Goal: Task Accomplishment & Management: Manage account settings

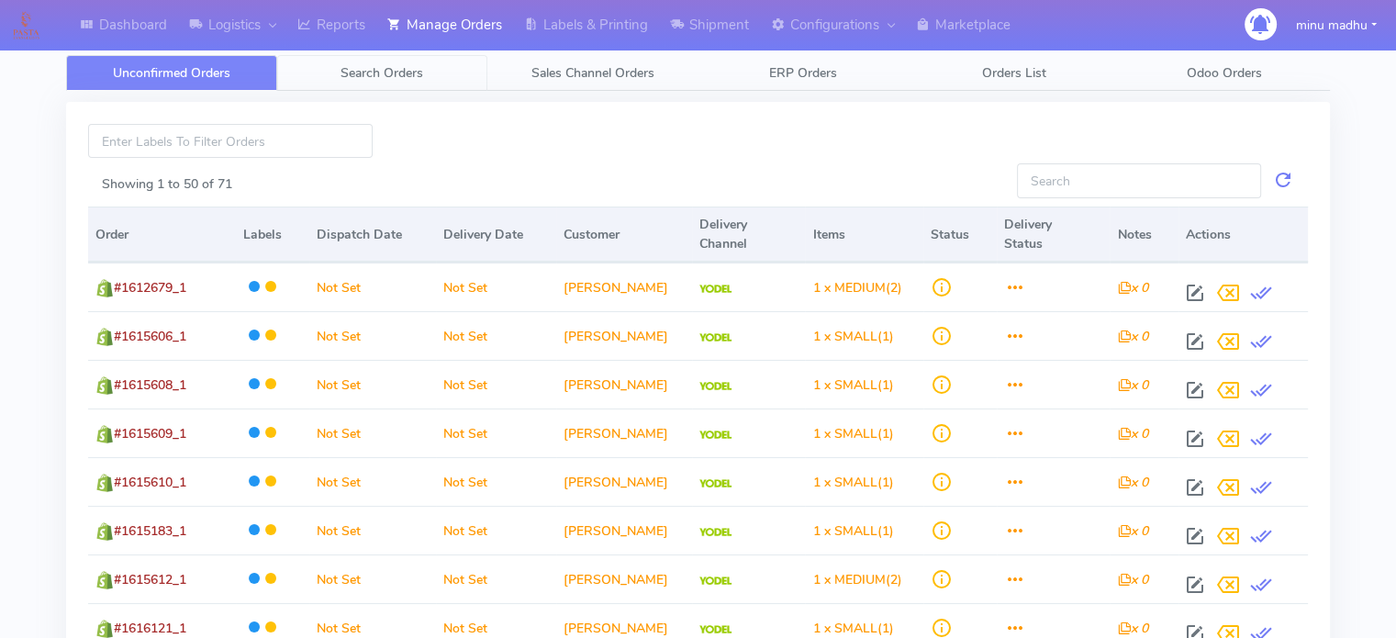
click at [394, 65] on span "Search Orders" at bounding box center [381, 72] width 83 height 17
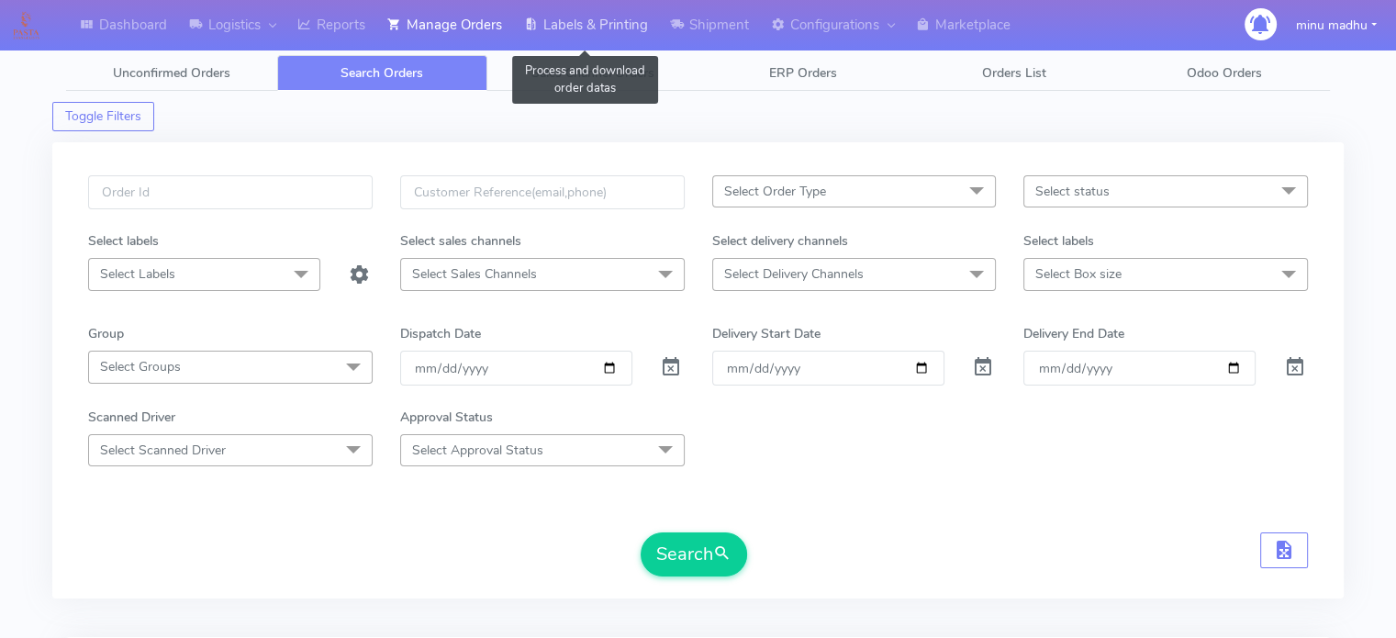
click at [614, 30] on link "Labels & Printing" at bounding box center [586, 25] width 146 height 50
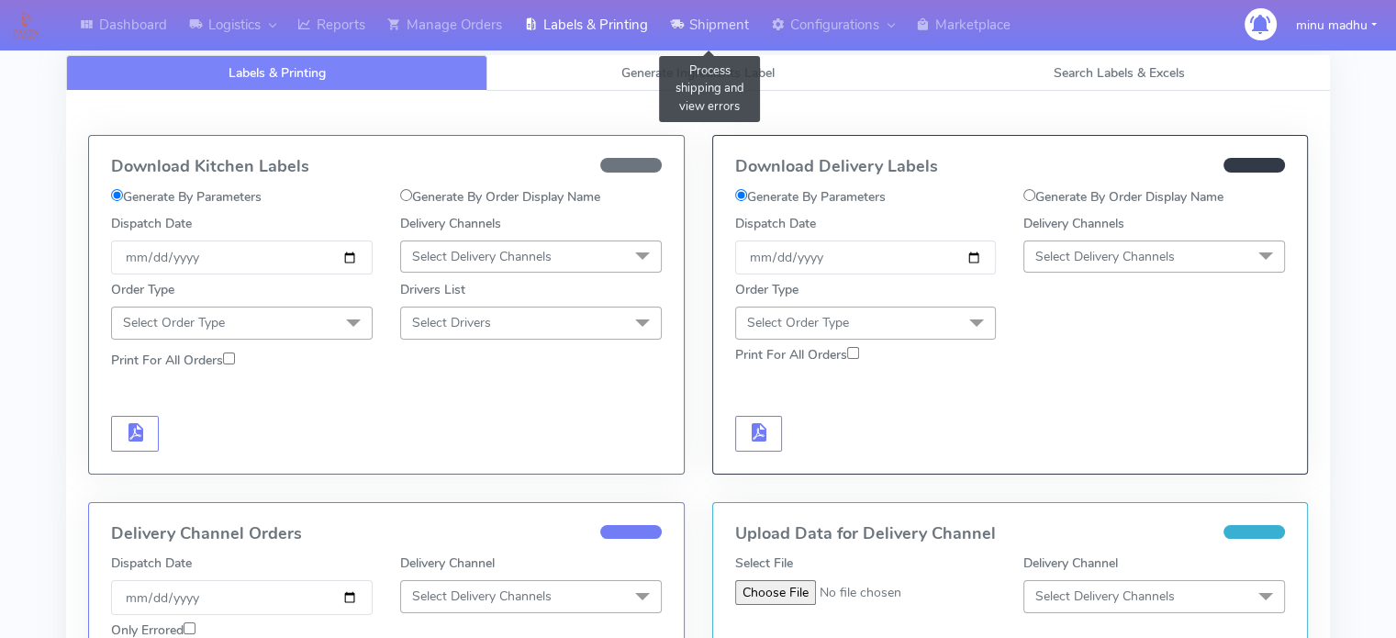
click at [731, 24] on link "Shipment" at bounding box center [709, 25] width 101 height 50
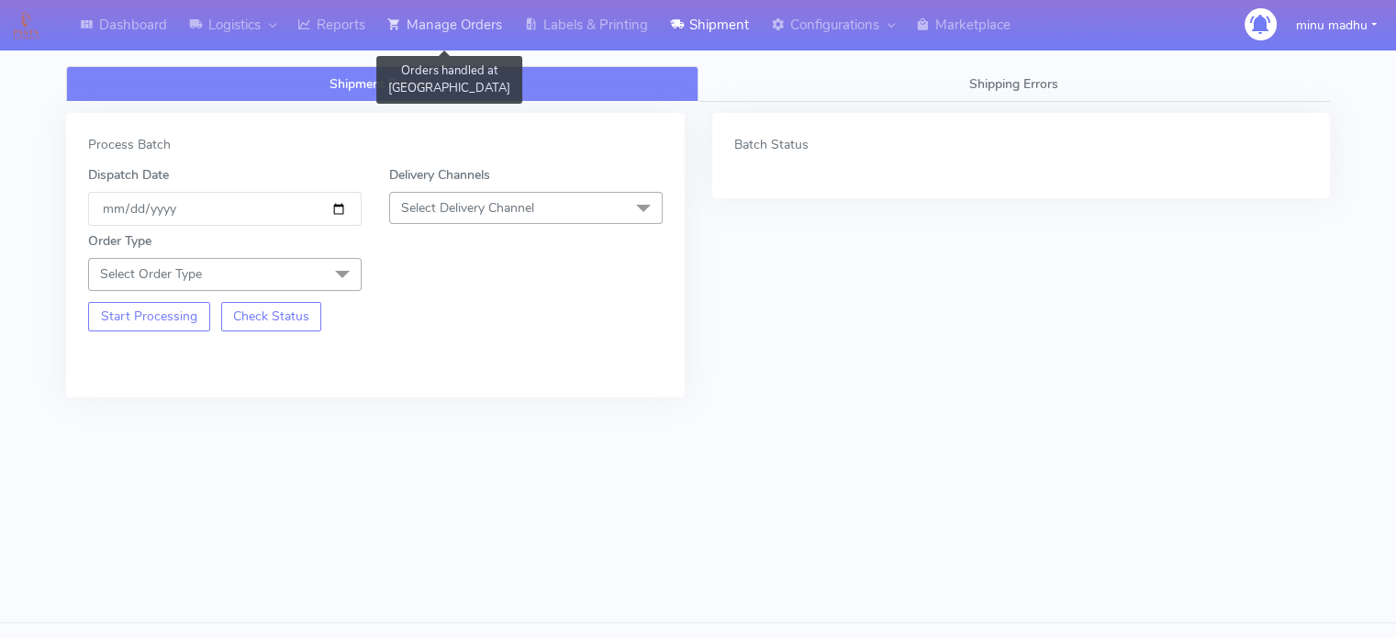
click at [457, 28] on link "Manage Orders" at bounding box center [444, 25] width 137 height 50
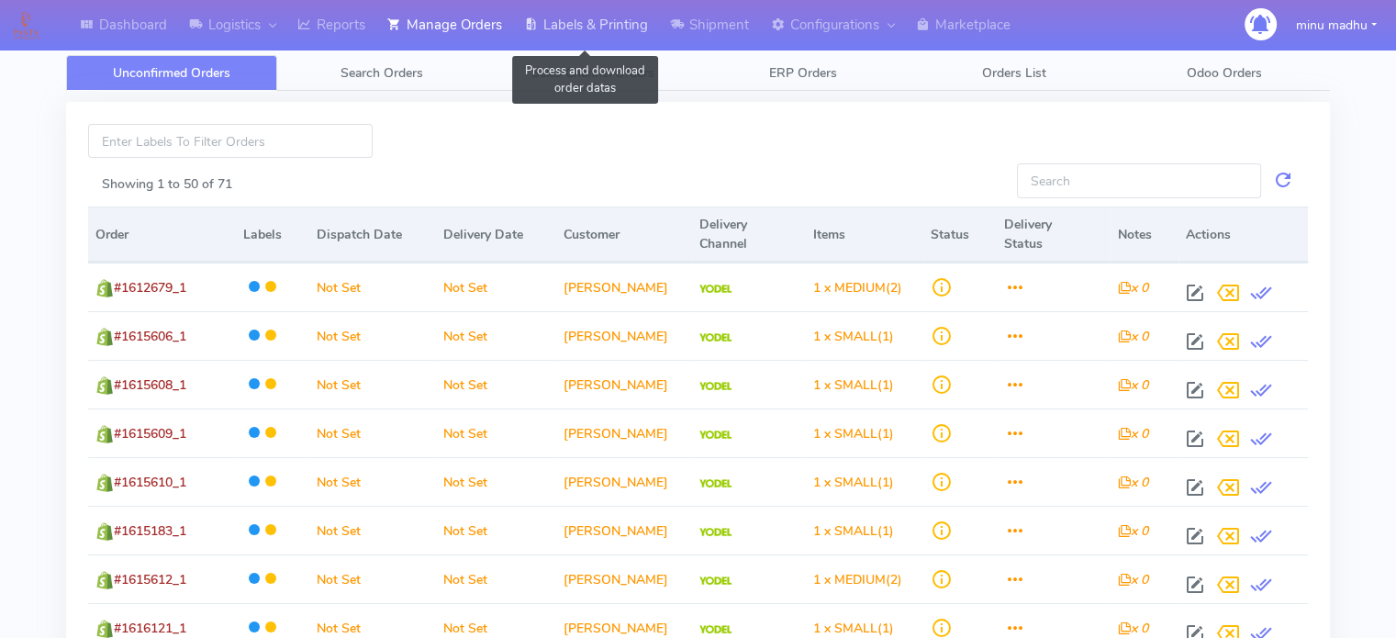
click at [606, 28] on link "Labels & Printing" at bounding box center [586, 25] width 146 height 50
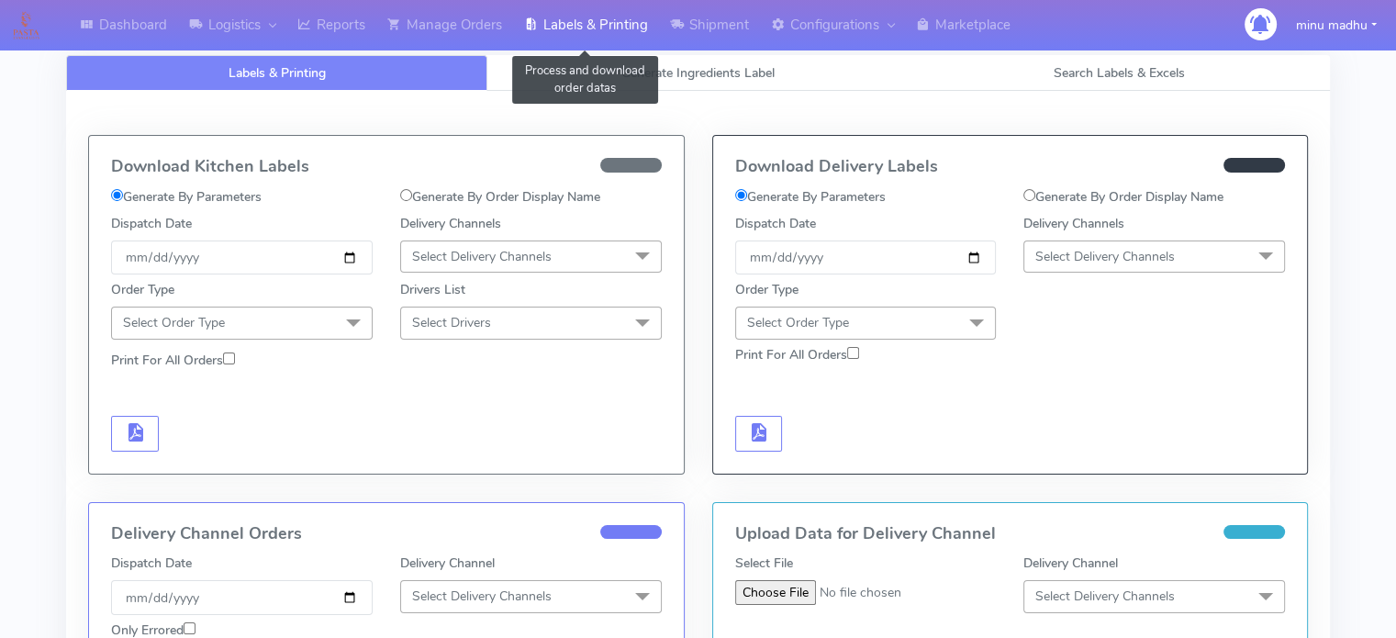
click at [606, 28] on link "Labels & Printing" at bounding box center [586, 25] width 146 height 50
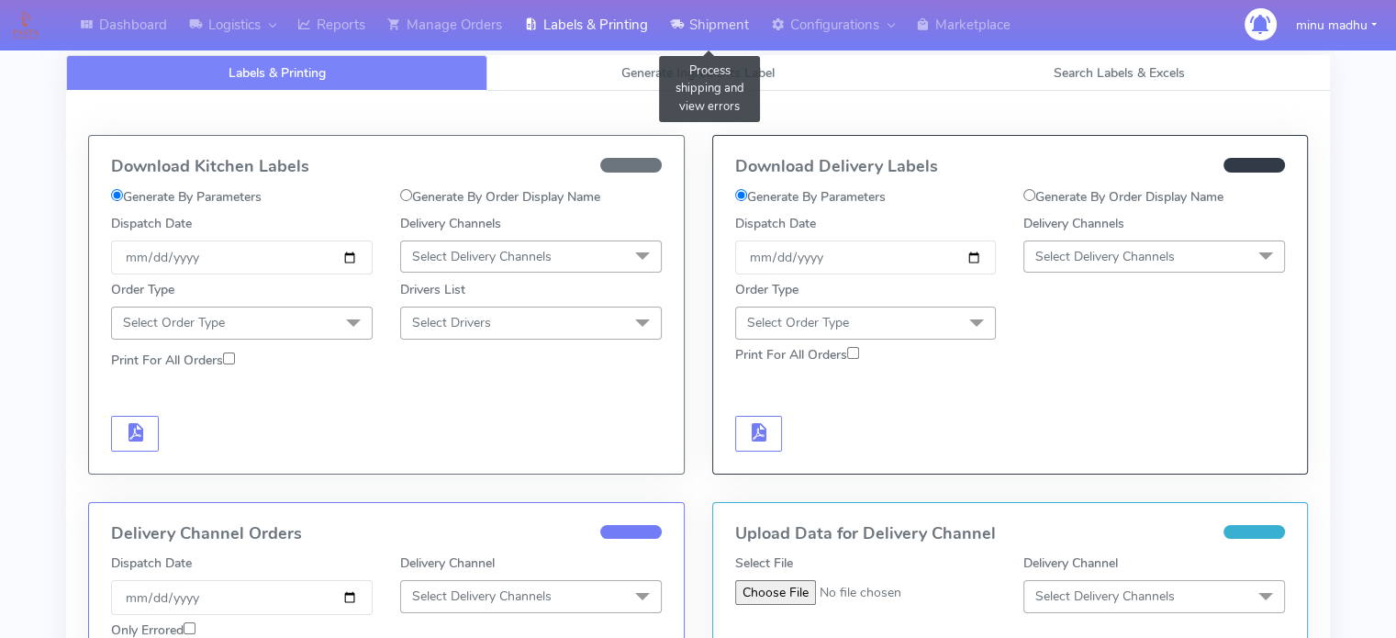
click at [718, 35] on link "Shipment" at bounding box center [709, 25] width 101 height 50
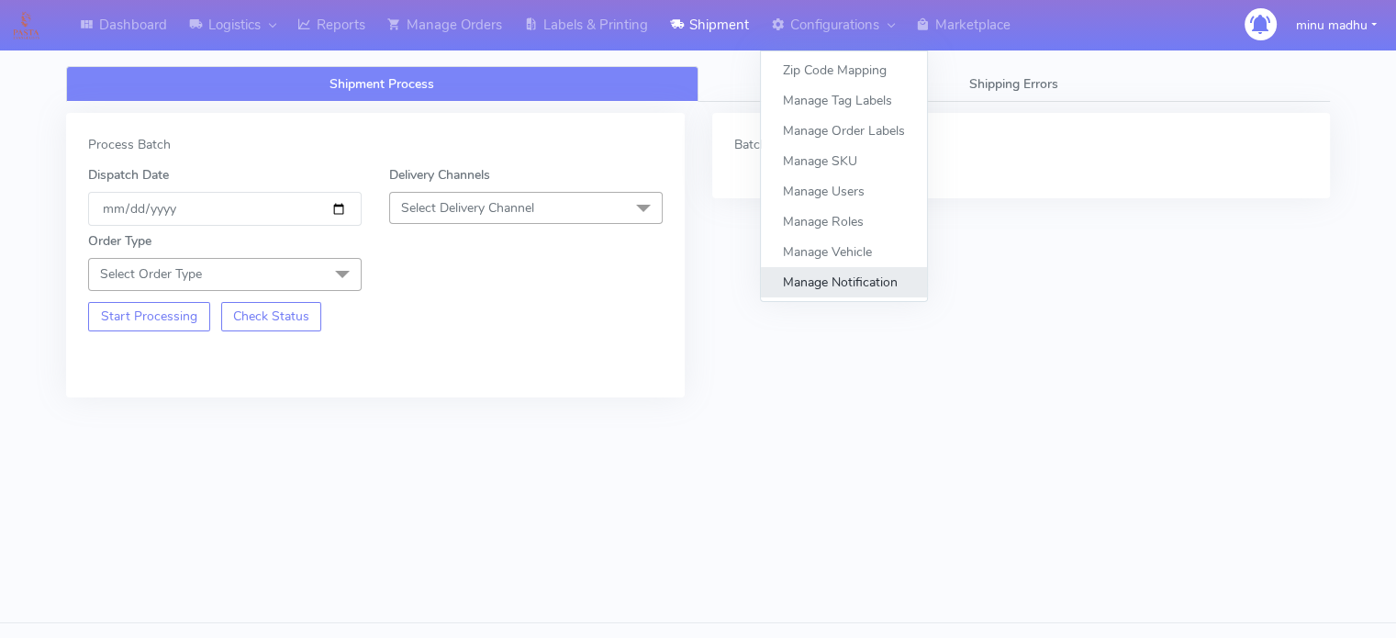
click at [832, 289] on link "Manage Notification" at bounding box center [844, 282] width 166 height 30
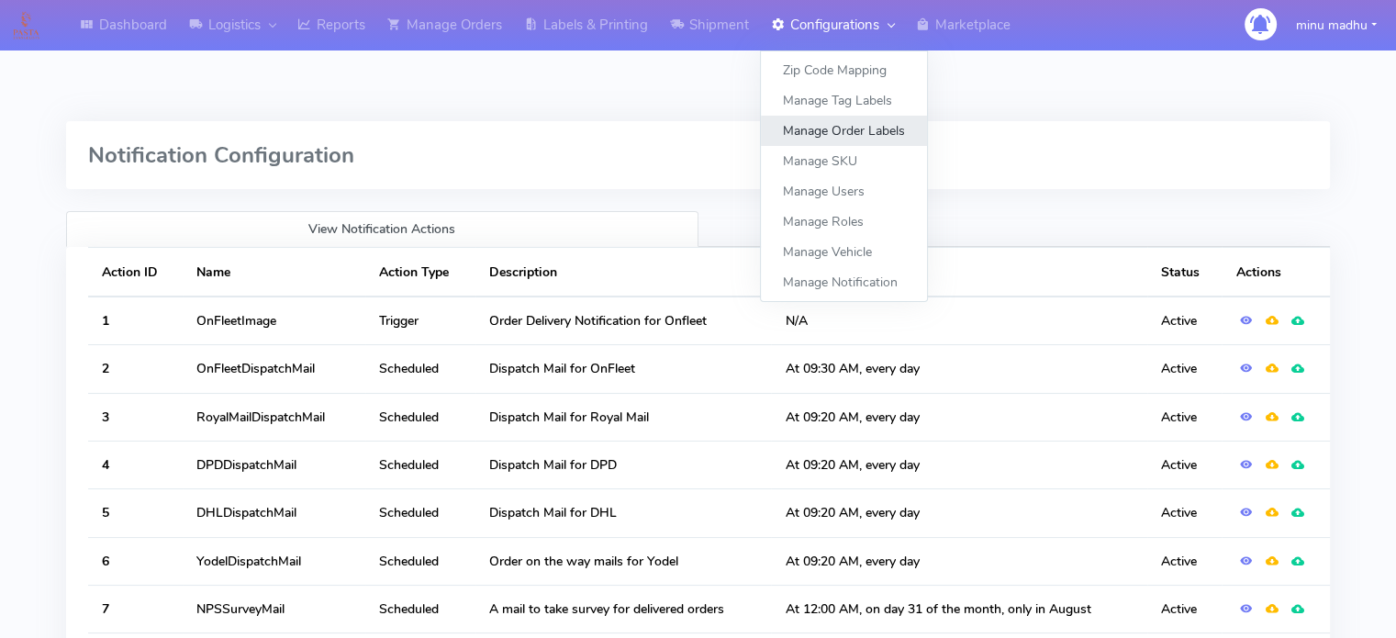
click at [851, 128] on link "Manage Order Labels" at bounding box center [844, 131] width 166 height 30
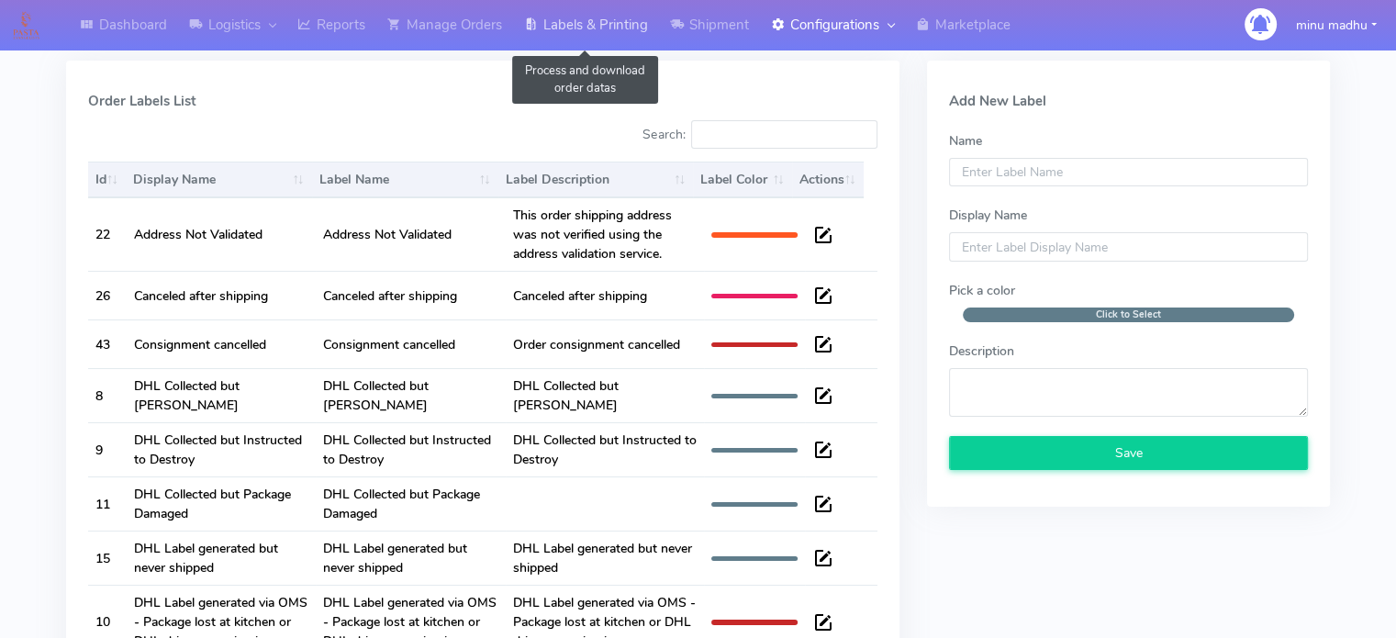
click at [606, 21] on link "Labels & Printing" at bounding box center [586, 25] width 146 height 50
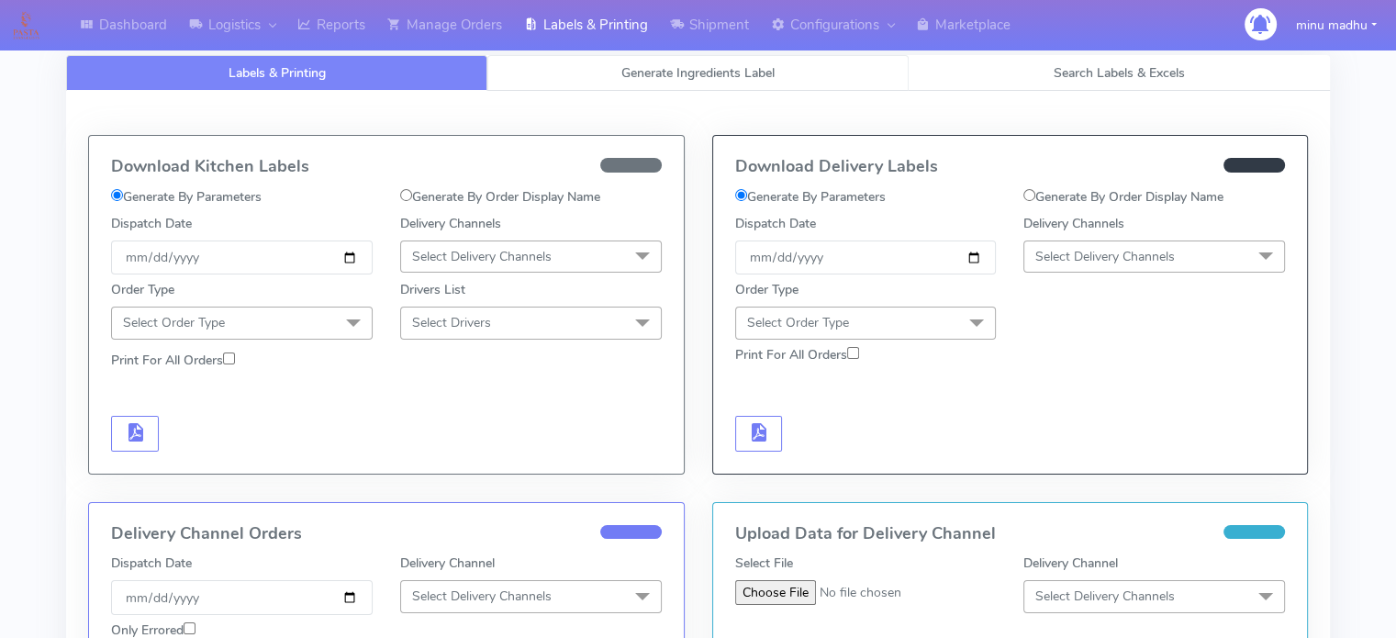
click at [732, 66] on span "Generate Ingredients Label" at bounding box center [697, 72] width 153 height 17
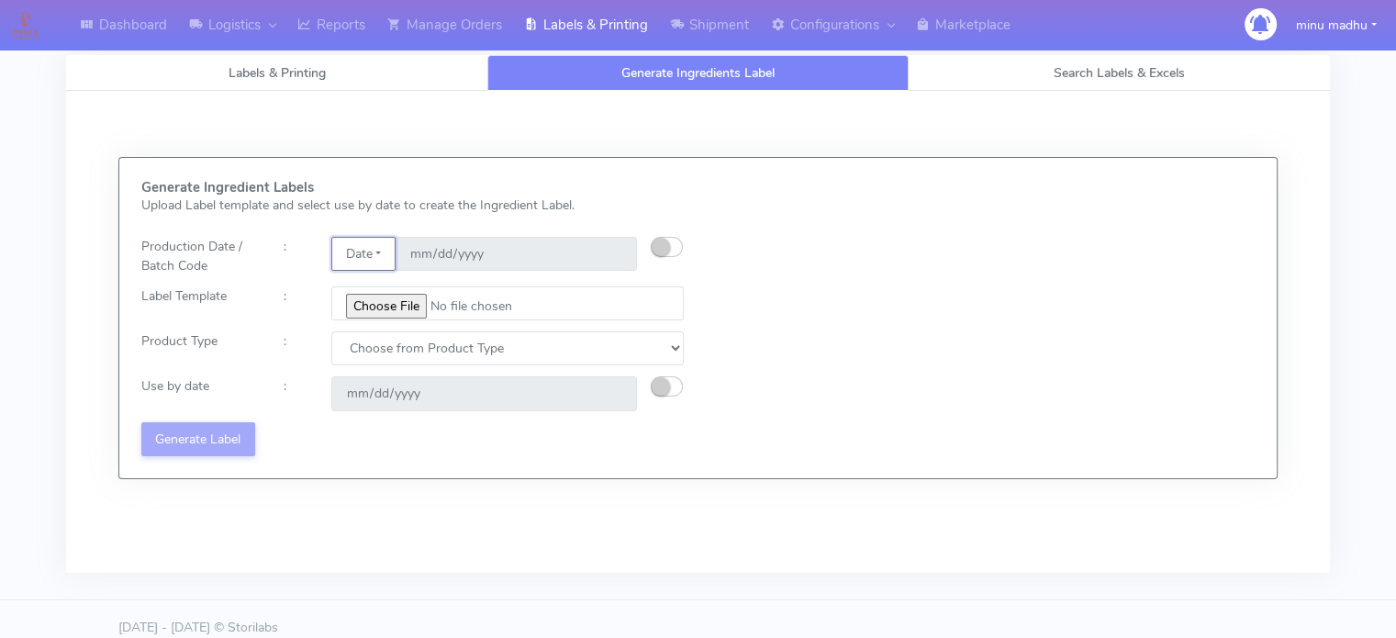
click at [387, 254] on button "Date" at bounding box center [362, 254] width 63 height 34
click at [367, 284] on link "Code" at bounding box center [404, 290] width 145 height 30
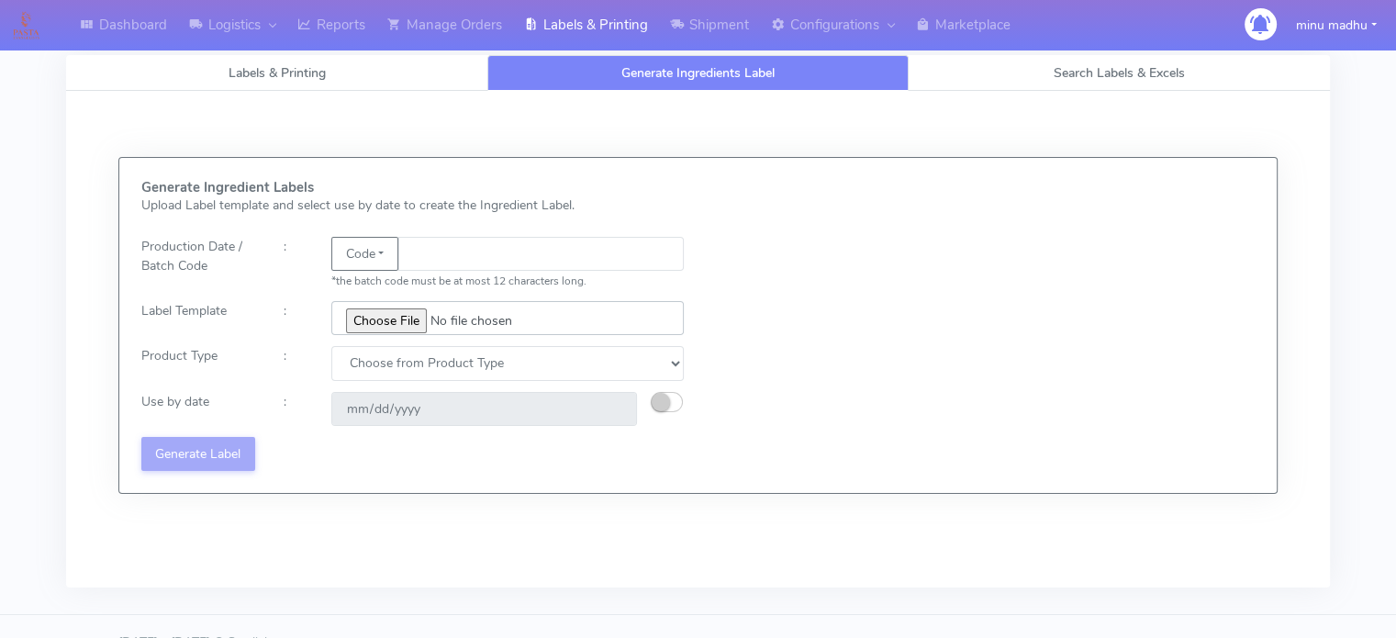
click at [374, 324] on input "file" at bounding box center [507, 318] width 352 height 34
click at [509, 362] on select "Choose from Product Type ECOM ERETAIL CIRCULAR CIRC_DESERTS LASAGNE" at bounding box center [507, 363] width 352 height 34
click at [736, 385] on div "Generate Ingredient Labels Upload Label template and select use by date to crea…" at bounding box center [698, 325] width 1141 height 291
click at [451, 25] on link "Manage Orders" at bounding box center [444, 25] width 137 height 50
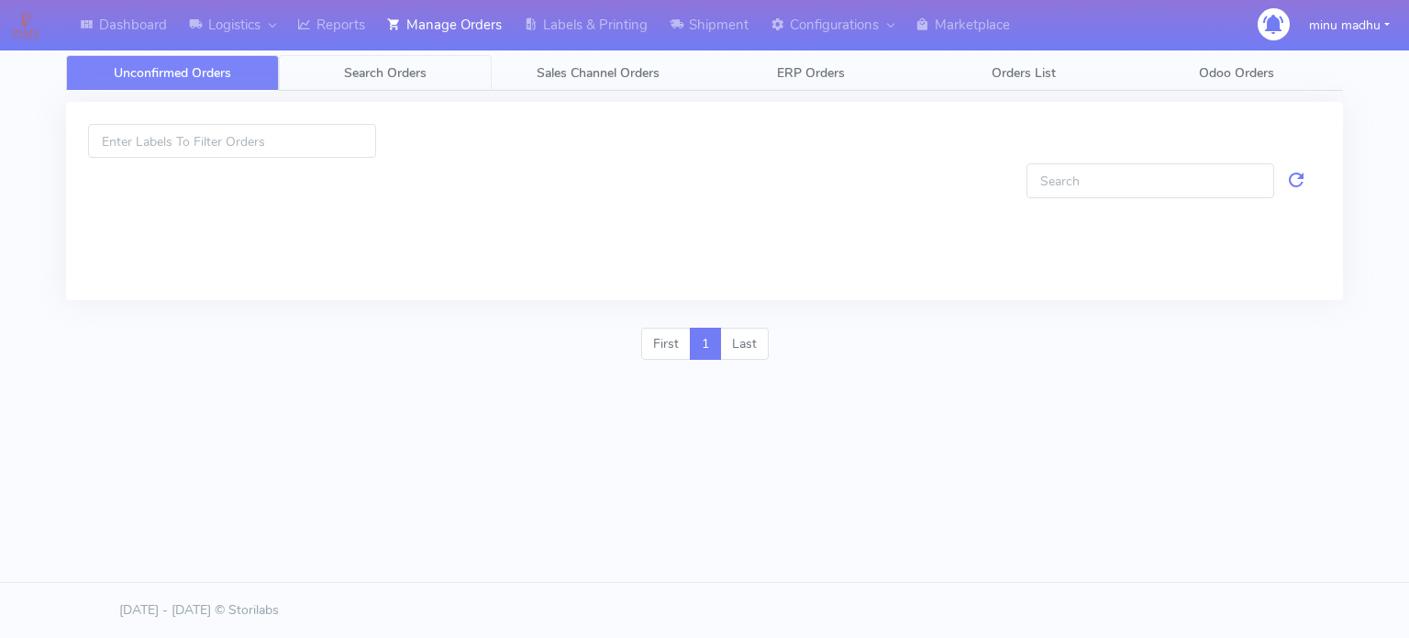
click at [372, 81] on span "Search Orders" at bounding box center [385, 72] width 83 height 17
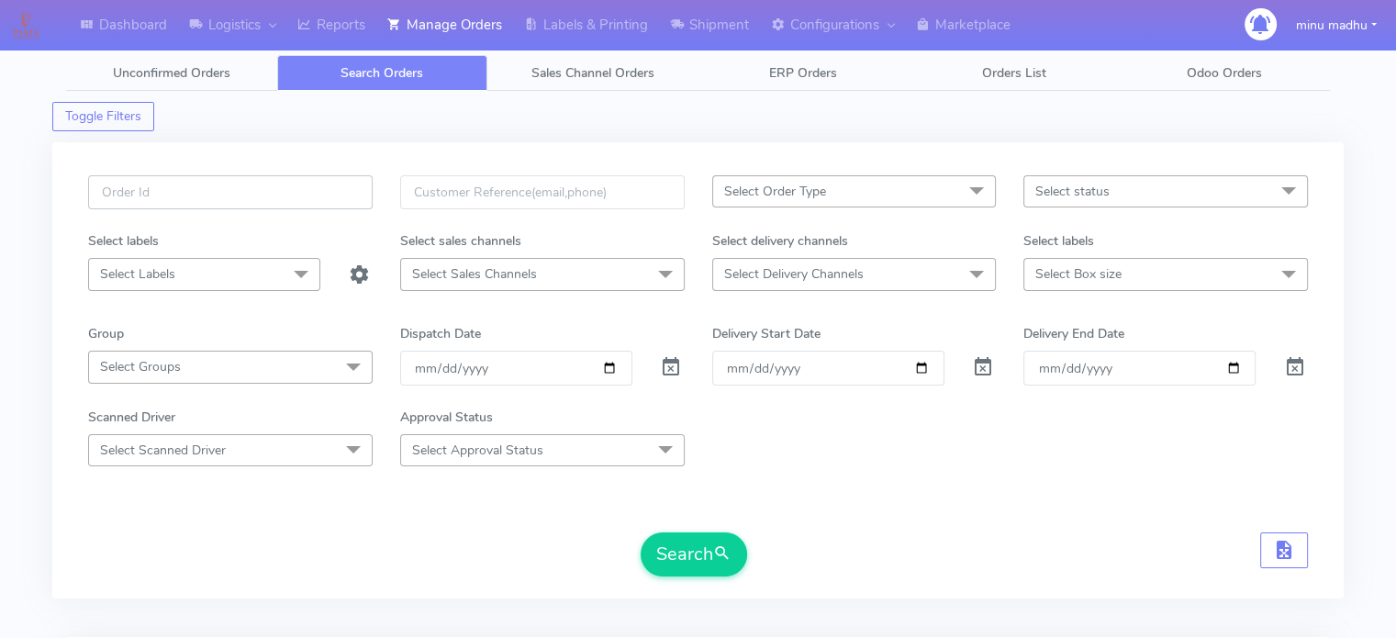
click at [246, 193] on input "text" at bounding box center [230, 192] width 284 height 34
paste input "#PETEST2905"
type input "#PETEST2905"
click at [672, 368] on span at bounding box center [671, 370] width 22 height 17
click at [663, 549] on button "Search" at bounding box center [694, 554] width 106 height 44
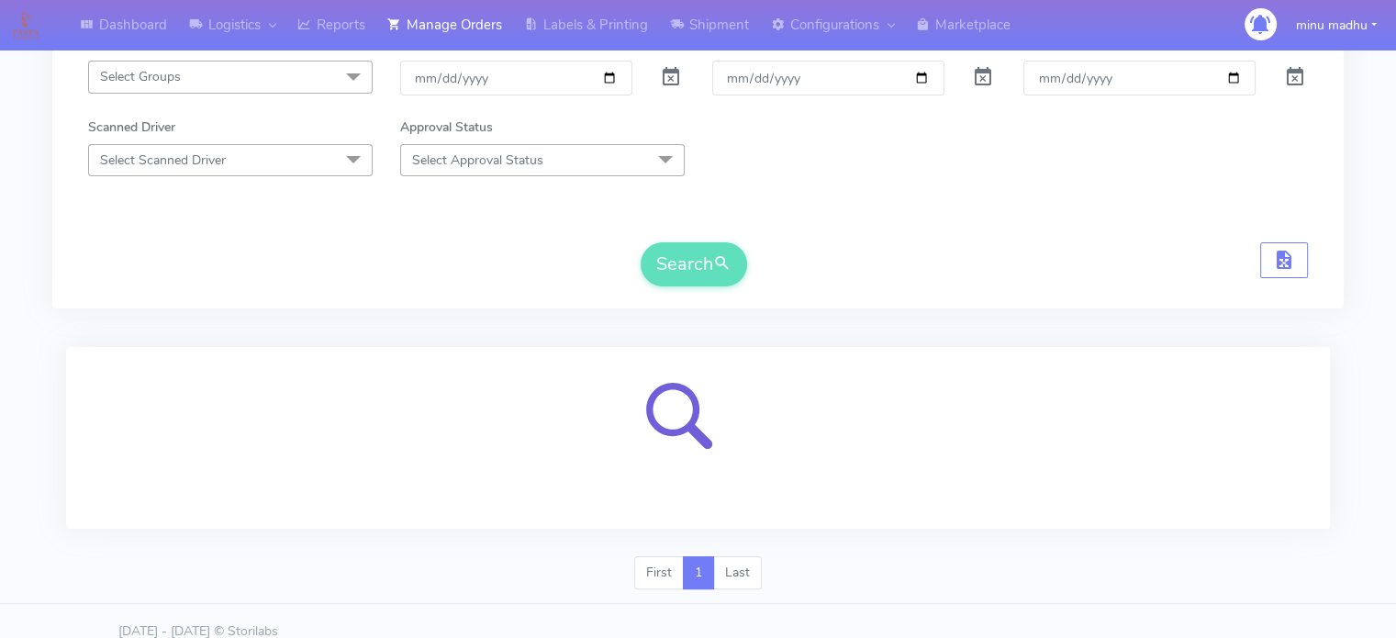
scroll to position [219, 0]
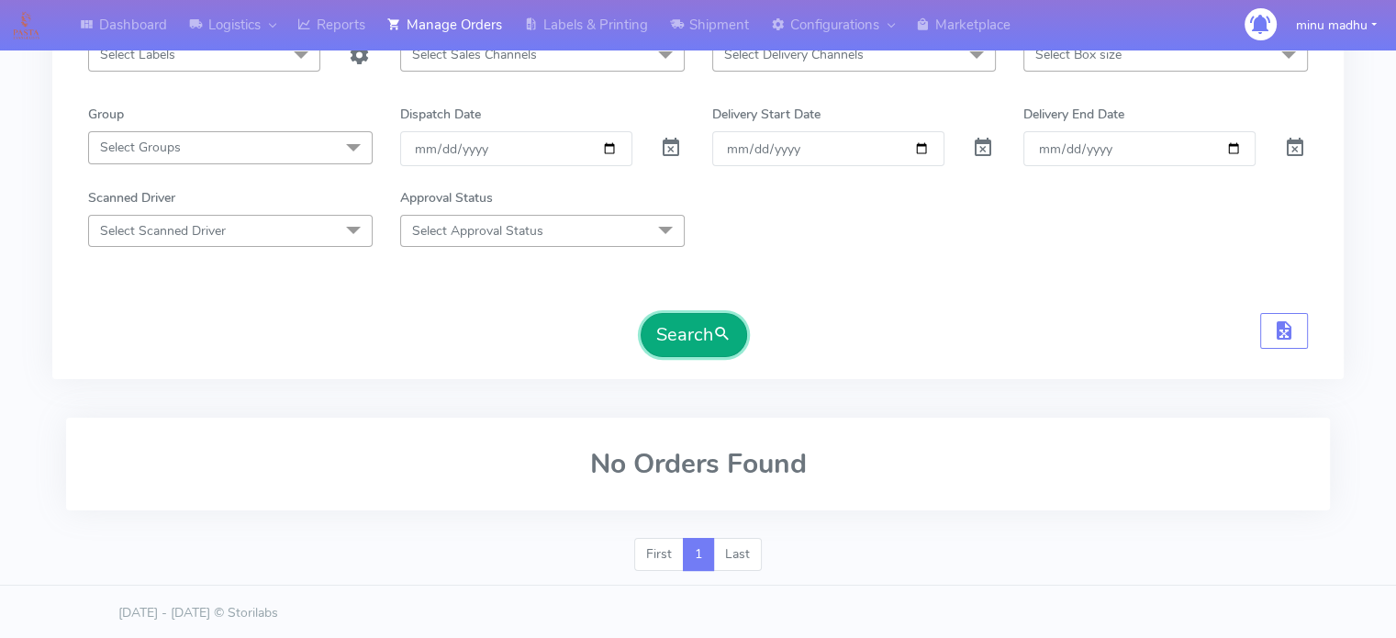
click at [683, 326] on button "Search" at bounding box center [694, 335] width 106 height 44
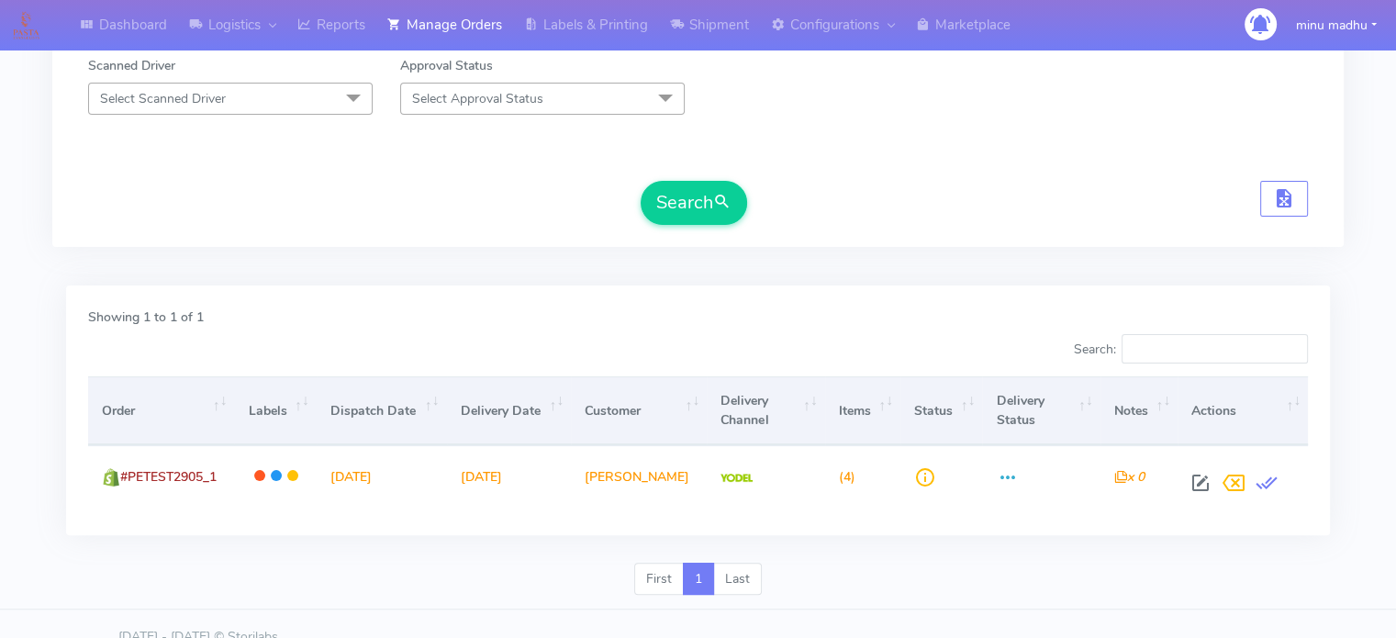
scroll to position [0, 0]
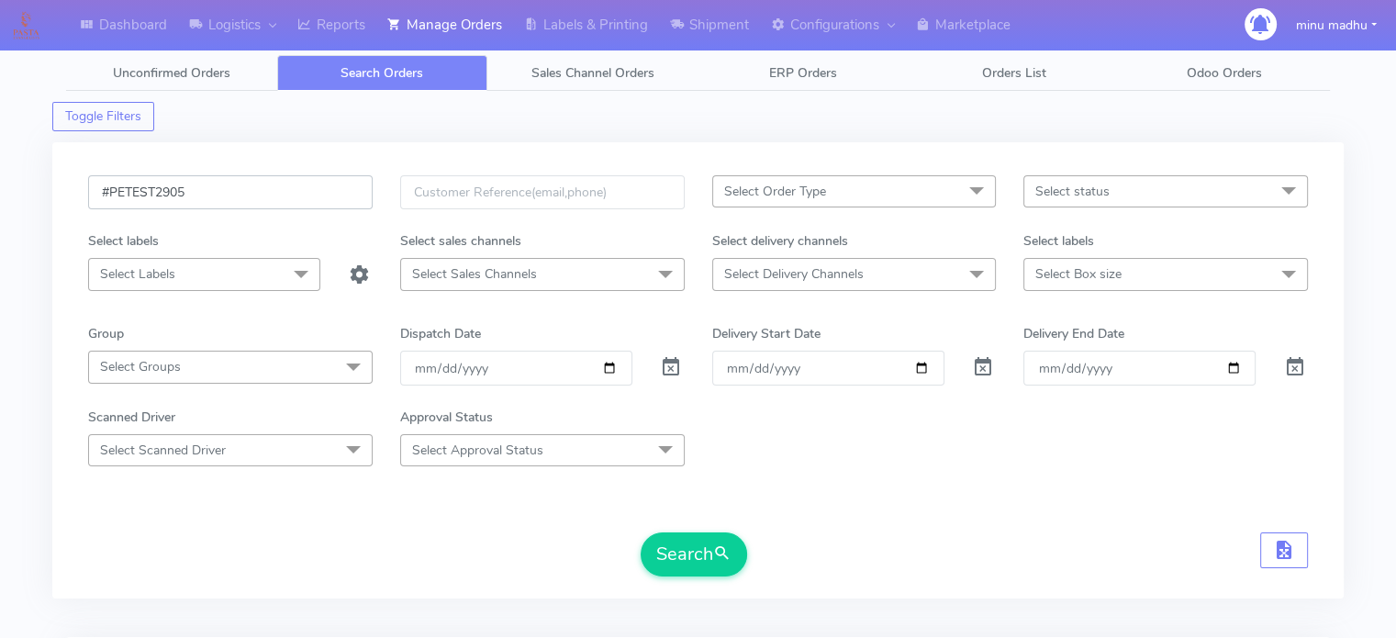
click at [230, 184] on input "#PETEST2905" at bounding box center [230, 192] width 284 height 34
type input "#"
paste input "#PETEST2906"
type input "#PETEST2906"
click at [662, 548] on button "Search" at bounding box center [694, 554] width 106 height 44
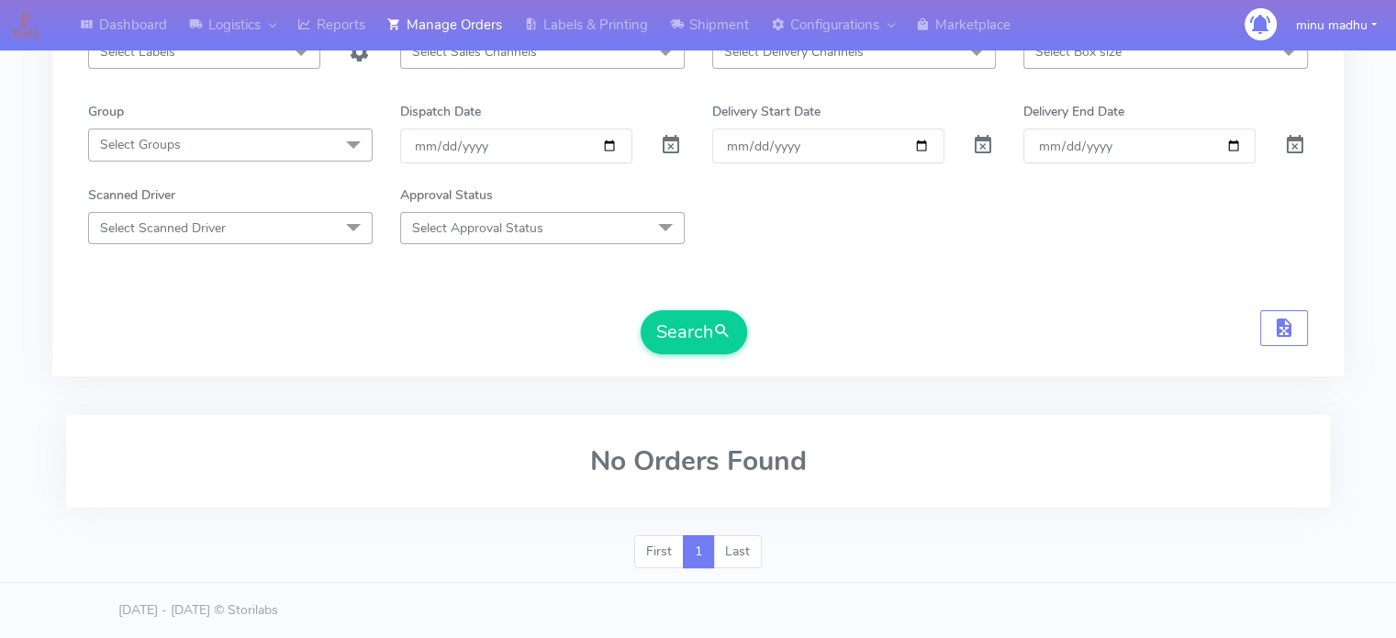
scroll to position [219, 0]
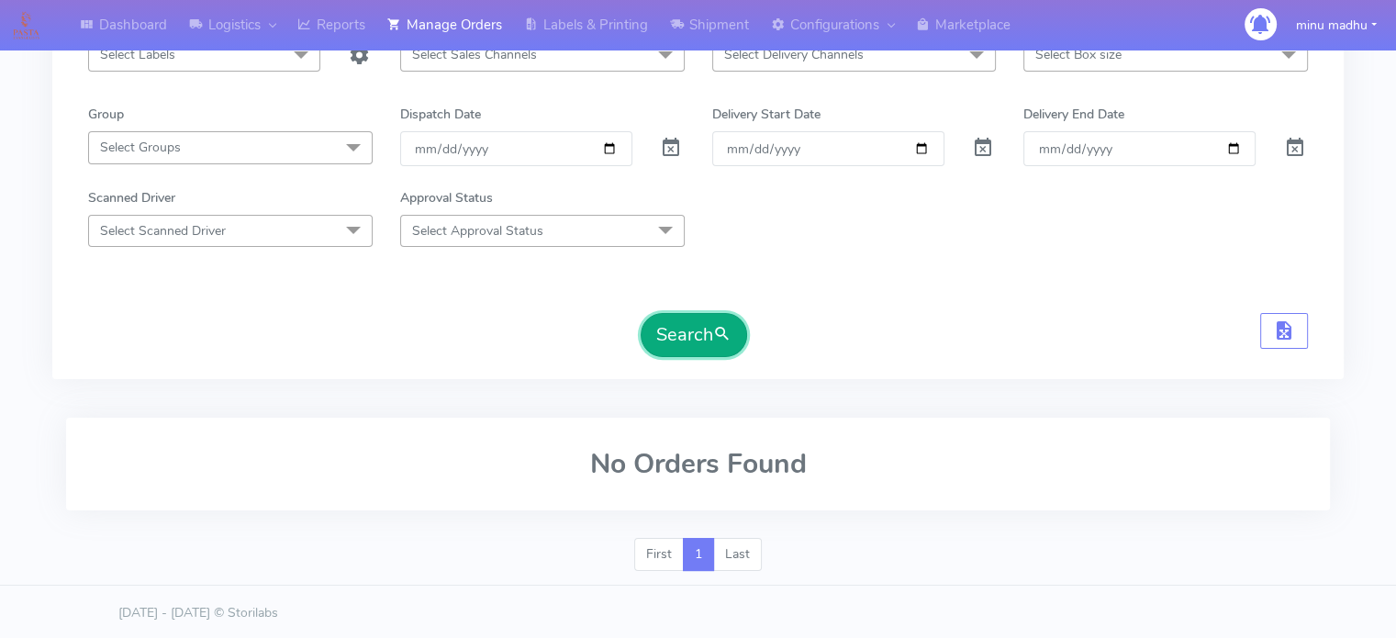
click at [693, 333] on button "Search" at bounding box center [694, 335] width 106 height 44
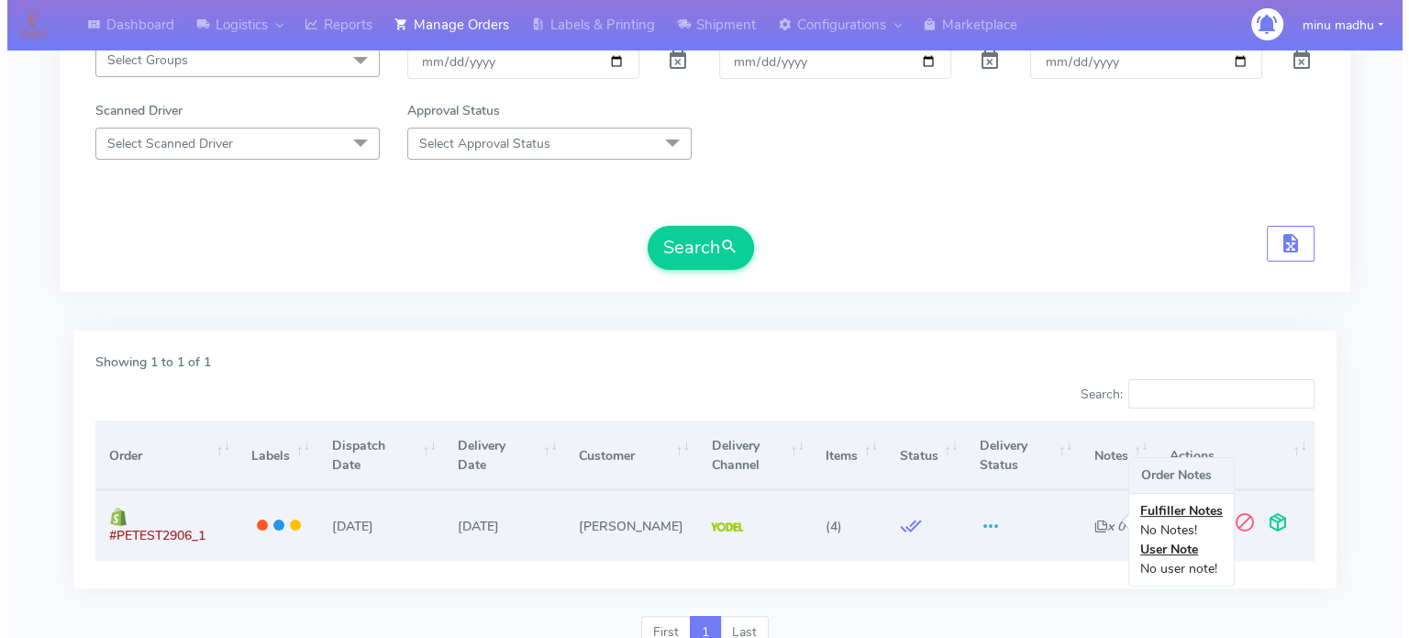
scroll to position [307, 0]
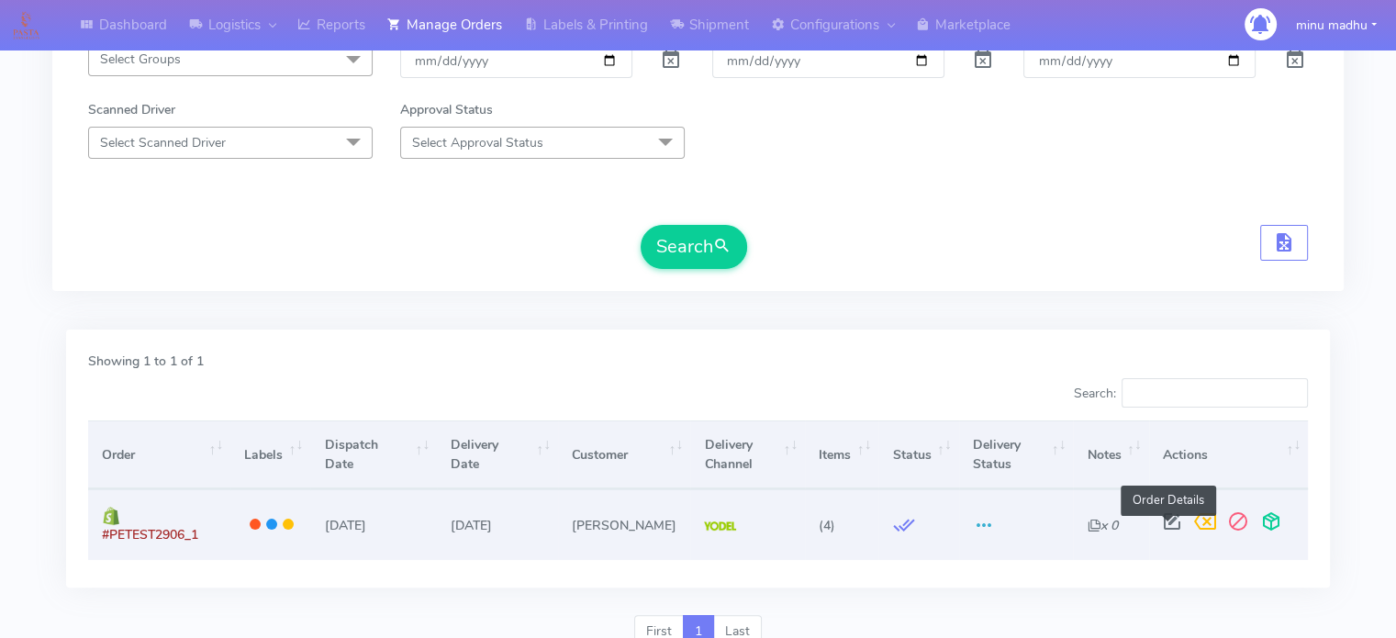
click at [1164, 529] on span at bounding box center [1171, 525] width 33 height 17
select select "5"
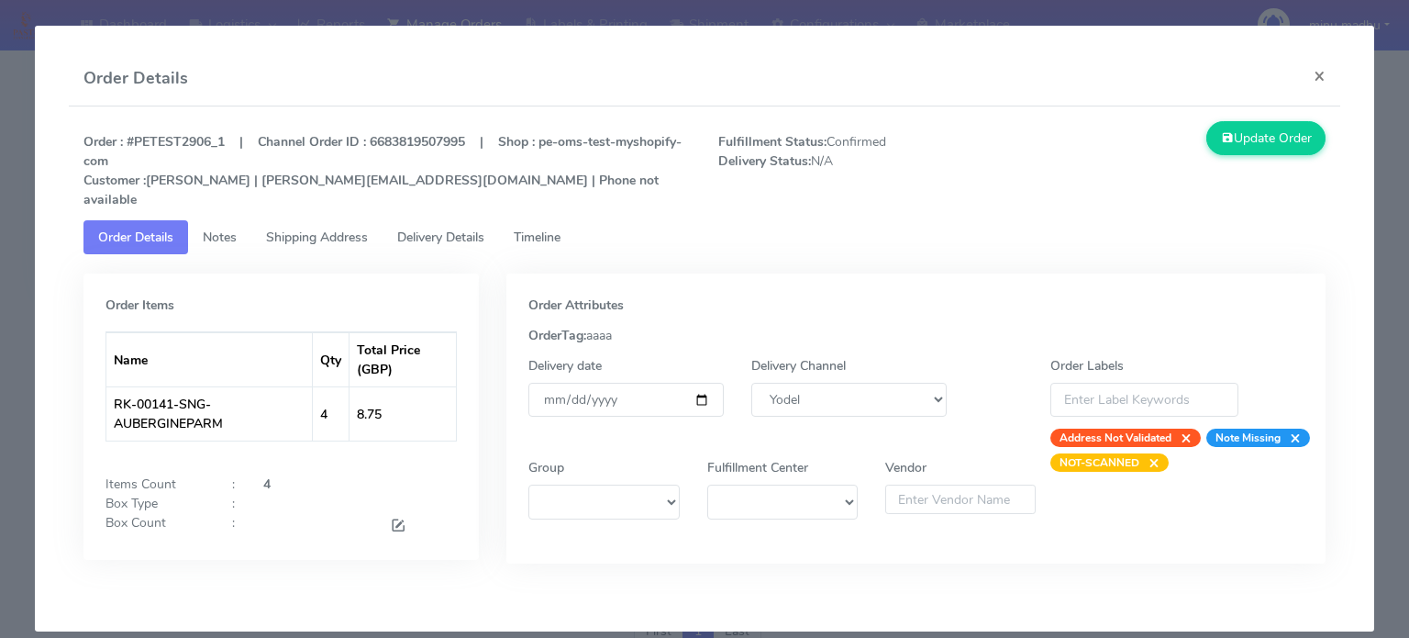
click at [217, 228] on span "Notes" at bounding box center [220, 236] width 34 height 17
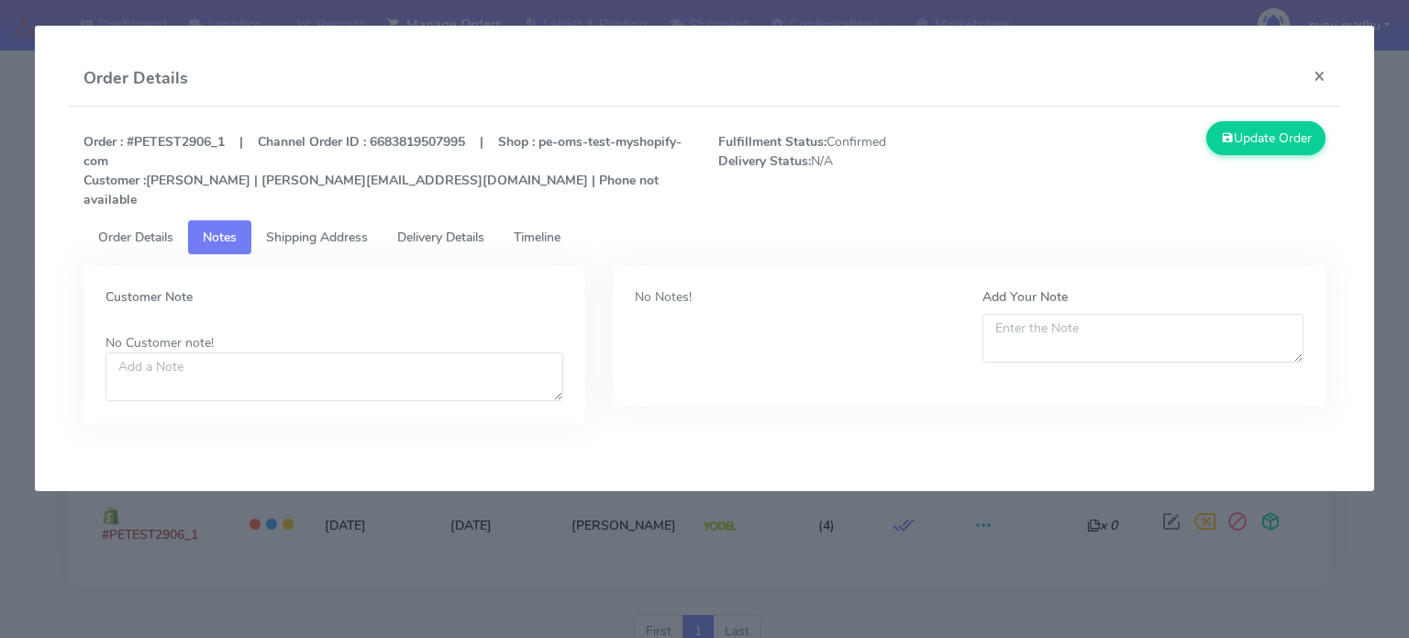
click at [316, 228] on span "Shipping Address" at bounding box center [317, 236] width 102 height 17
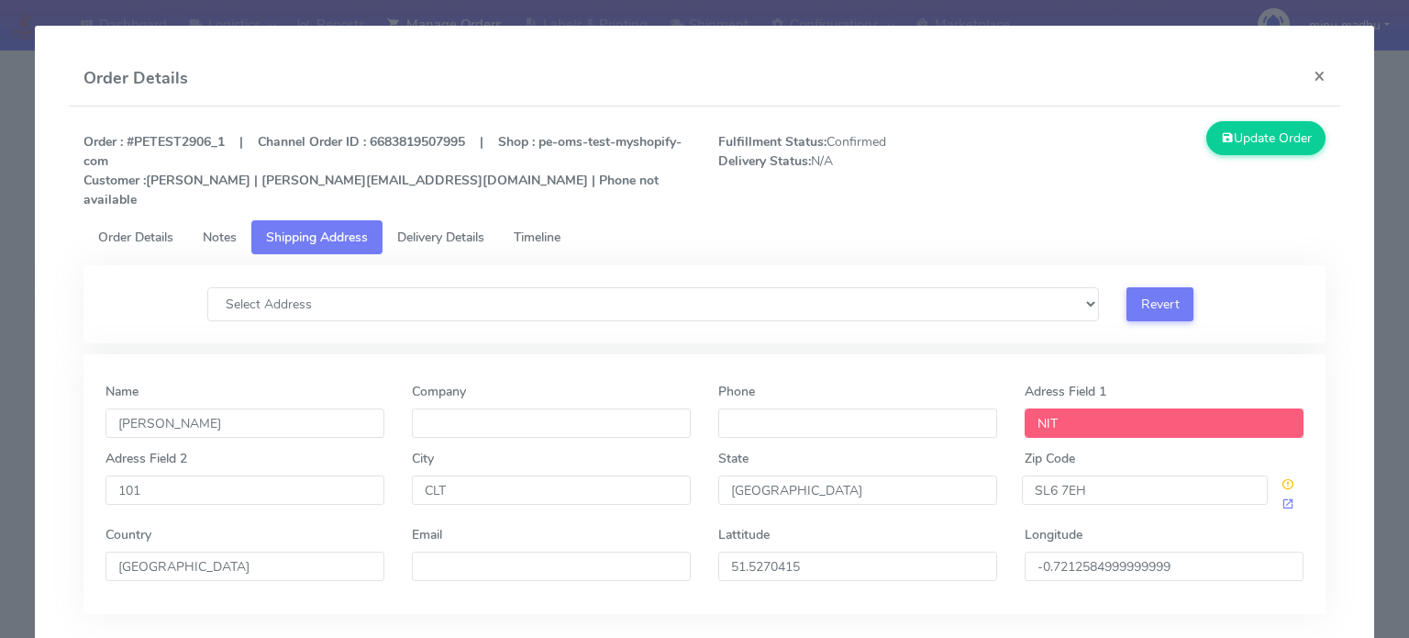
click at [439, 228] on span "Delivery Details" at bounding box center [440, 236] width 87 height 17
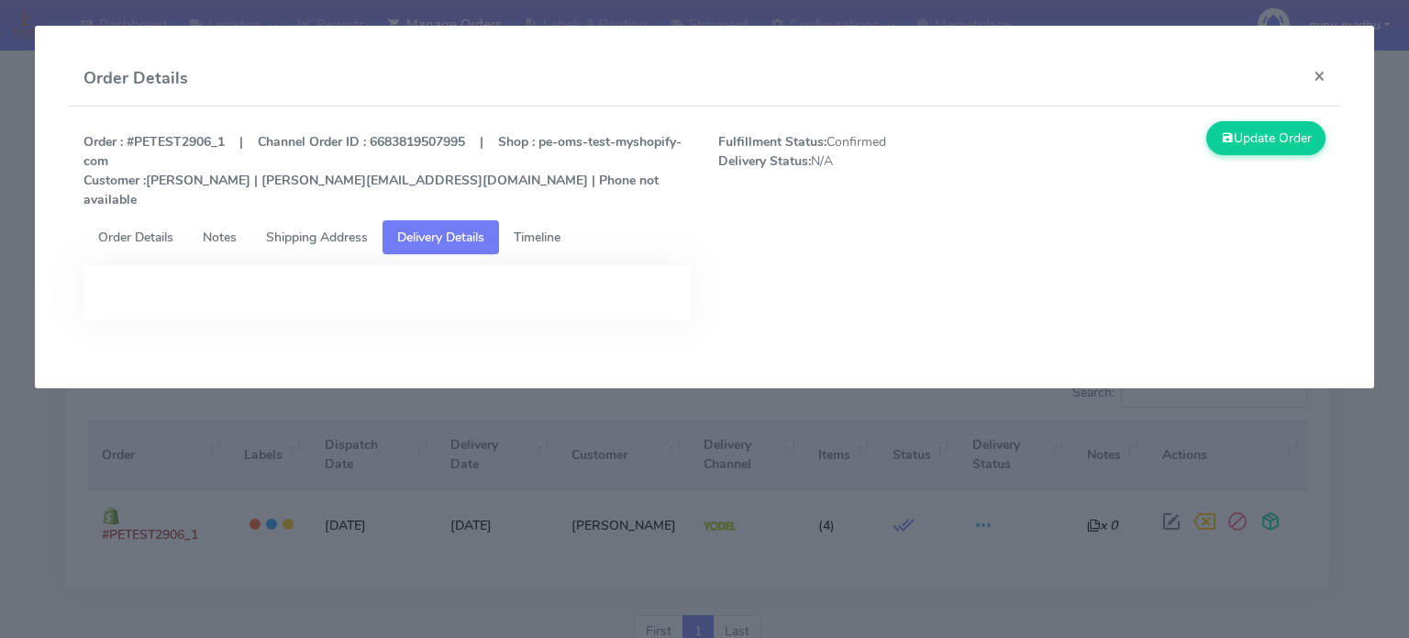
click at [526, 228] on span "Timeline" at bounding box center [537, 236] width 47 height 17
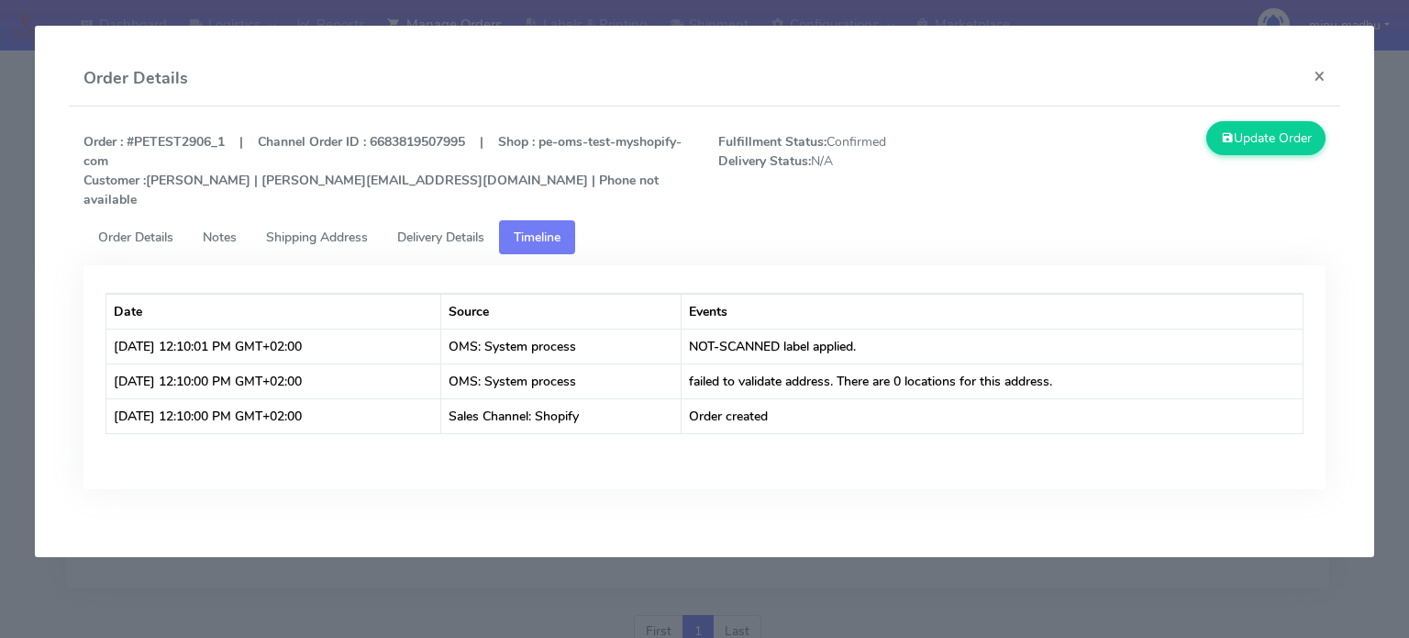
click at [127, 228] on span "Order Details" at bounding box center [135, 236] width 75 height 17
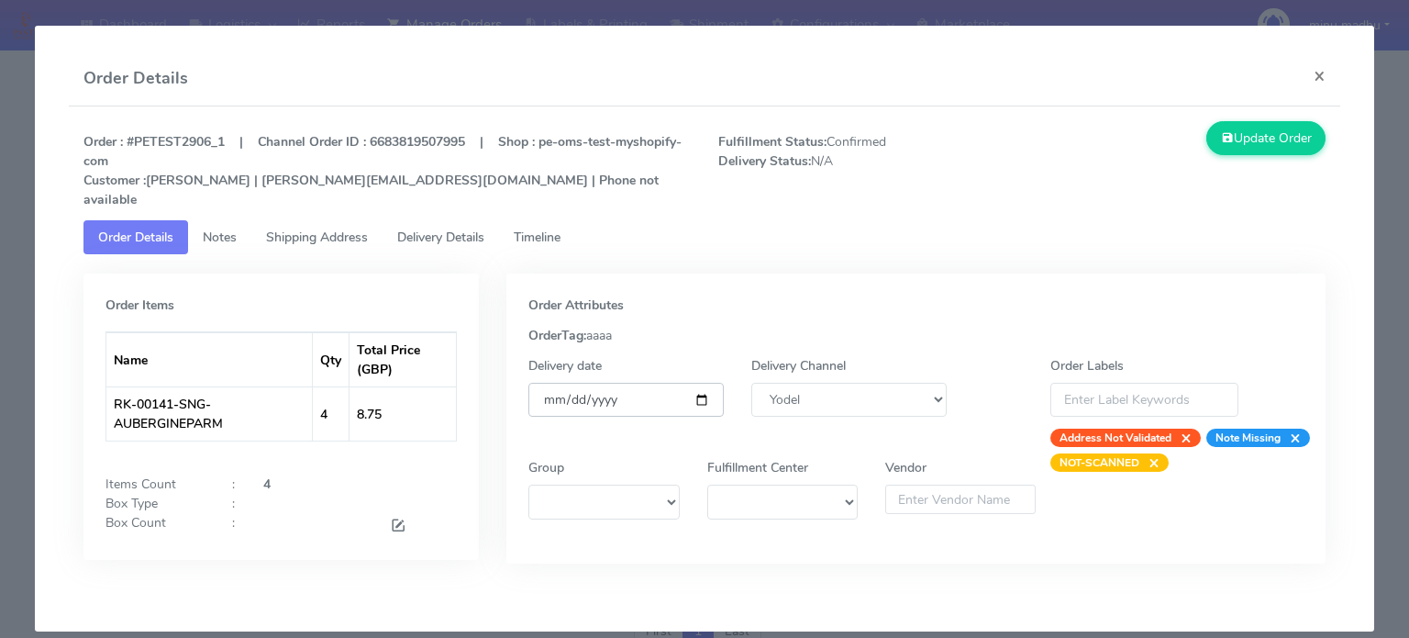
click at [696, 383] on input "[DATE]" at bounding box center [626, 400] width 195 height 34
type input "[DATE]"
click at [1272, 124] on button "Update Order" at bounding box center [1266, 138] width 119 height 34
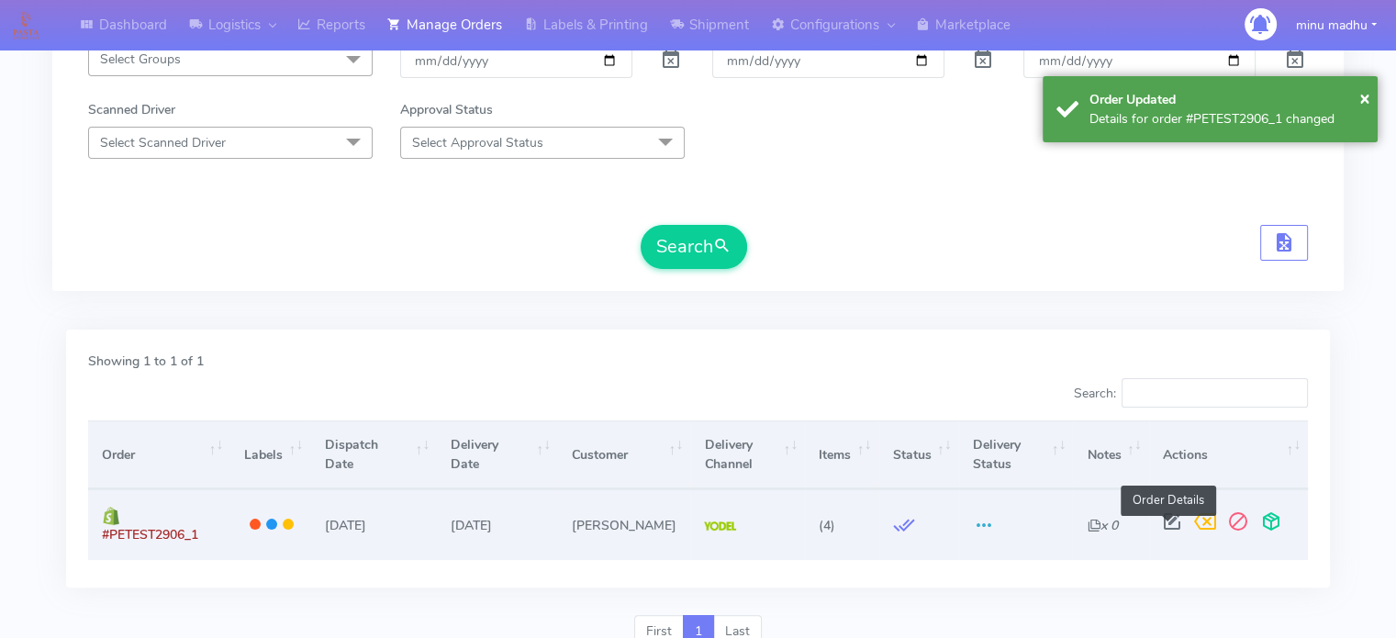
click at [1164, 527] on span at bounding box center [1171, 525] width 33 height 17
select select "5"
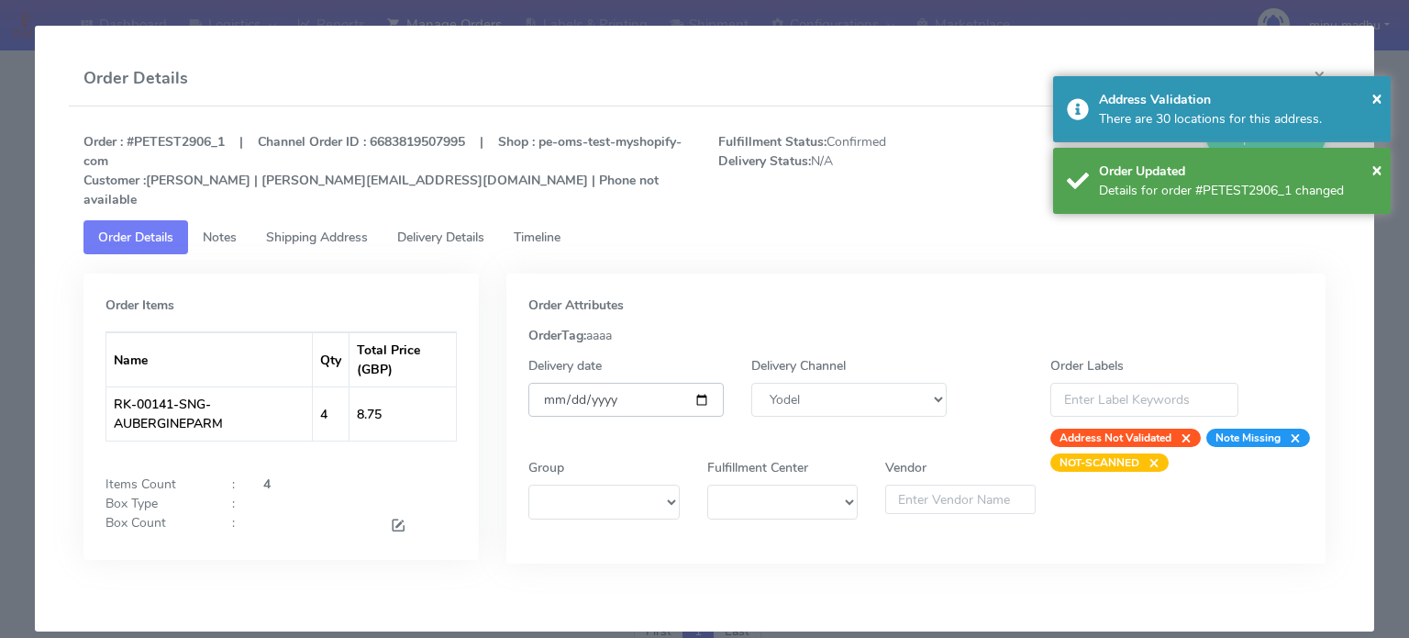
click at [687, 383] on input "[DATE]" at bounding box center [626, 400] width 195 height 34
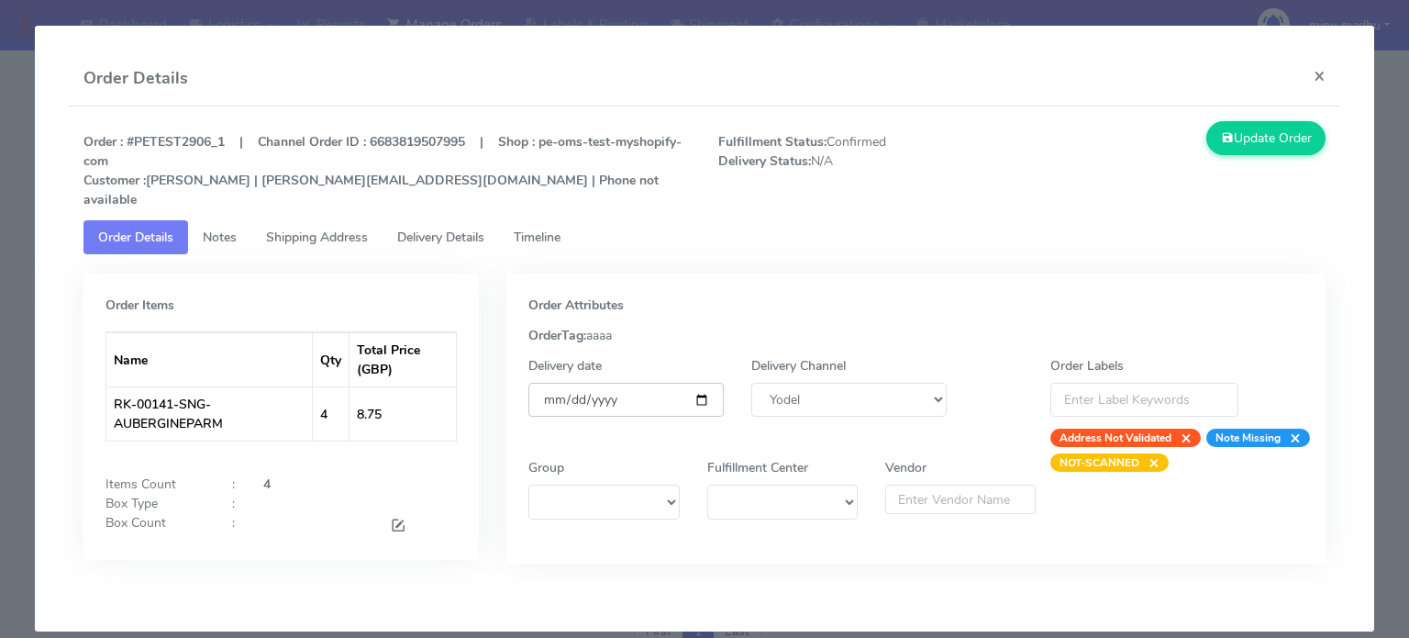
click at [702, 383] on input "[DATE]" at bounding box center [626, 400] width 195 height 34
type input "[DATE]"
click at [1243, 149] on button "Update Order" at bounding box center [1266, 138] width 119 height 34
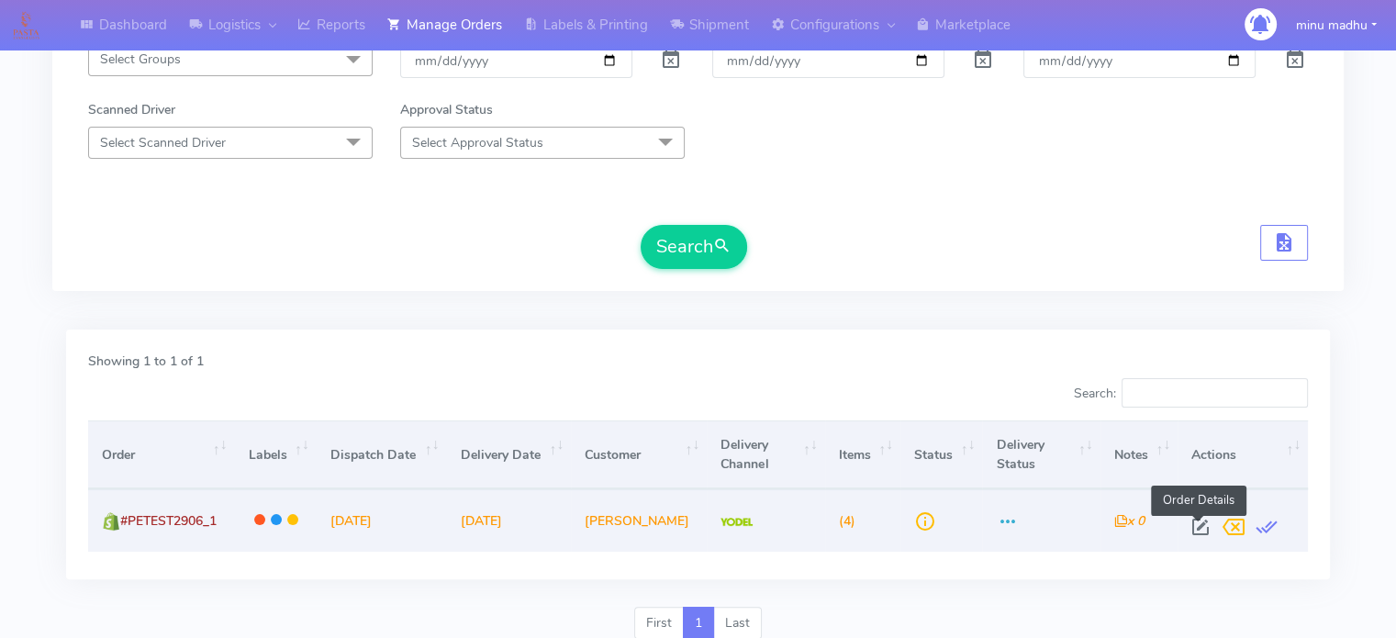
click at [1198, 526] on span at bounding box center [1200, 530] width 33 height 17
select select "5"
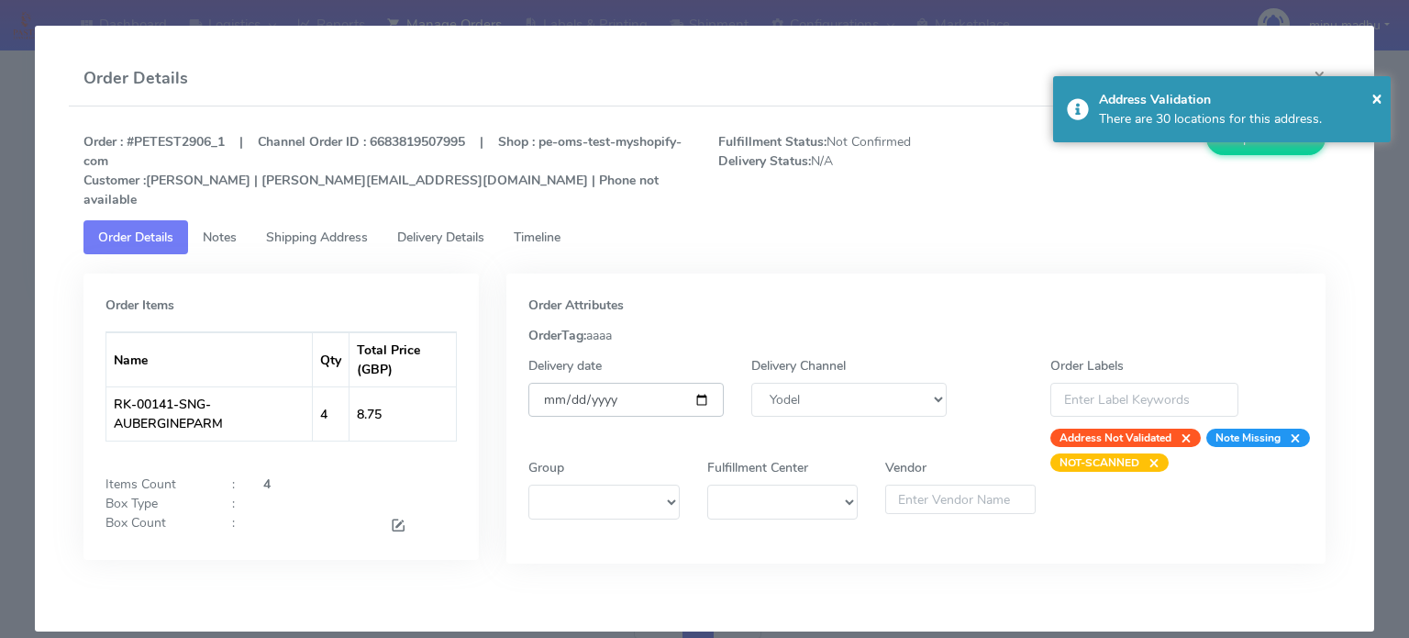
click at [641, 383] on input "[DATE]" at bounding box center [626, 400] width 195 height 34
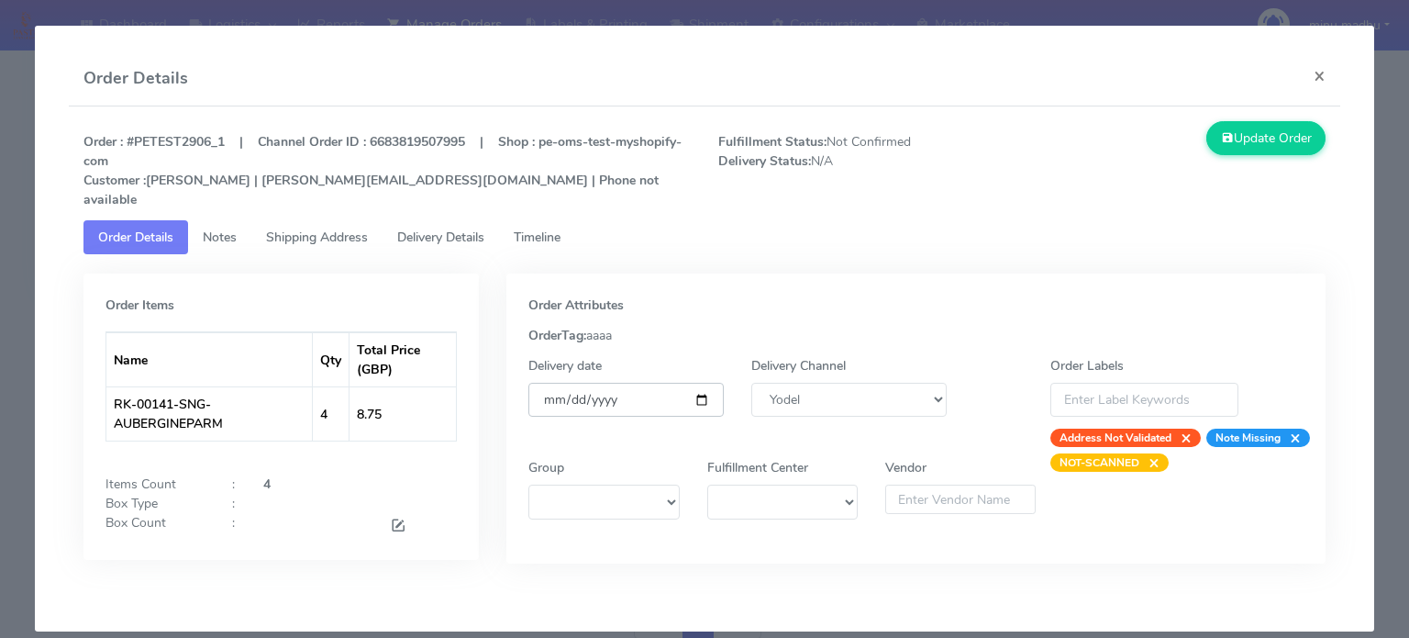
click at [696, 383] on input "[DATE]" at bounding box center [626, 400] width 195 height 34
type input "[DATE]"
click at [1264, 131] on button "Update Order" at bounding box center [1266, 138] width 119 height 34
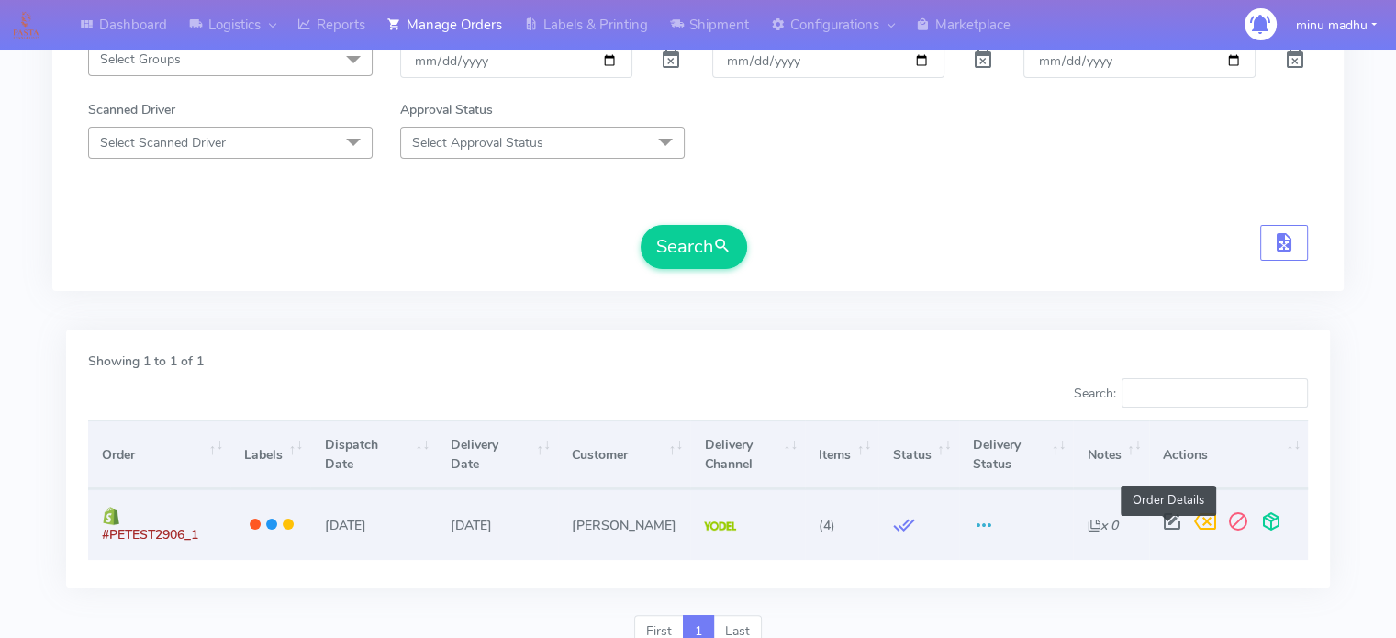
click at [1157, 528] on span at bounding box center [1171, 525] width 33 height 17
select select "5"
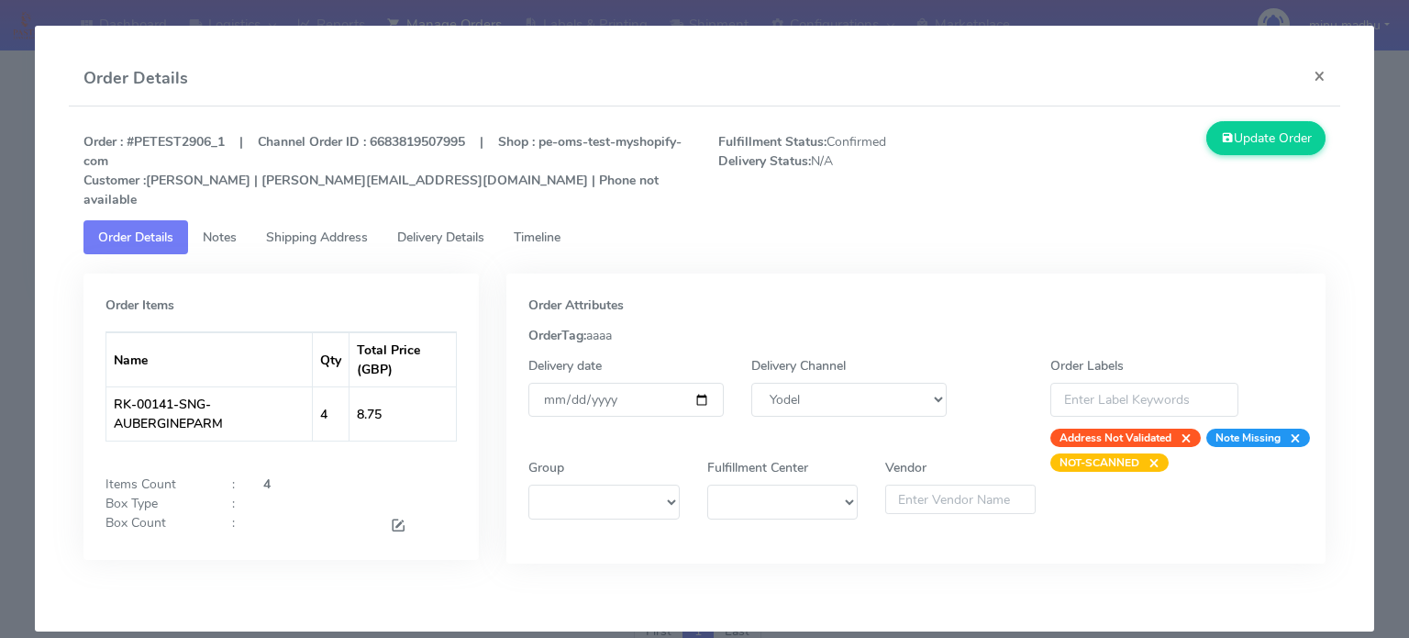
click at [292, 228] on span "Shipping Address" at bounding box center [317, 236] width 102 height 17
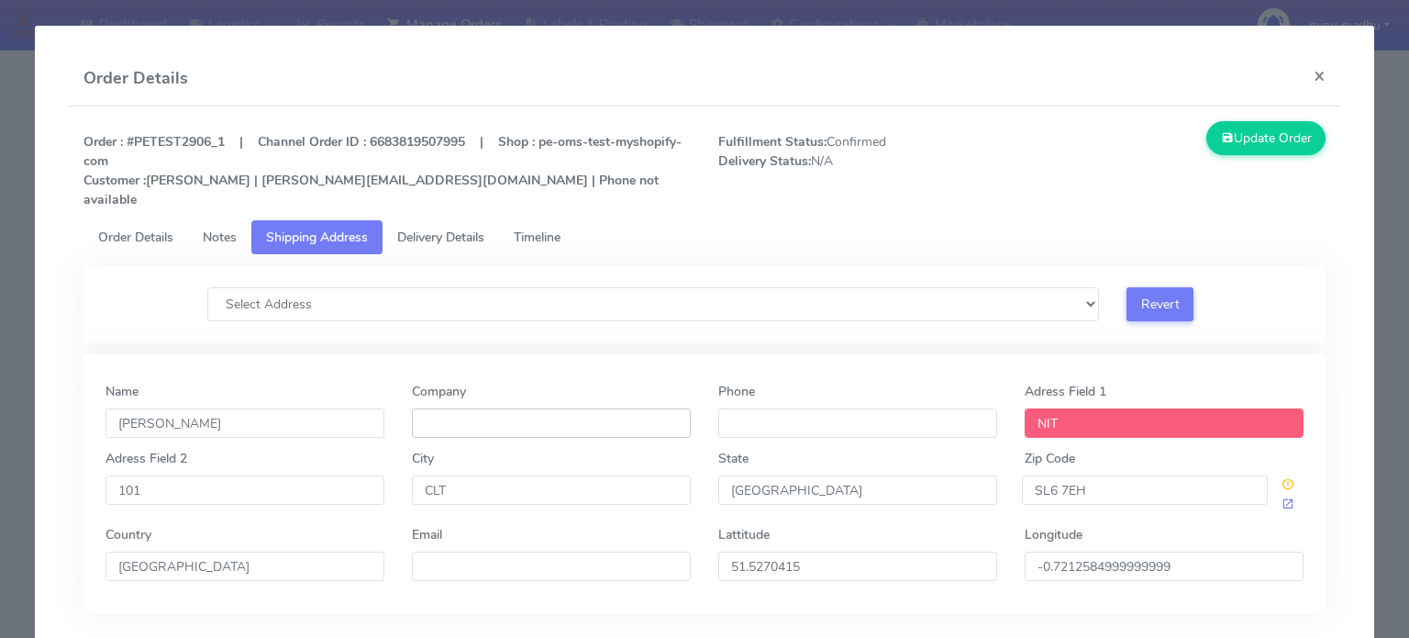
click at [488, 410] on input "Company" at bounding box center [551, 422] width 279 height 29
type input "company name"
click at [1237, 133] on button "Update Order" at bounding box center [1266, 138] width 119 height 34
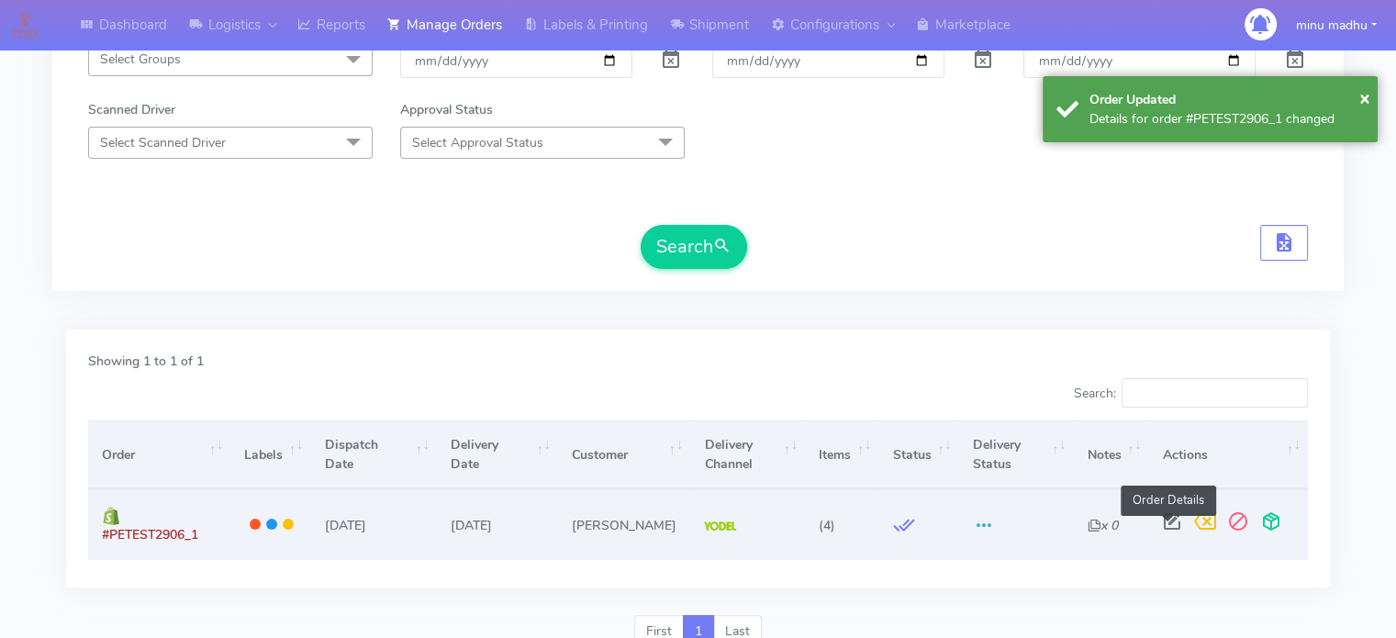
click at [1166, 526] on span at bounding box center [1171, 525] width 33 height 17
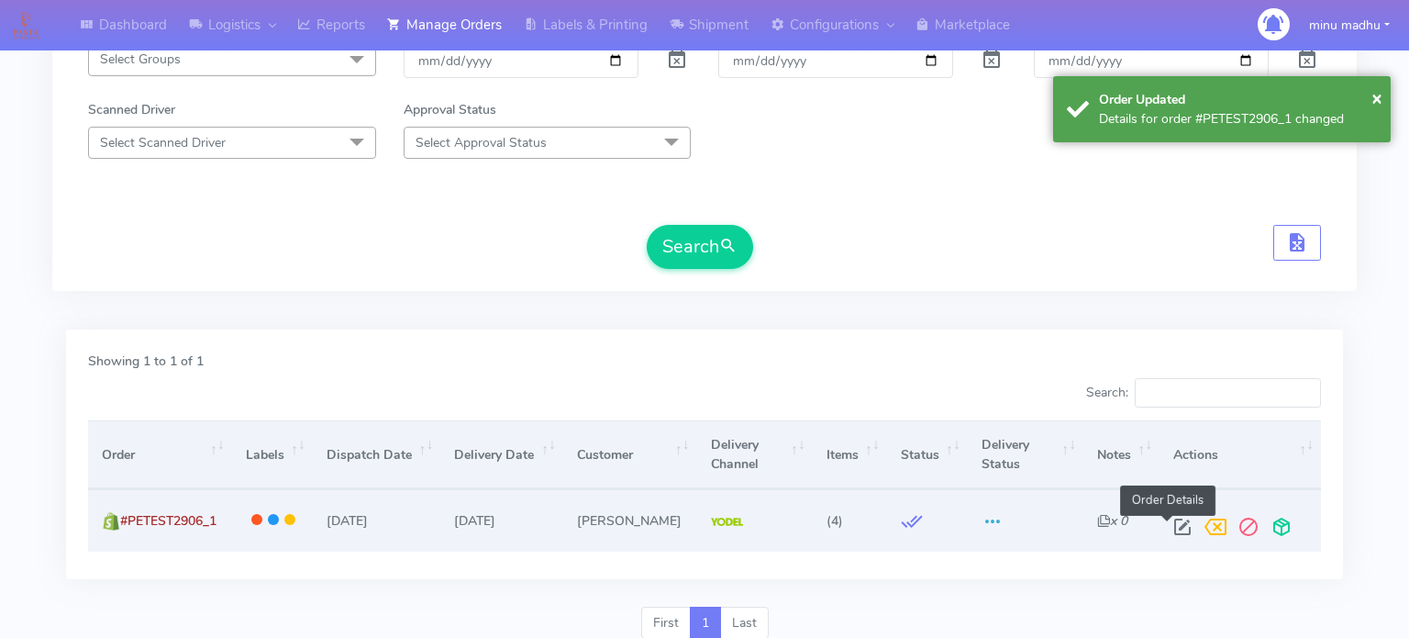
select select "5"
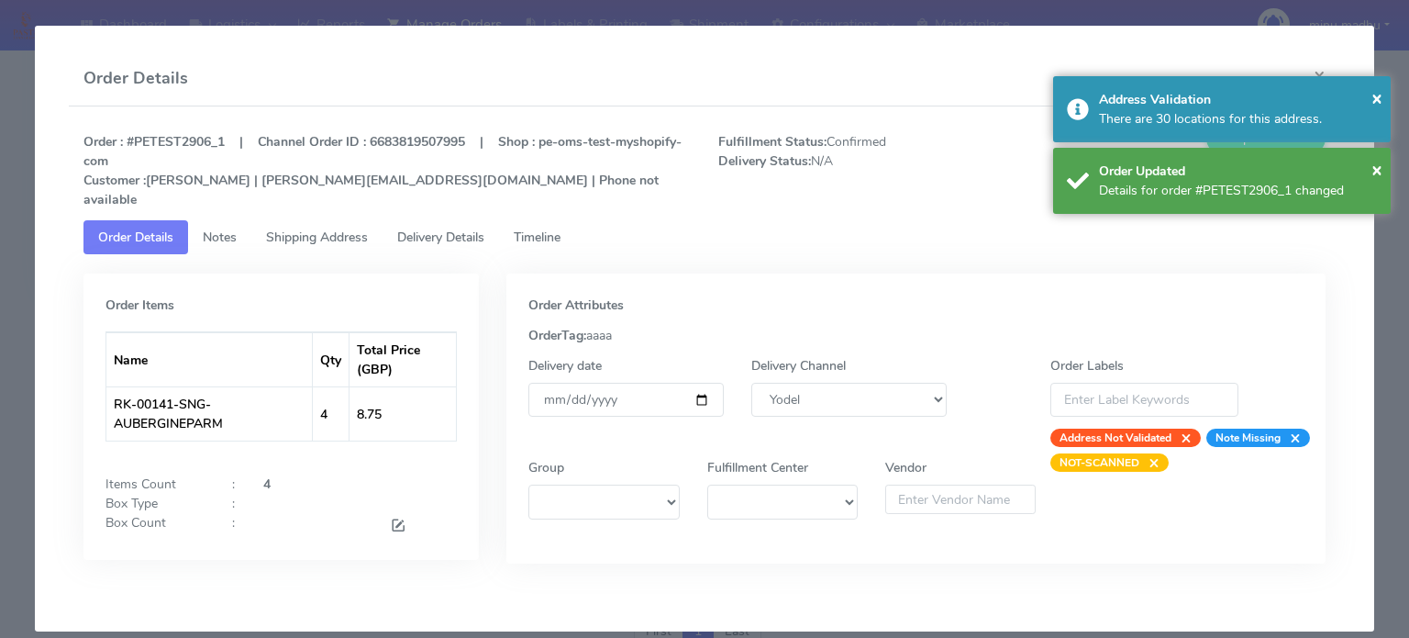
click at [546, 228] on span "Timeline" at bounding box center [537, 236] width 47 height 17
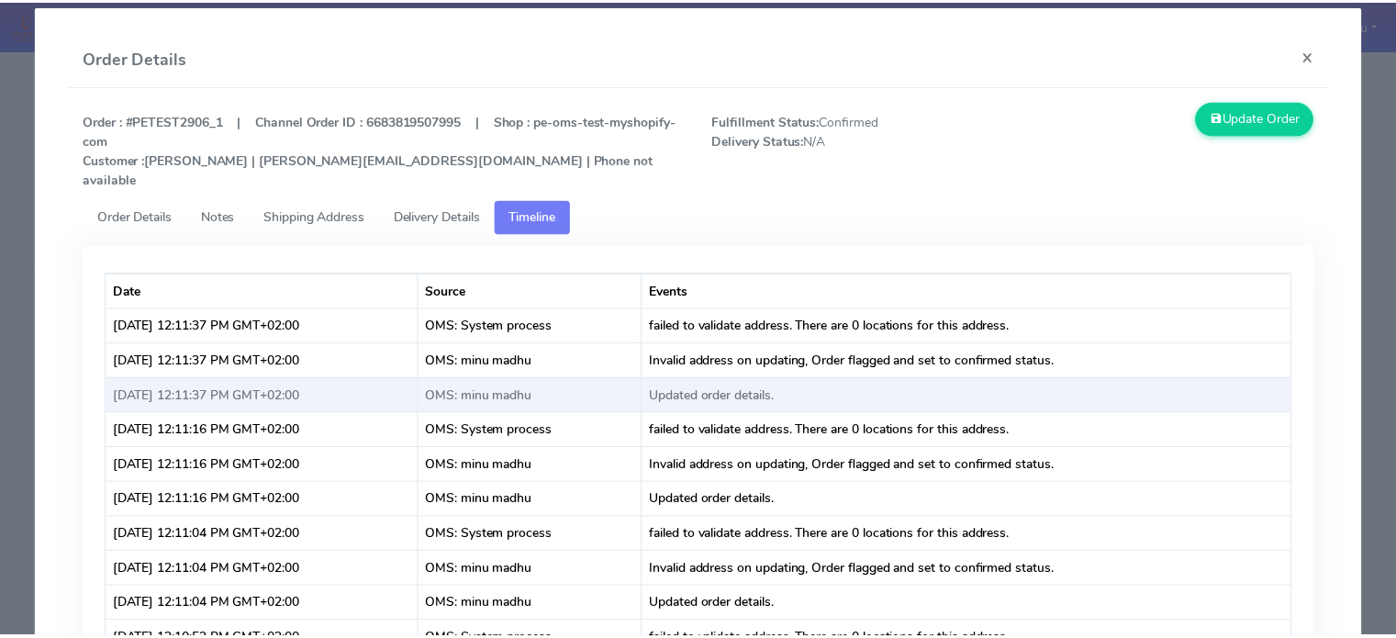
scroll to position [3, 0]
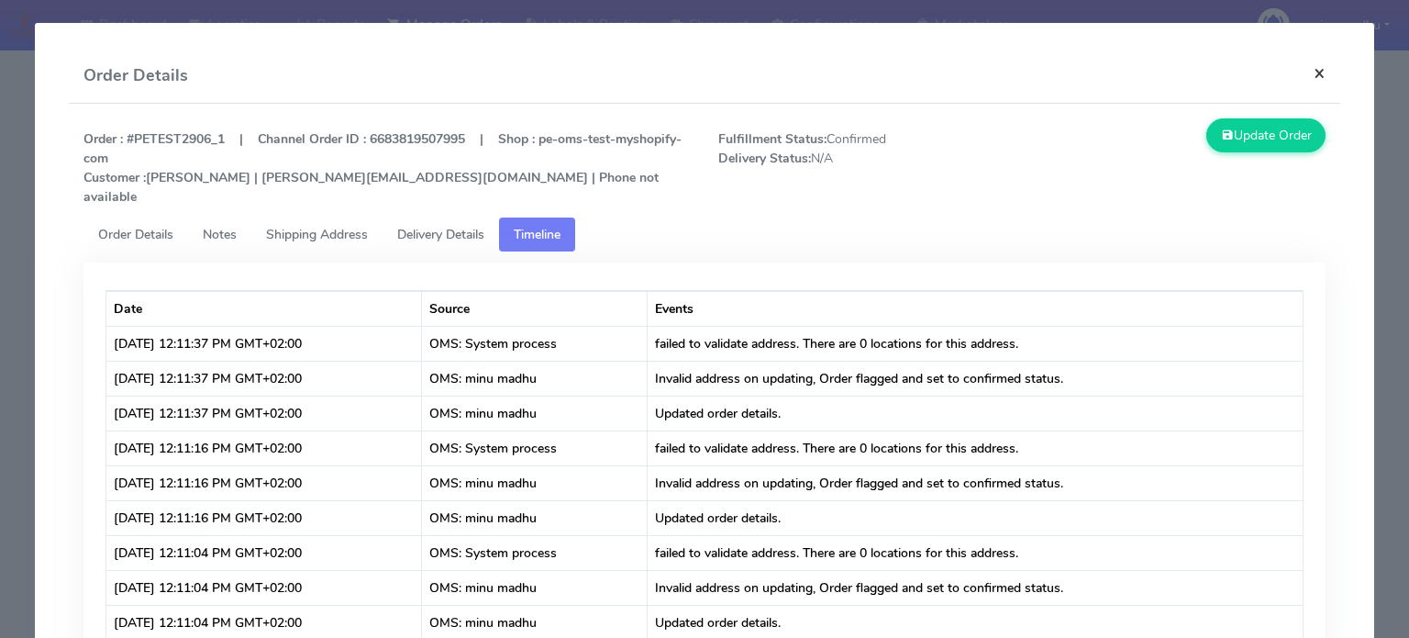
click at [1303, 75] on button "×" at bounding box center [1319, 73] width 41 height 49
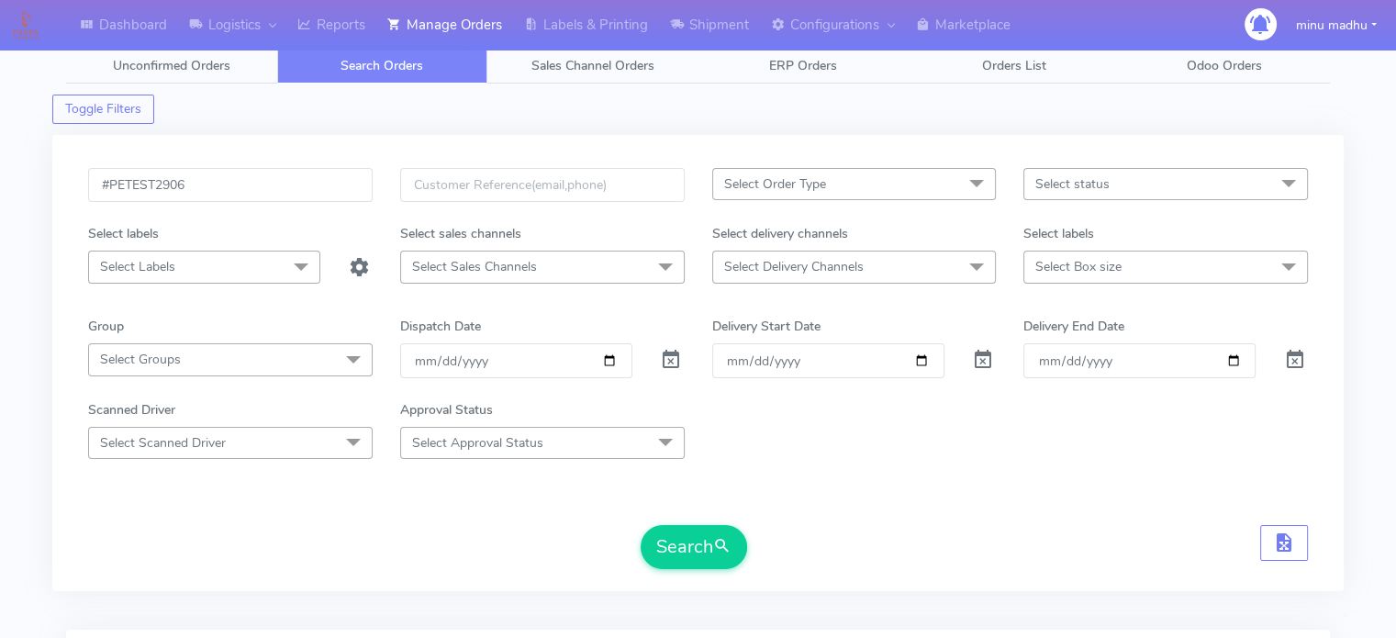
scroll to position [0, 0]
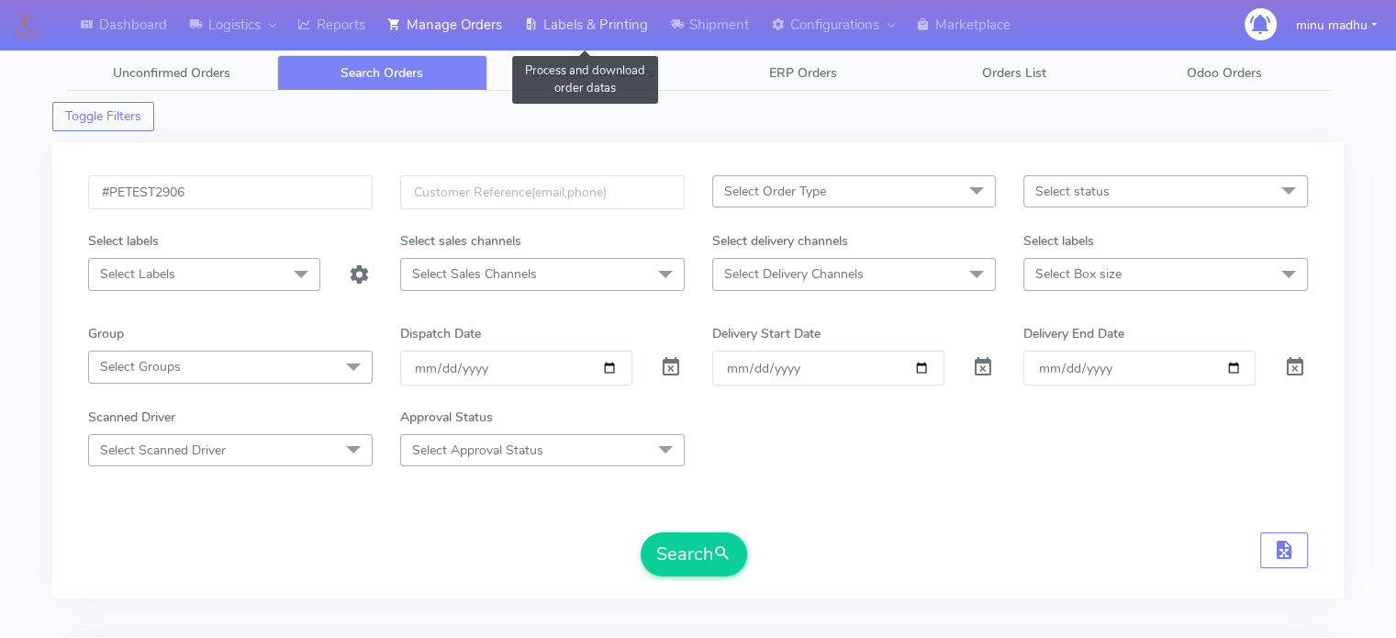
click at [600, 25] on link "Labels & Printing" at bounding box center [586, 25] width 146 height 50
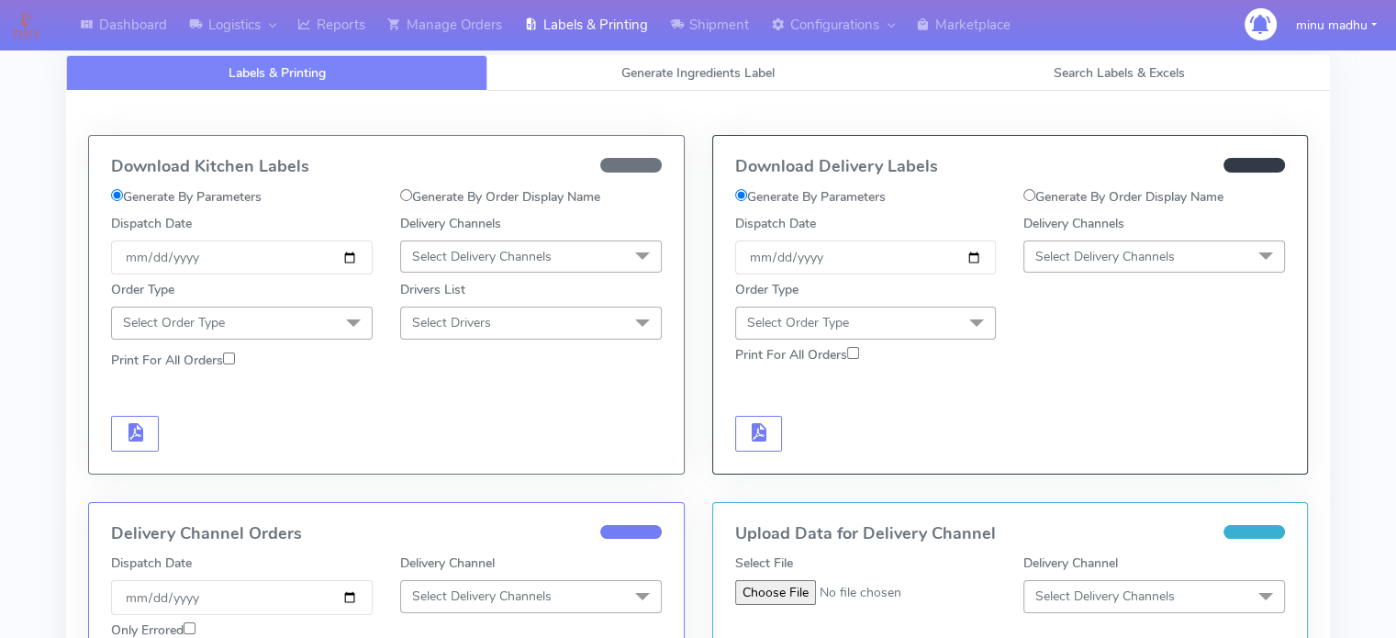
click at [404, 192] on input "Generate By Order Display Name" at bounding box center [406, 195] width 12 height 12
radio input "true"
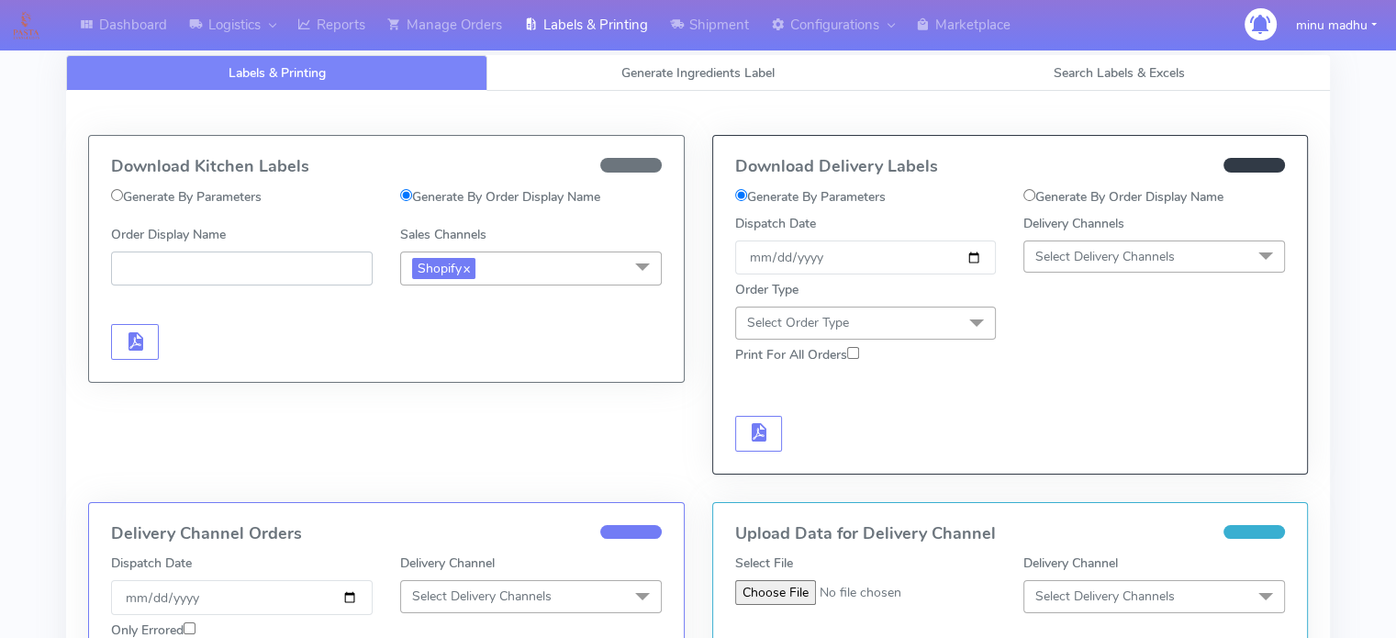
click at [305, 273] on input "Order Display Name" at bounding box center [242, 268] width 262 height 34
paste input "#PETEST2906"
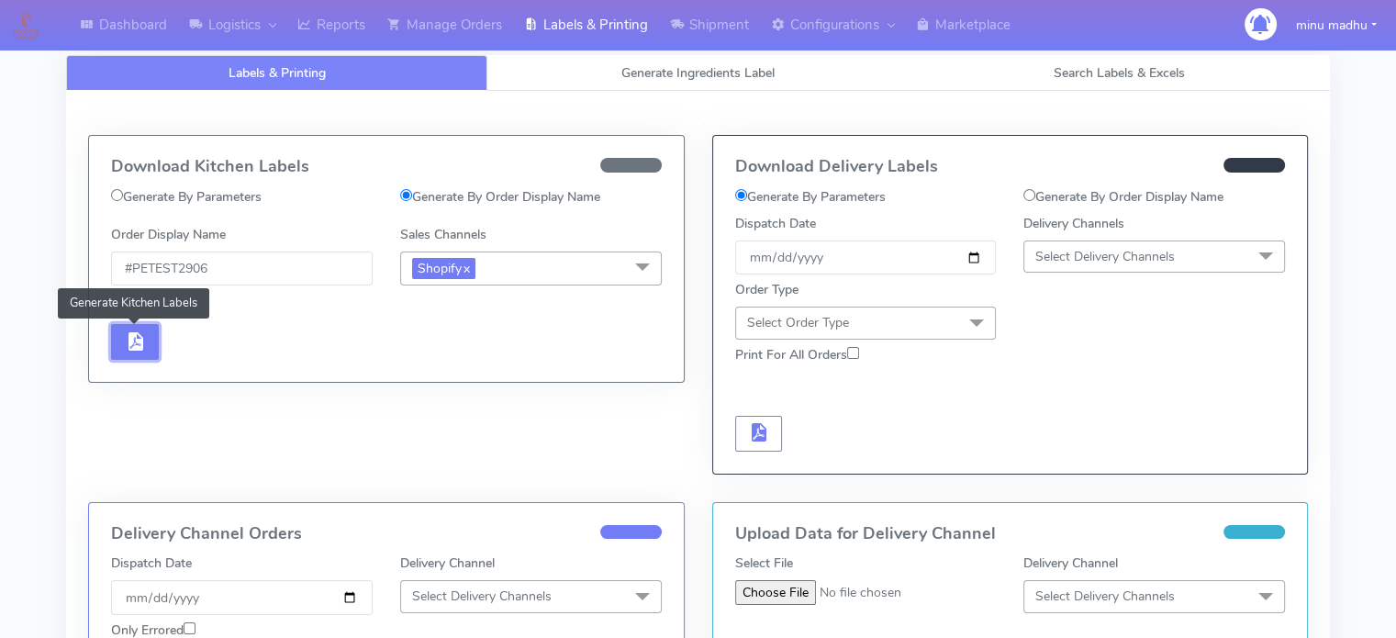
click at [125, 349] on span "button" at bounding box center [135, 345] width 22 height 17
click at [135, 340] on span "button" at bounding box center [135, 345] width 22 height 17
click at [232, 267] on input "#PETEST2906" at bounding box center [242, 268] width 262 height 34
type input "#PETEST2906_1"
click at [130, 346] on span "button" at bounding box center [135, 345] width 22 height 17
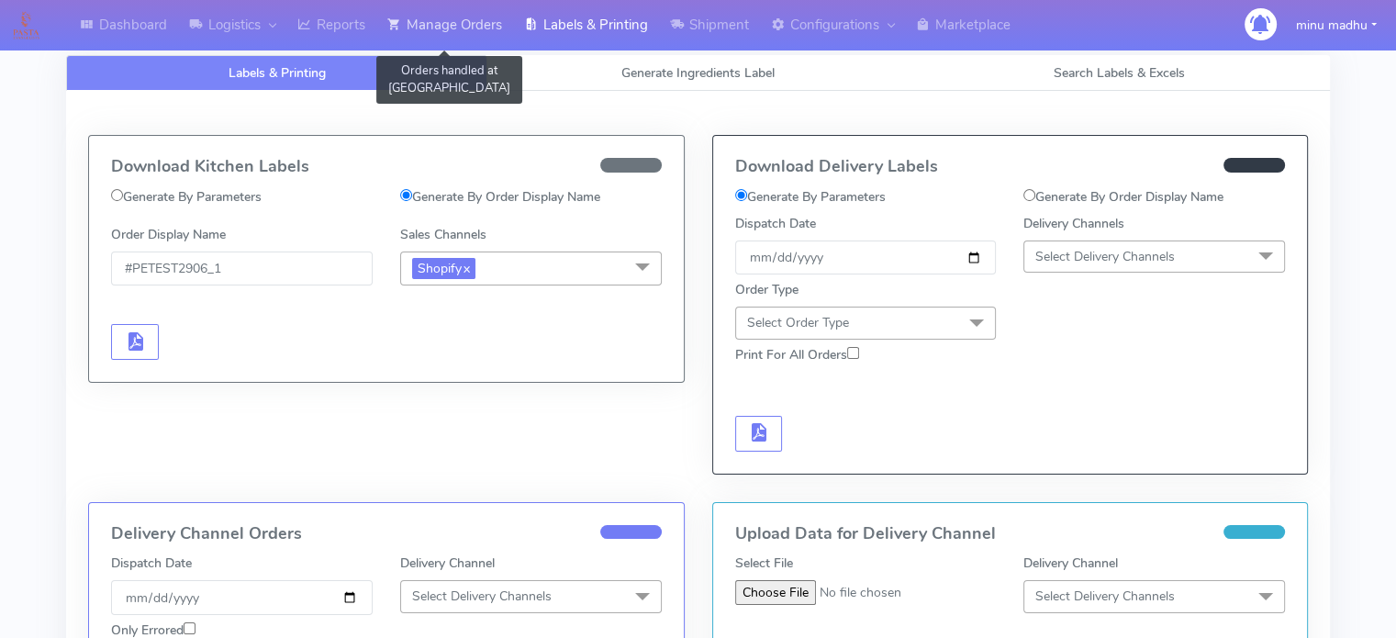
click at [445, 28] on link "Manage Orders" at bounding box center [444, 25] width 137 height 50
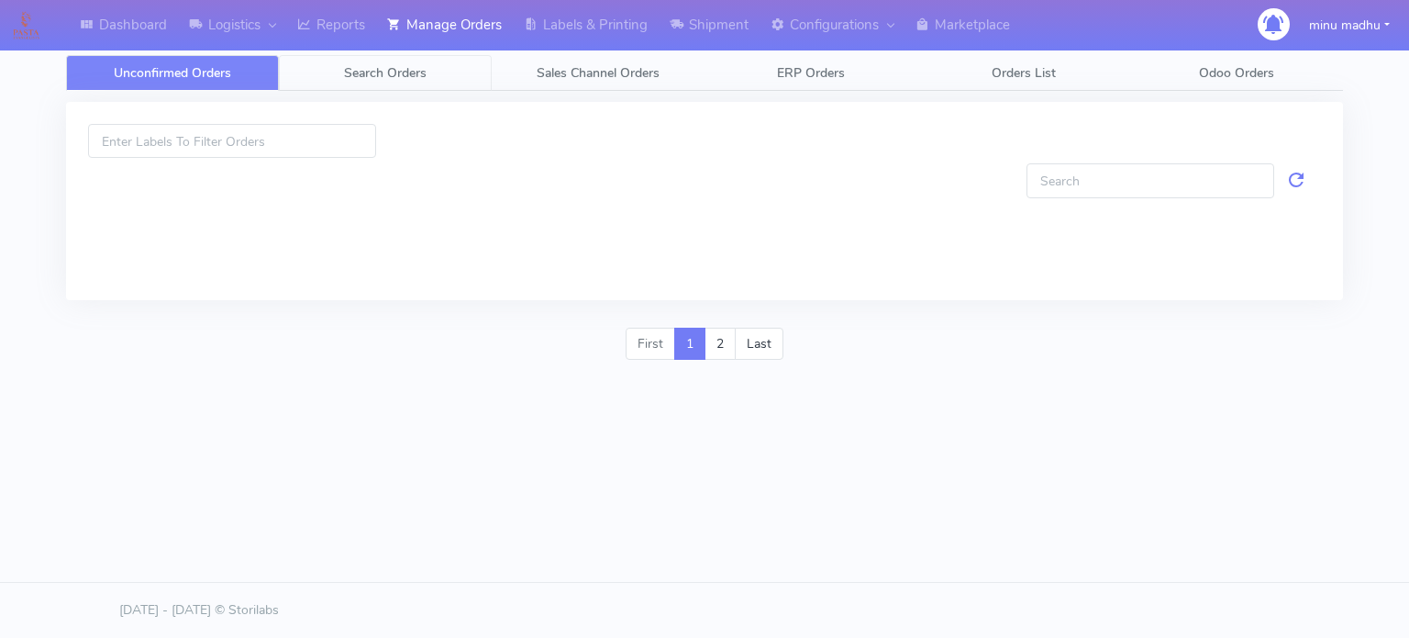
click at [397, 61] on link "Search Orders" at bounding box center [385, 73] width 213 height 36
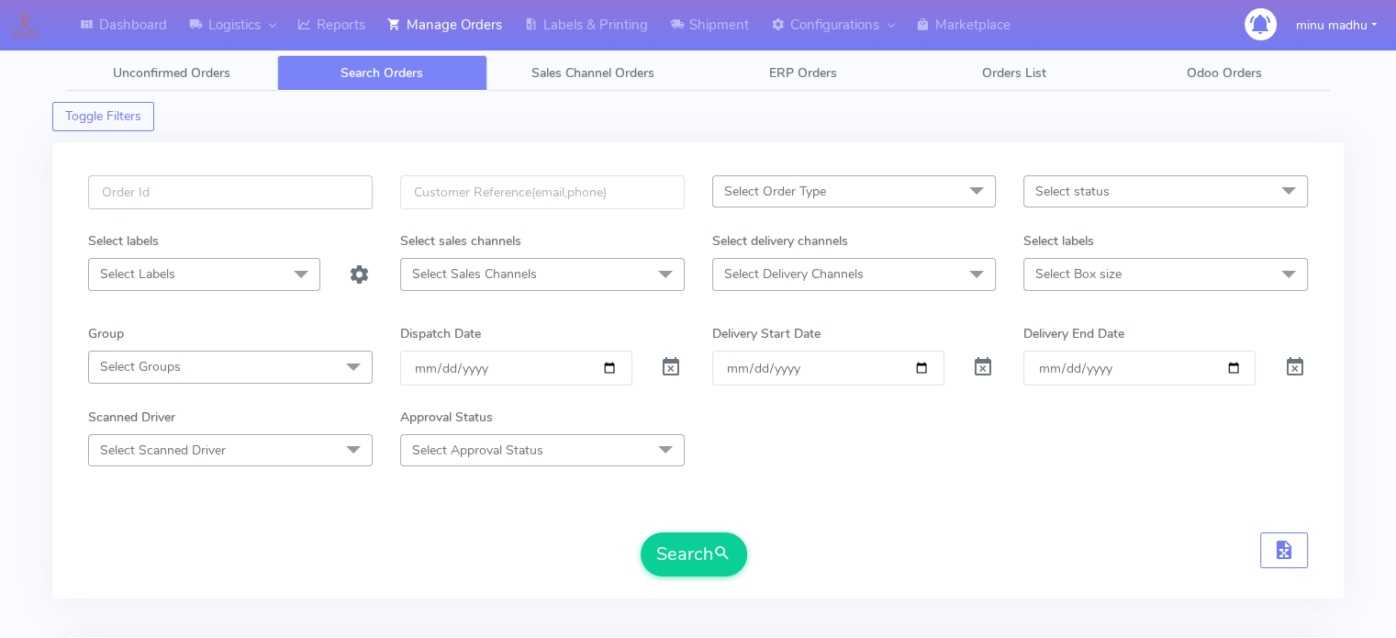
click at [279, 186] on input "text" at bounding box center [230, 192] width 284 height 34
paste input "#PETEST2906"
type input "#PETEST2906"
click at [672, 363] on span at bounding box center [671, 370] width 22 height 17
click at [685, 553] on button "Search" at bounding box center [694, 554] width 106 height 44
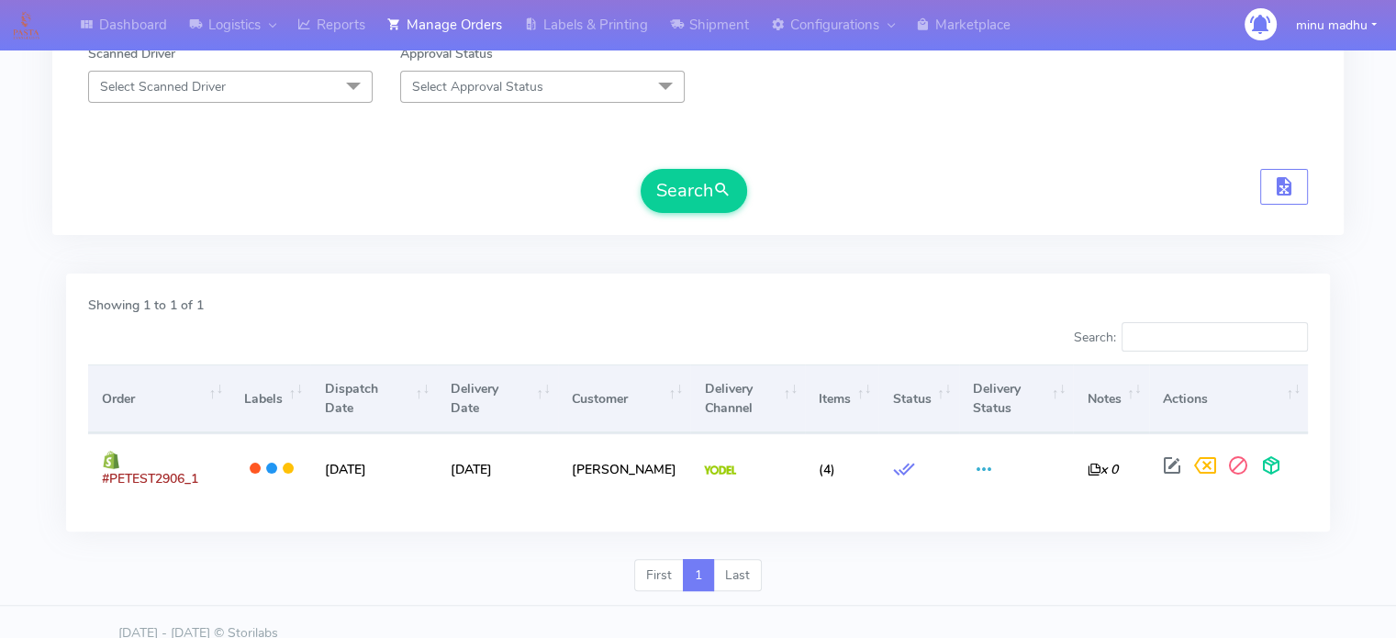
scroll to position [367, 0]
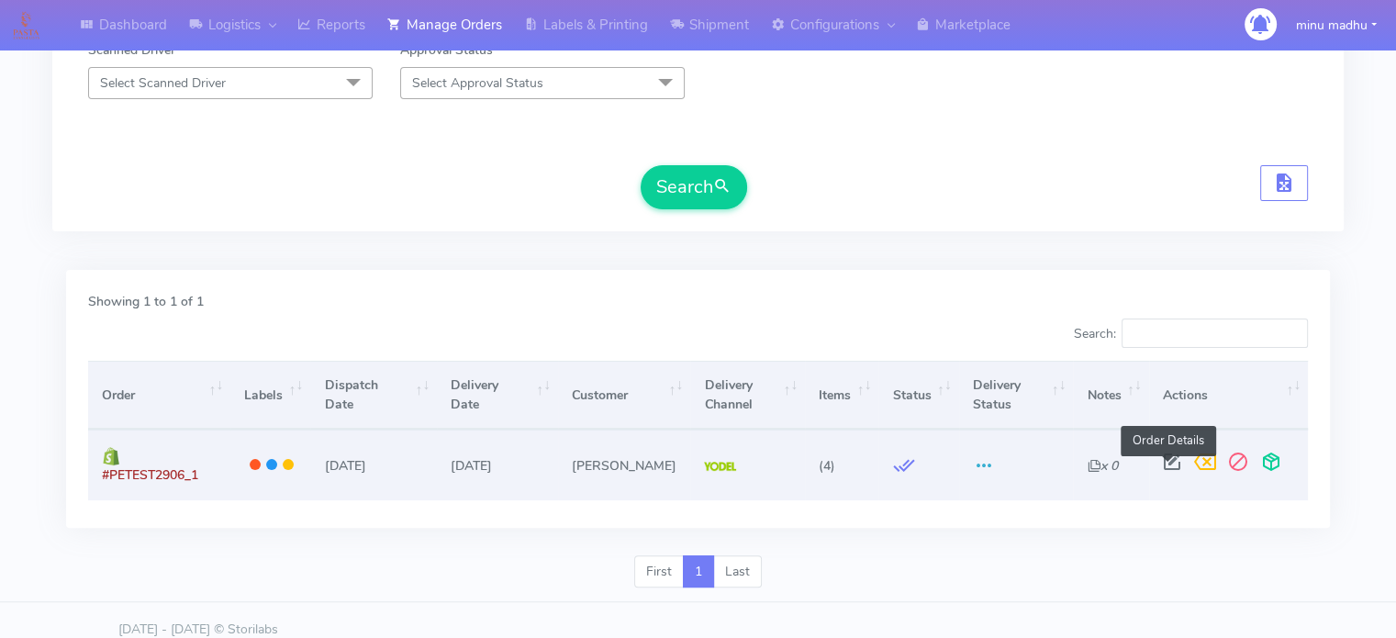
click at [1174, 473] on span at bounding box center [1171, 465] width 33 height 17
select select "5"
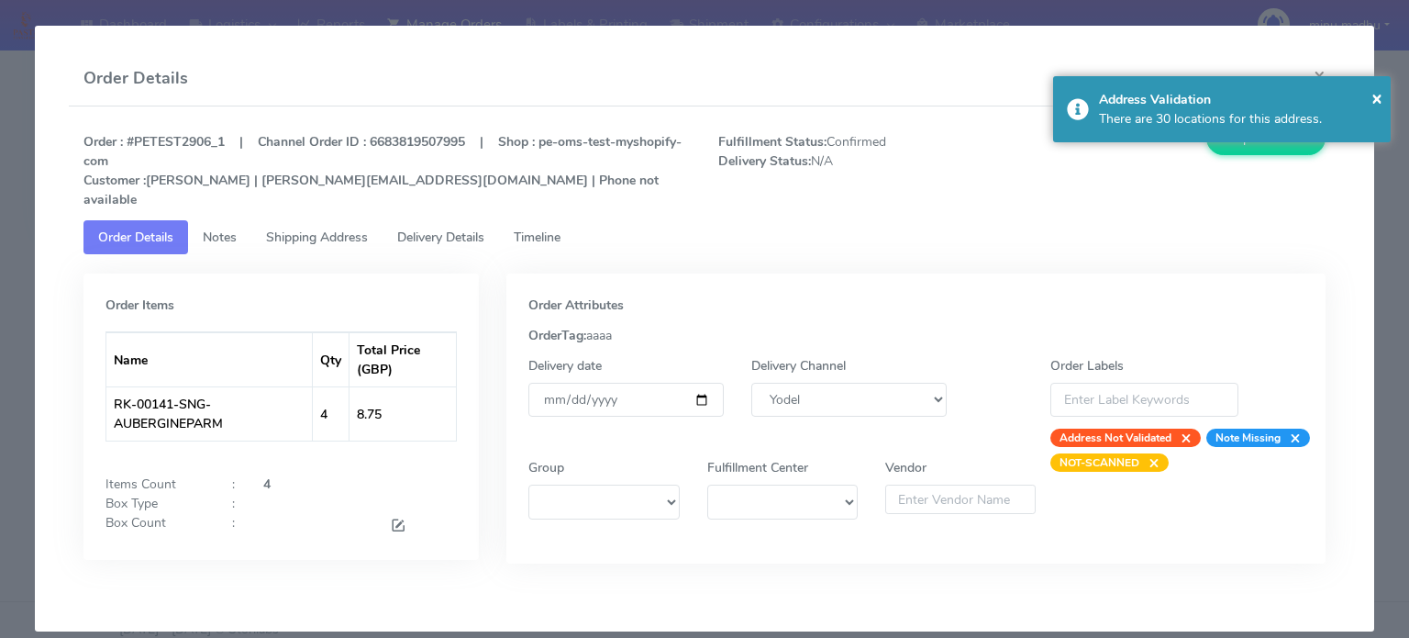
click at [543, 228] on span "Timeline" at bounding box center [537, 236] width 47 height 17
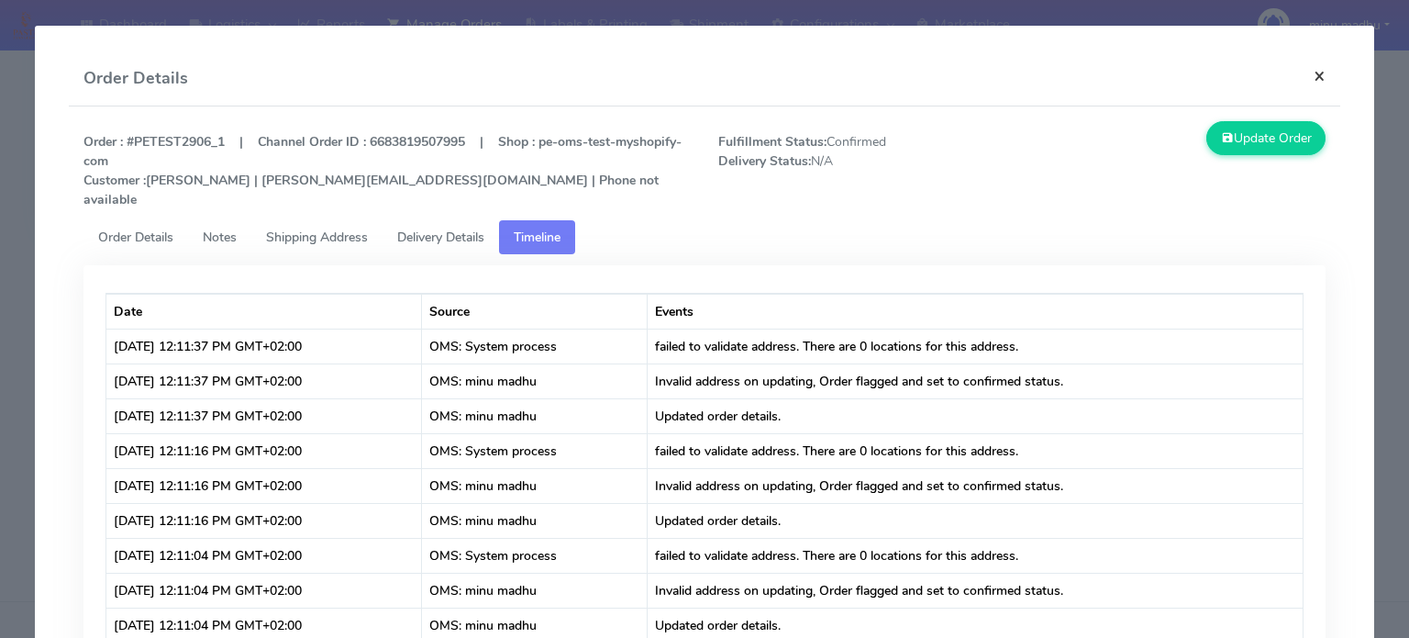
click at [1310, 72] on button "×" at bounding box center [1319, 75] width 41 height 49
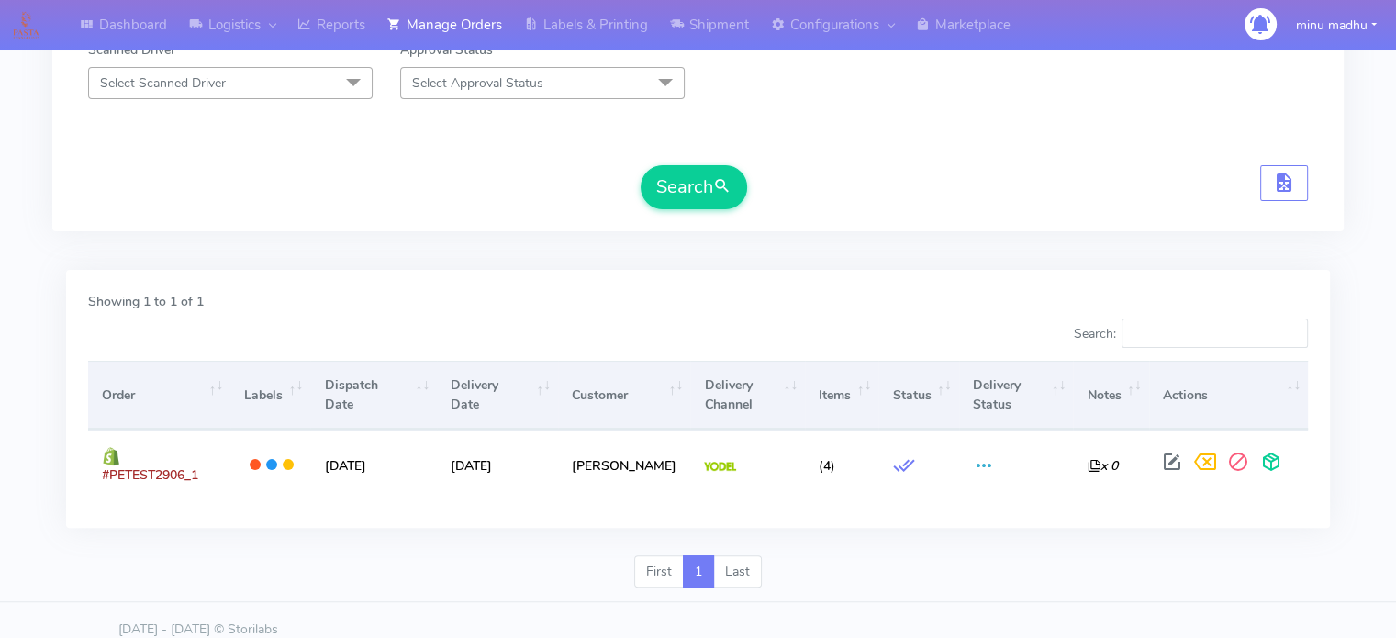
scroll to position [0, 0]
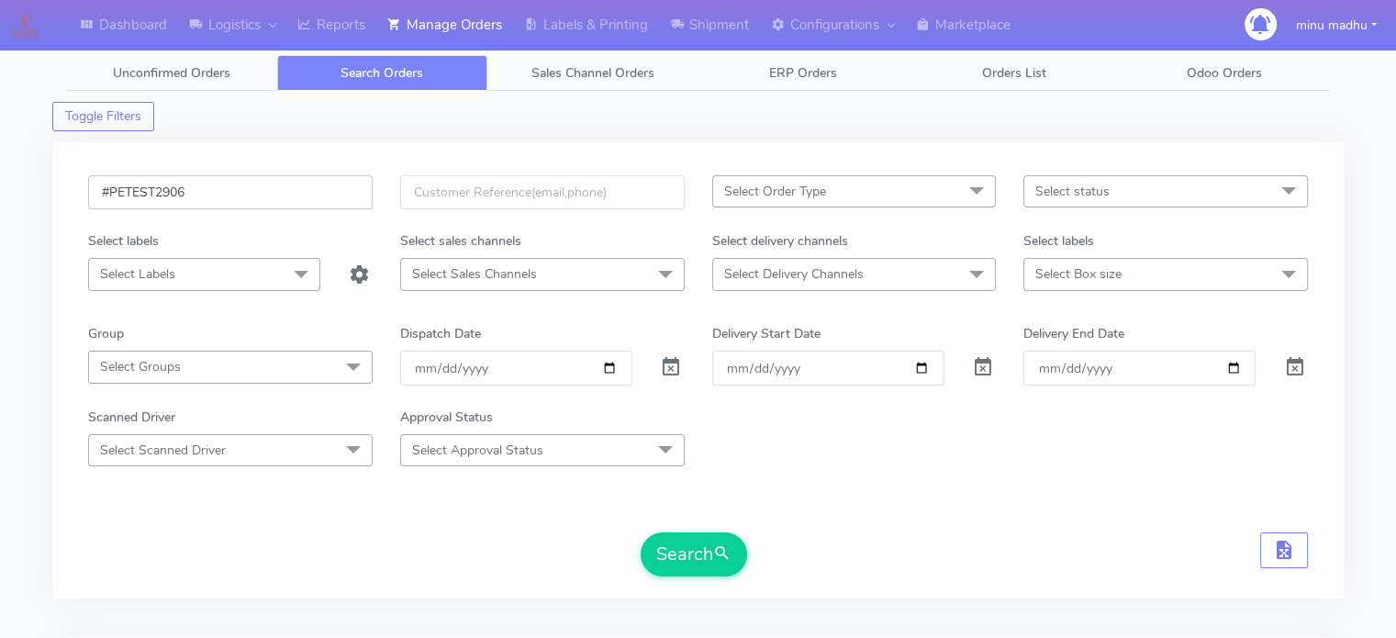
drag, startPoint x: 217, startPoint y: 193, endPoint x: 51, endPoint y: 198, distance: 166.2
click at [51, 198] on div "Dashboard Logistics [GEOGRAPHIC_DATA] Logistics Reports Manage Orders Labels & …" at bounding box center [698, 501] width 1396 height 936
paste input "7"
type input "#PETEST2907"
click at [686, 557] on button "Search" at bounding box center [694, 554] width 106 height 44
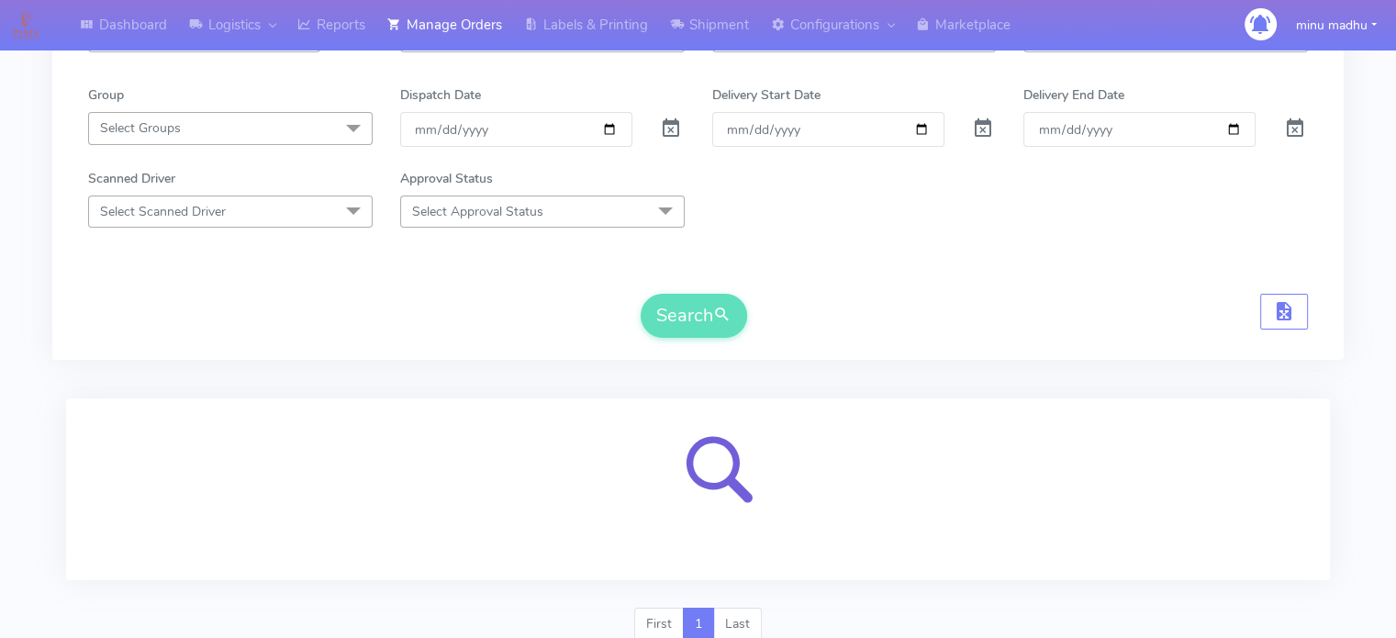
scroll to position [219, 0]
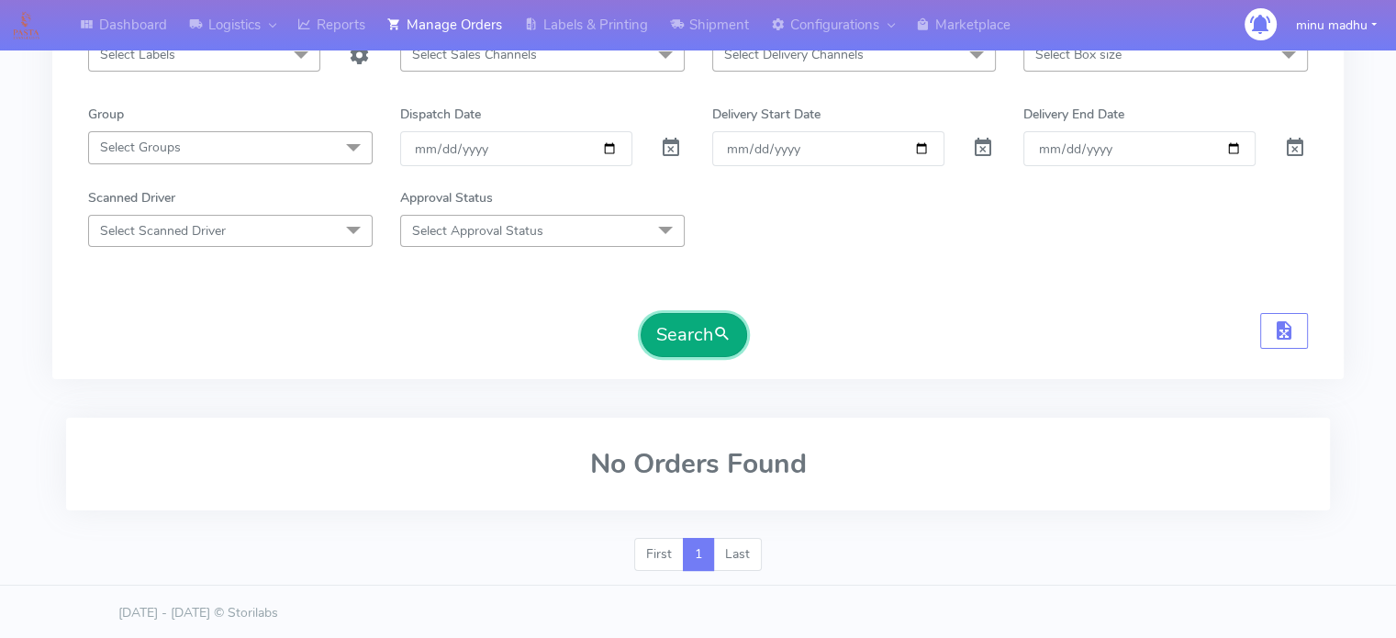
click at [700, 331] on button "Search" at bounding box center [694, 335] width 106 height 44
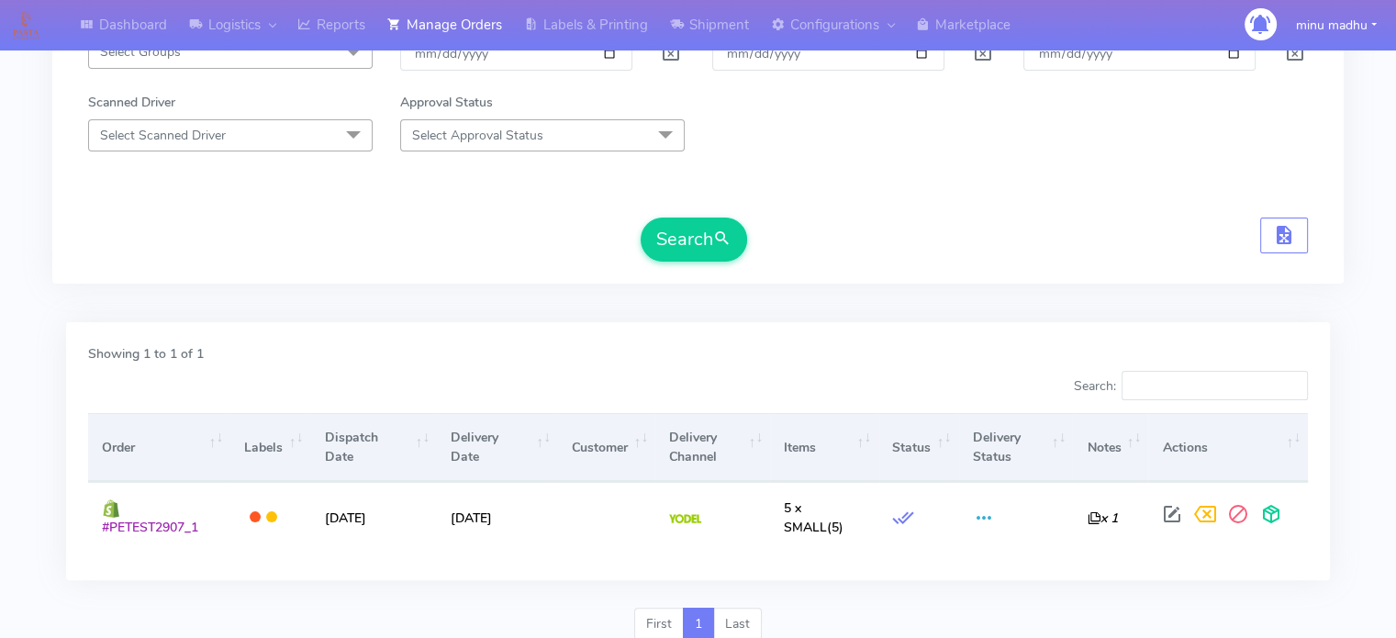
scroll to position [338, 0]
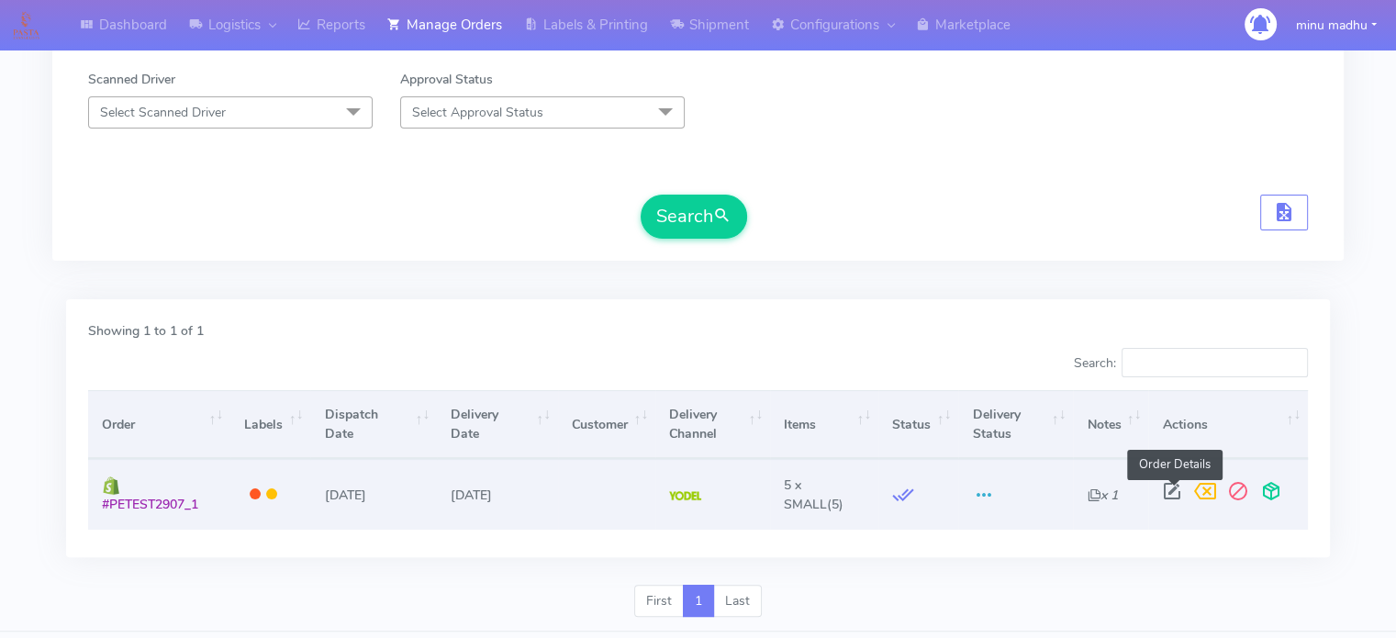
click at [1175, 494] on span at bounding box center [1171, 494] width 33 height 17
select select "5"
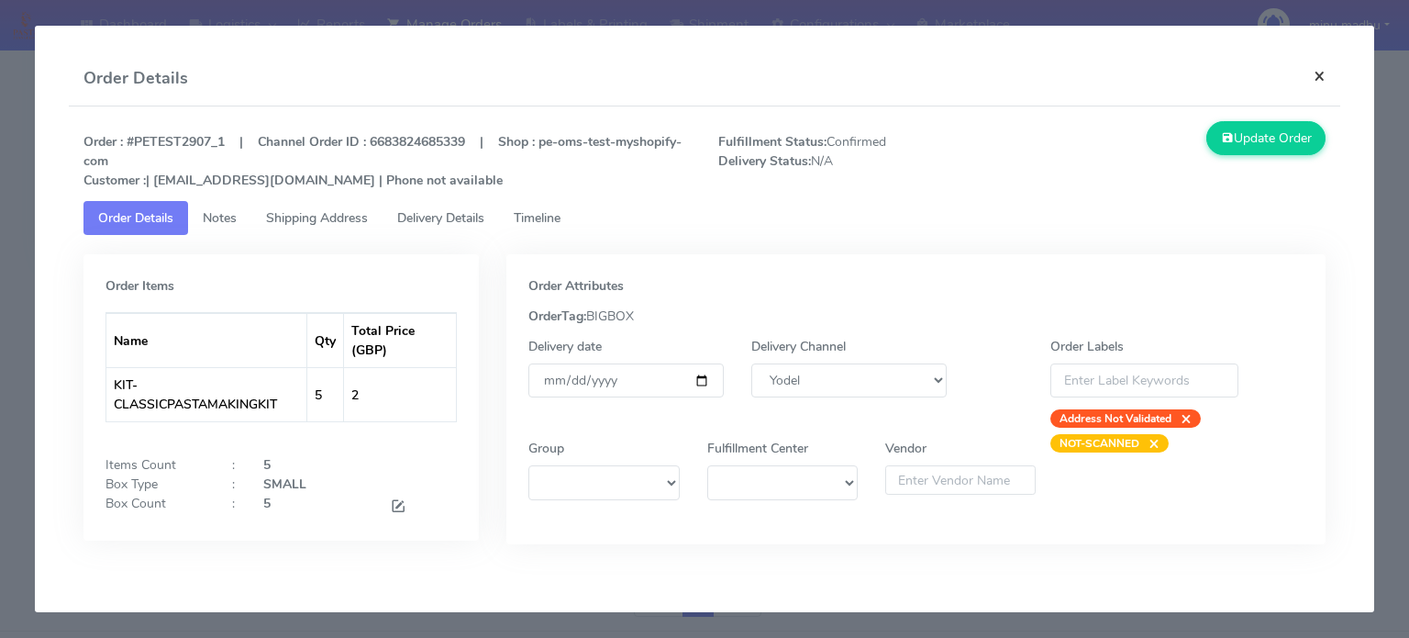
click at [1323, 70] on button "×" at bounding box center [1319, 75] width 41 height 49
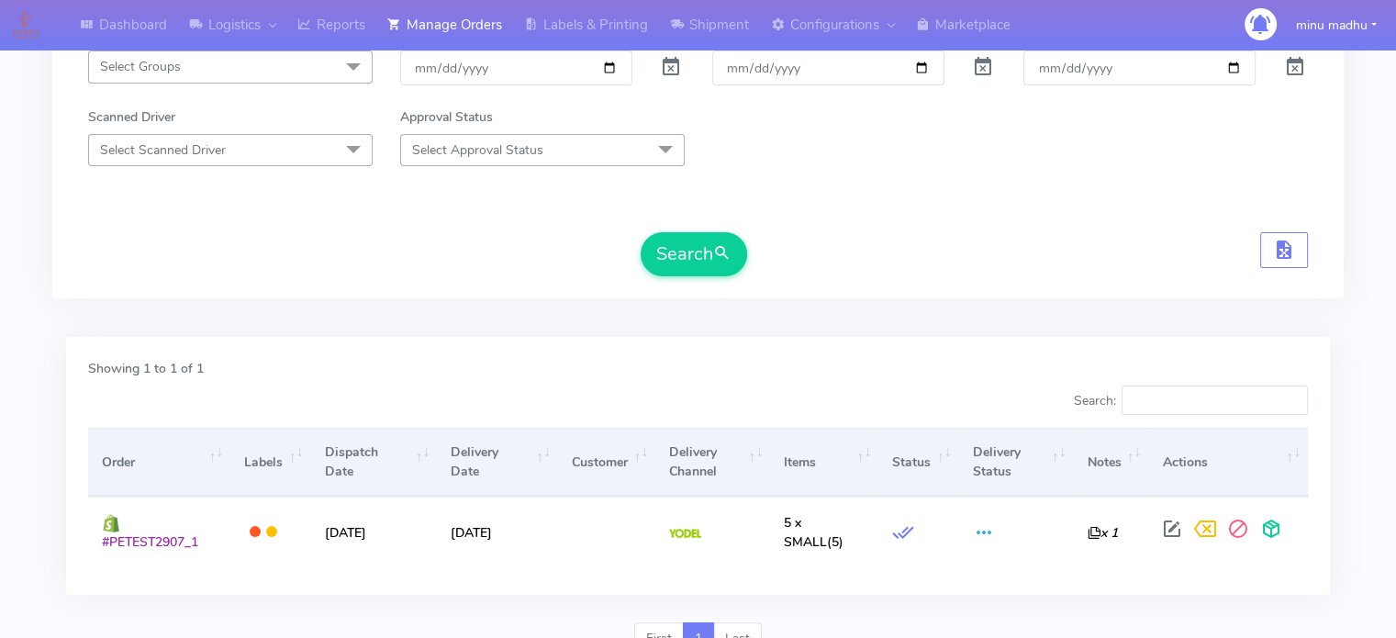
scroll to position [326, 0]
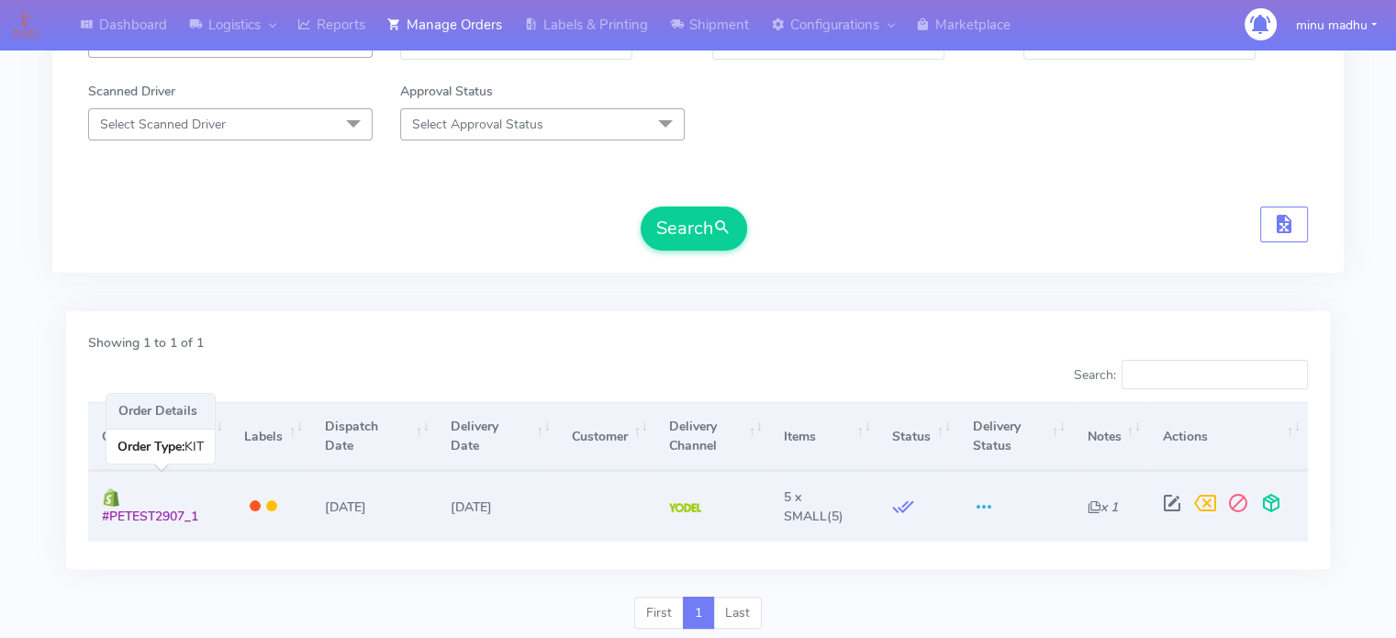
drag, startPoint x: 216, startPoint y: 528, endPoint x: 102, endPoint y: 525, distance: 113.8
click at [102, 525] on td "#PETEST2907_1" at bounding box center [159, 506] width 142 height 70
copy span "#PETEST2907_1"
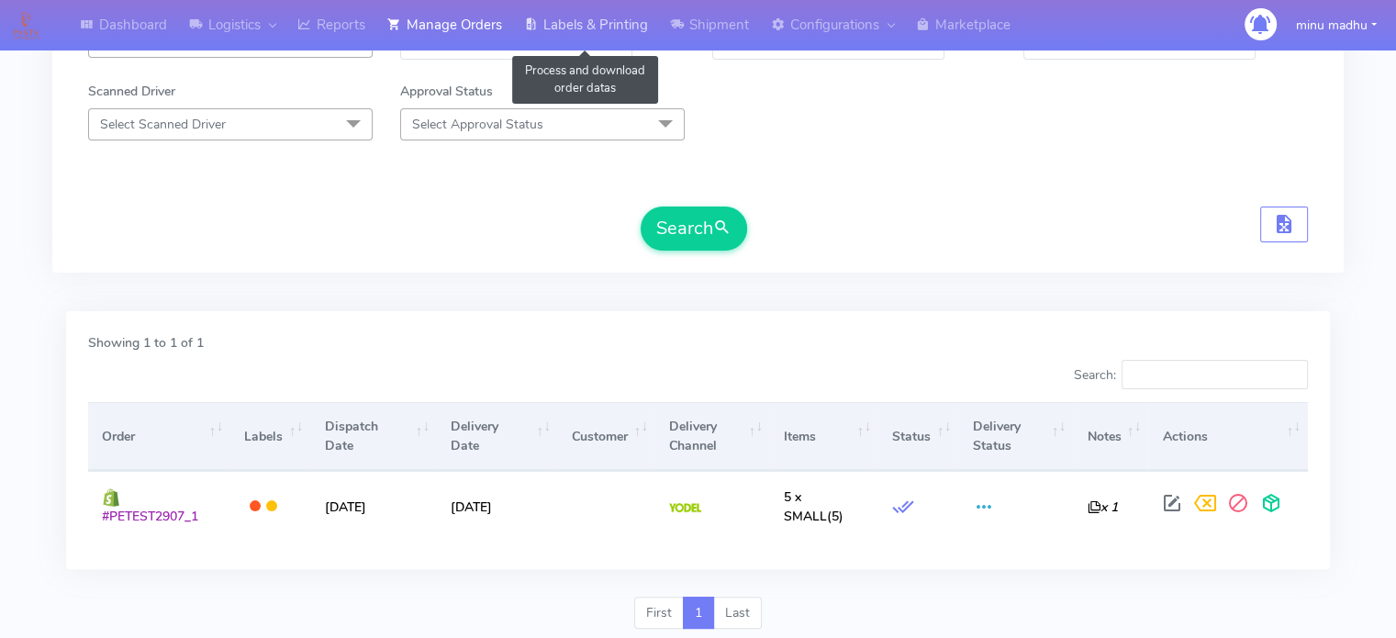
click at [602, 31] on link "Labels & Printing" at bounding box center [586, 25] width 146 height 50
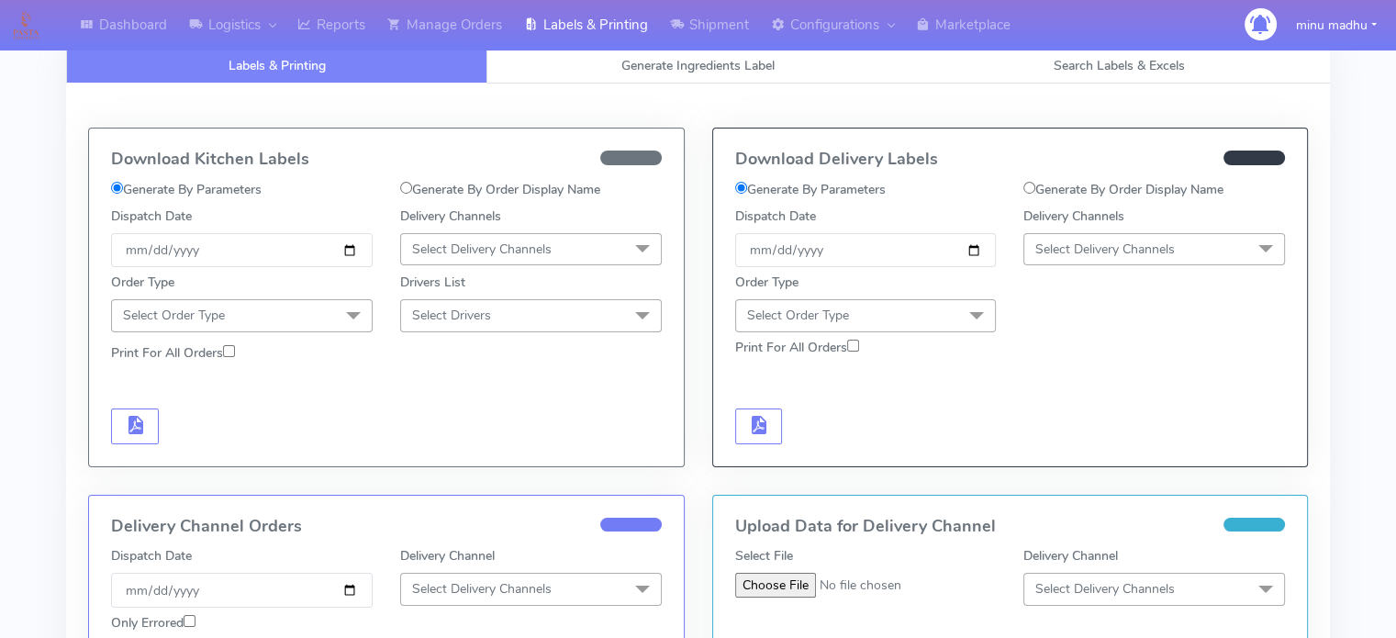
scroll to position [7, 0]
click at [407, 191] on input "Generate By Order Display Name" at bounding box center [406, 188] width 12 height 12
radio input "true"
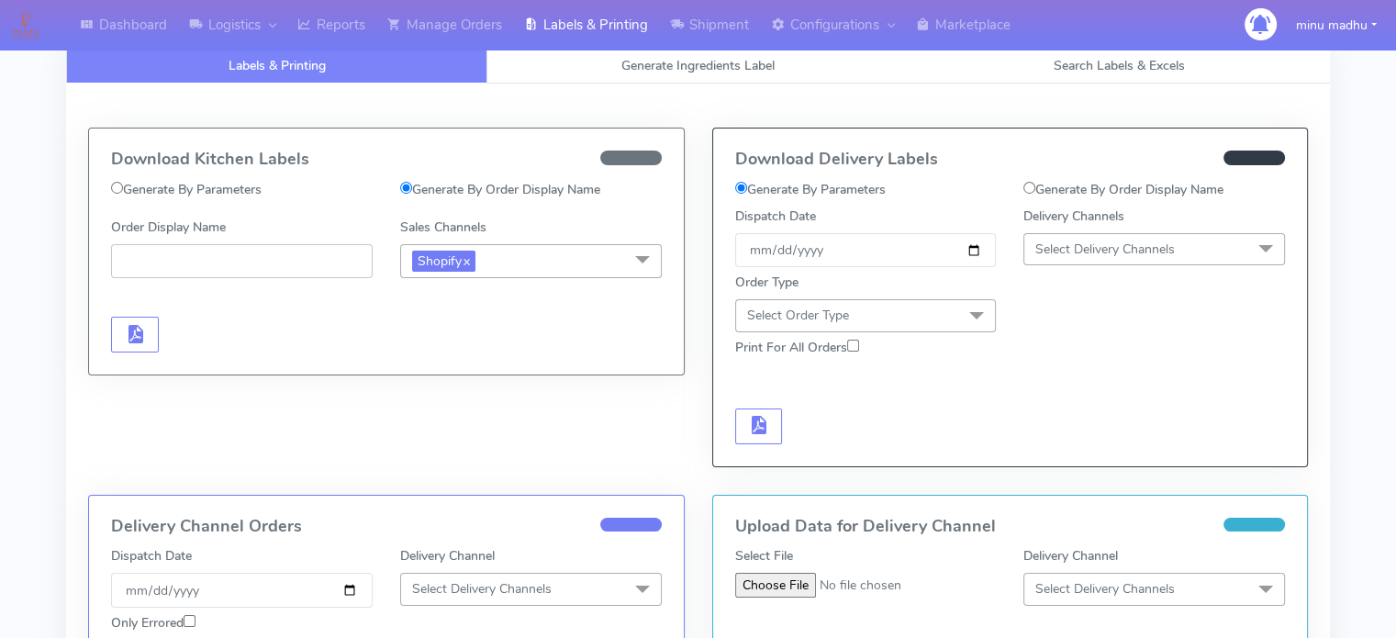
click at [284, 267] on input "Order Display Name" at bounding box center [242, 261] width 262 height 34
paste input "#PETEST2907_1"
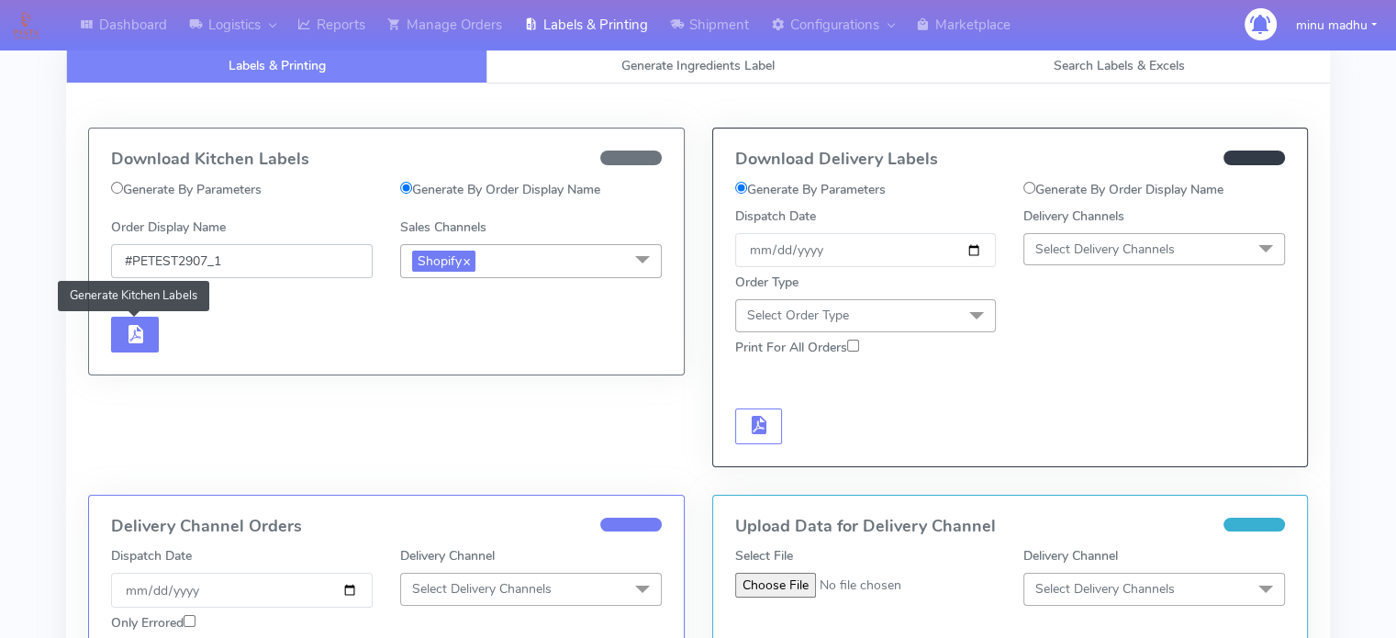
type input "#PETEST2907_1"
click at [135, 337] on span "button" at bounding box center [135, 337] width 22 height 17
click at [184, 337] on span "button" at bounding box center [189, 337] width 22 height 17
click at [1366, 329] on div "Dashboard Logistics London Logistics Reports Manage Orders Labels & Printing Sh…" at bounding box center [698, 585] width 1396 height 1119
click at [1366, 306] on div "Dashboard Logistics London Logistics Reports Manage Orders Labels & Printing Sh…" at bounding box center [698, 585] width 1396 height 1119
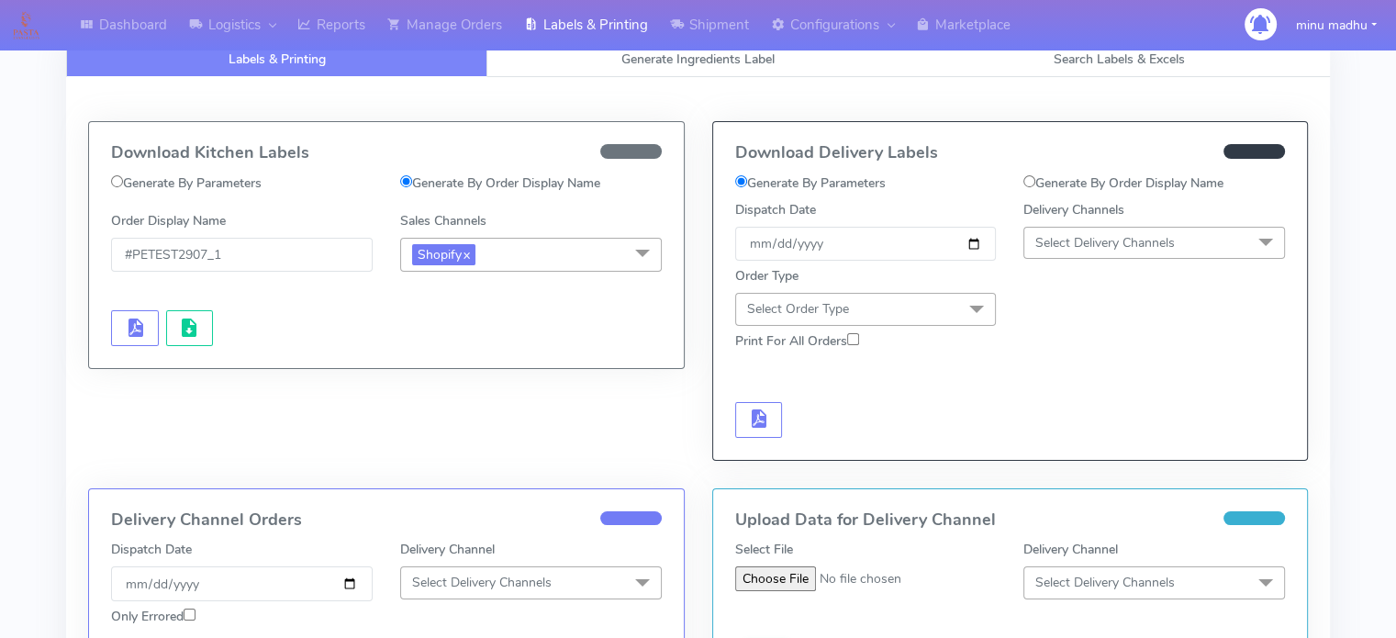
scroll to position [0, 0]
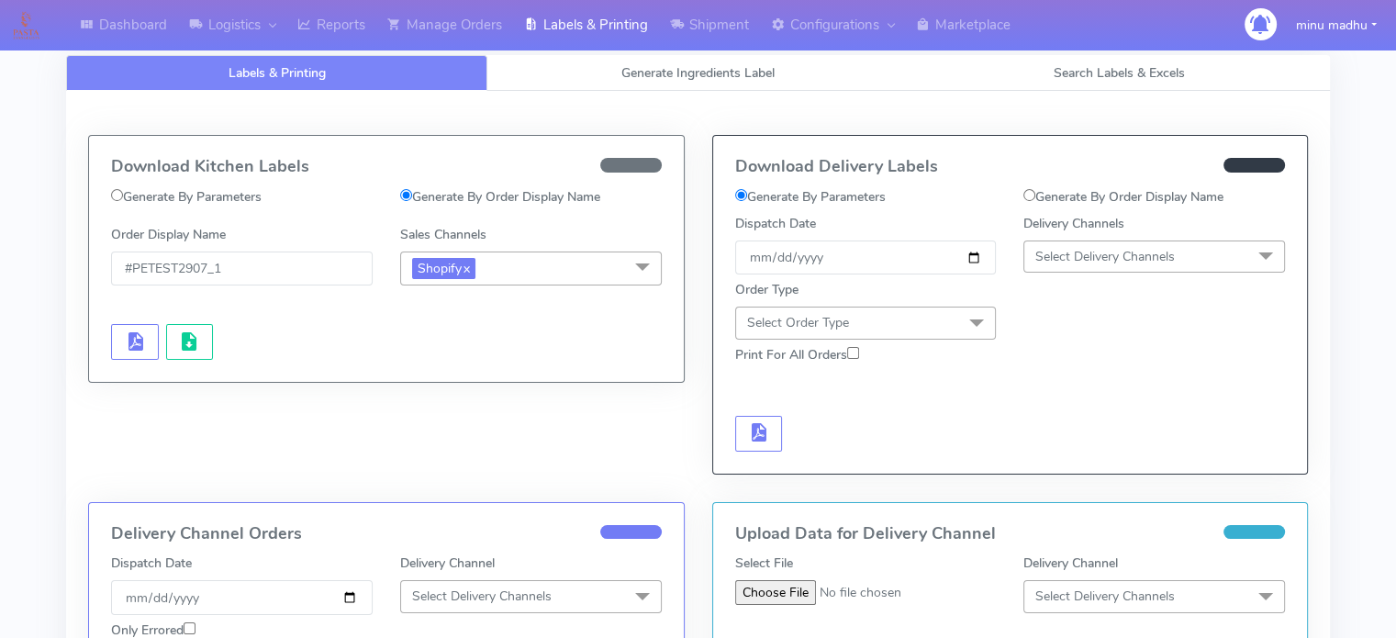
click at [1028, 194] on input "Generate By Order Display Name" at bounding box center [1029, 195] width 12 height 12
radio input "true"
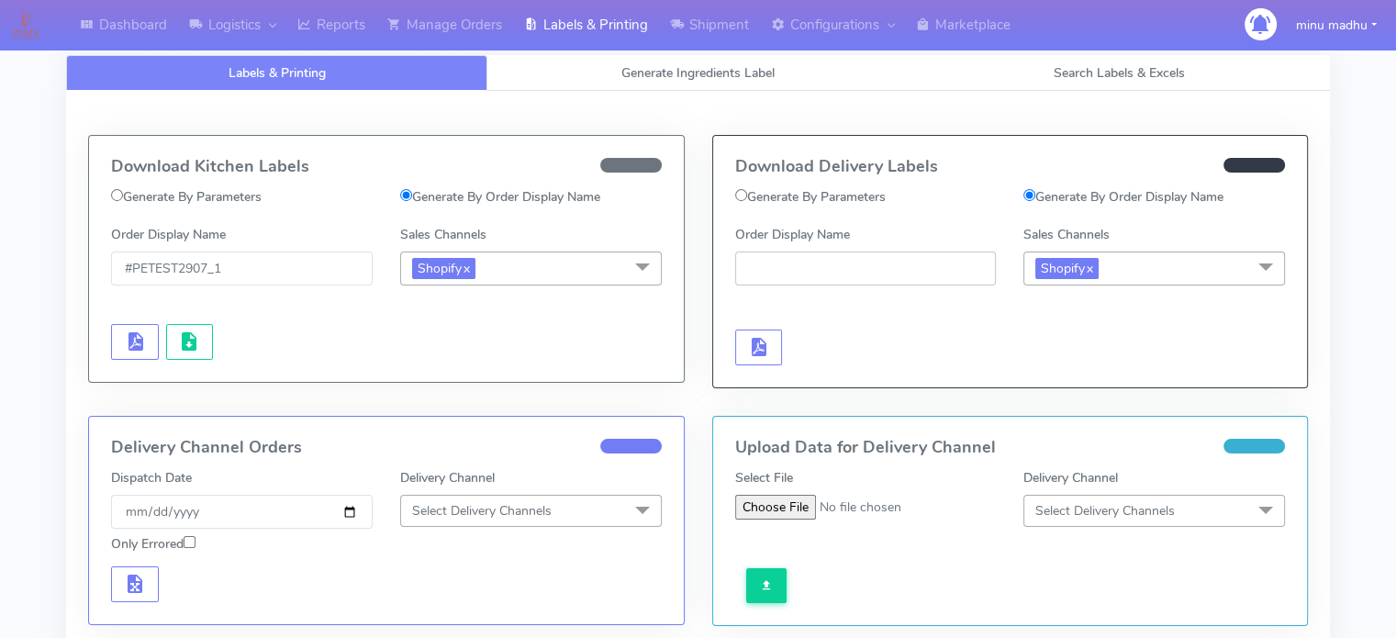
click at [867, 265] on input "Order Display Name" at bounding box center [866, 268] width 262 height 34
paste input "[URL][DOMAIN_NAME]"
type input "h"
drag, startPoint x: 239, startPoint y: 274, endPoint x: 99, endPoint y: 262, distance: 140.1
click at [99, 262] on div "Order Display Name #PETEST2907_1" at bounding box center [241, 255] width 289 height 61
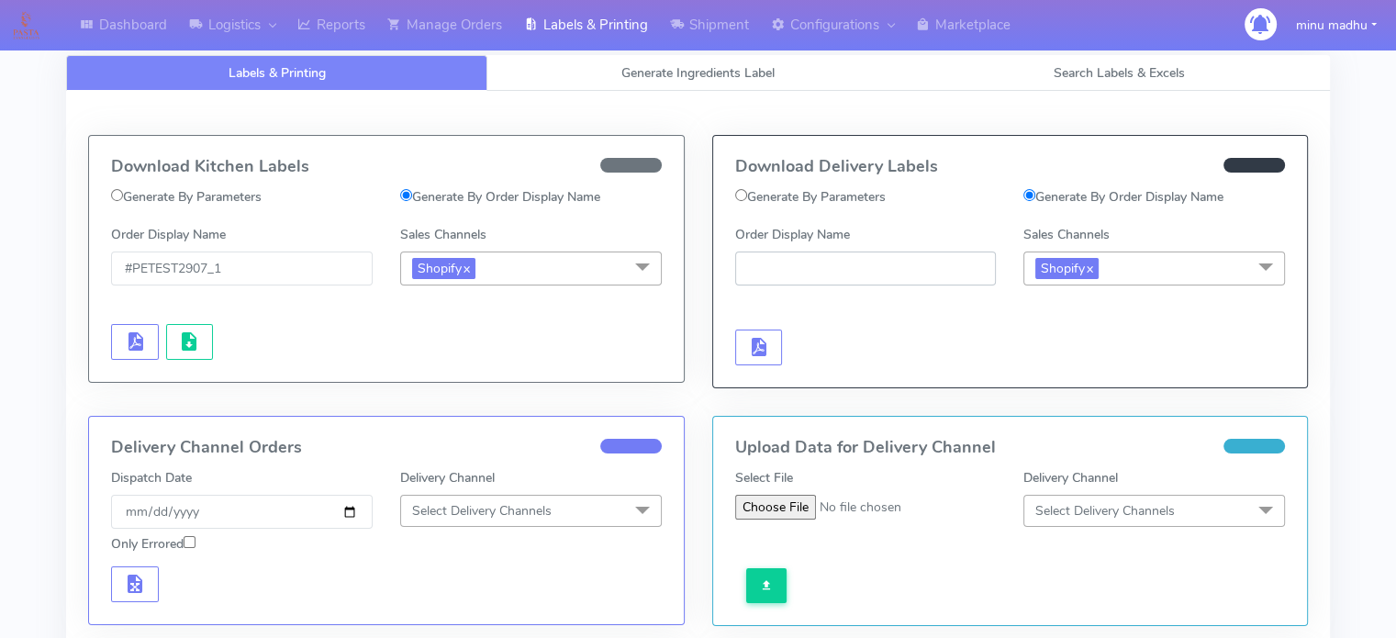
click at [785, 278] on input "Order Display Name" at bounding box center [866, 268] width 262 height 34
paste input "#PETEST2907_1"
type input "#PETEST2907_1"
click at [756, 342] on span "button" at bounding box center [758, 350] width 22 height 17
drag, startPoint x: 261, startPoint y: 261, endPoint x: 102, endPoint y: 273, distance: 159.3
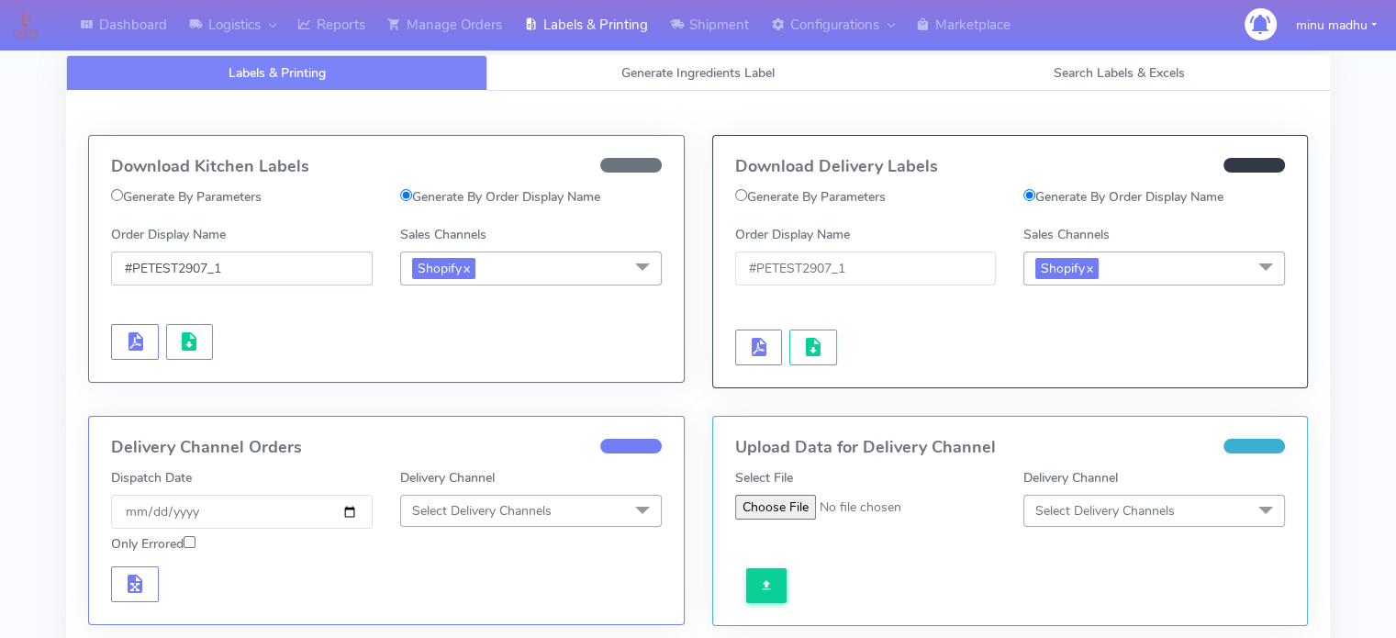
click at [102, 273] on div "Order Display Name #PETEST2907_1" at bounding box center [241, 255] width 289 height 61
click at [459, 17] on link "Manage Orders" at bounding box center [444, 25] width 137 height 50
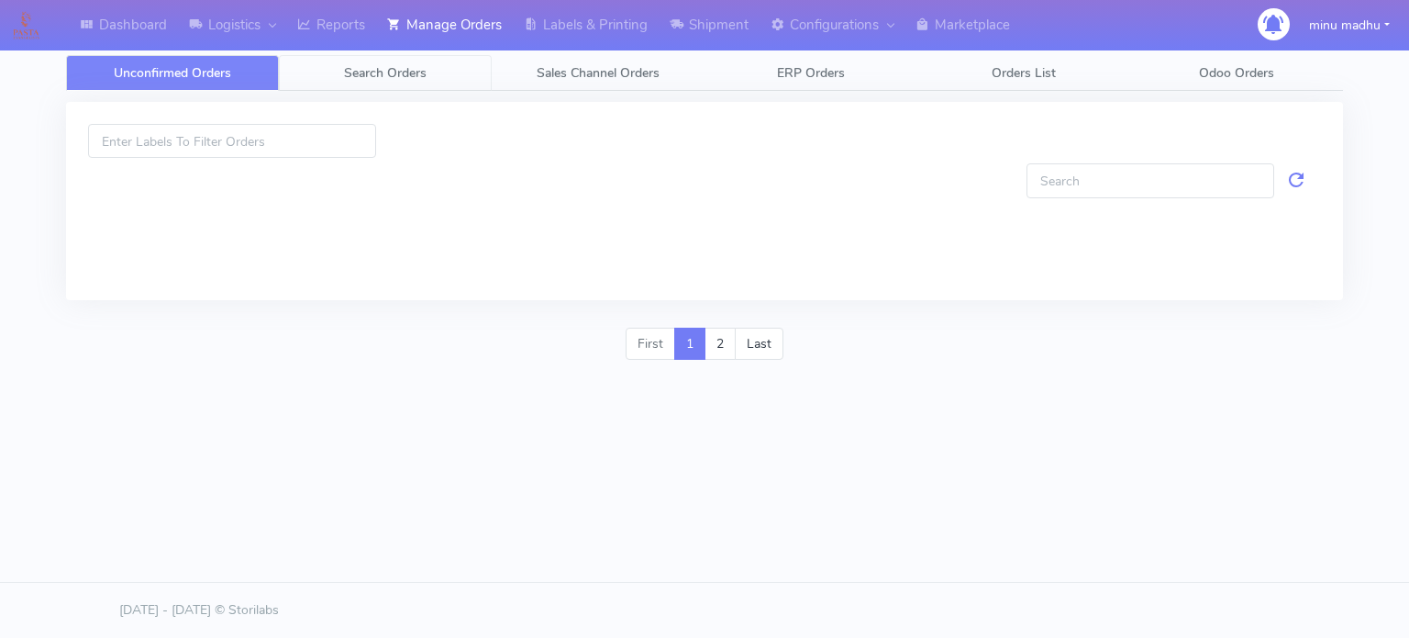
click at [373, 69] on span "Search Orders" at bounding box center [385, 72] width 83 height 17
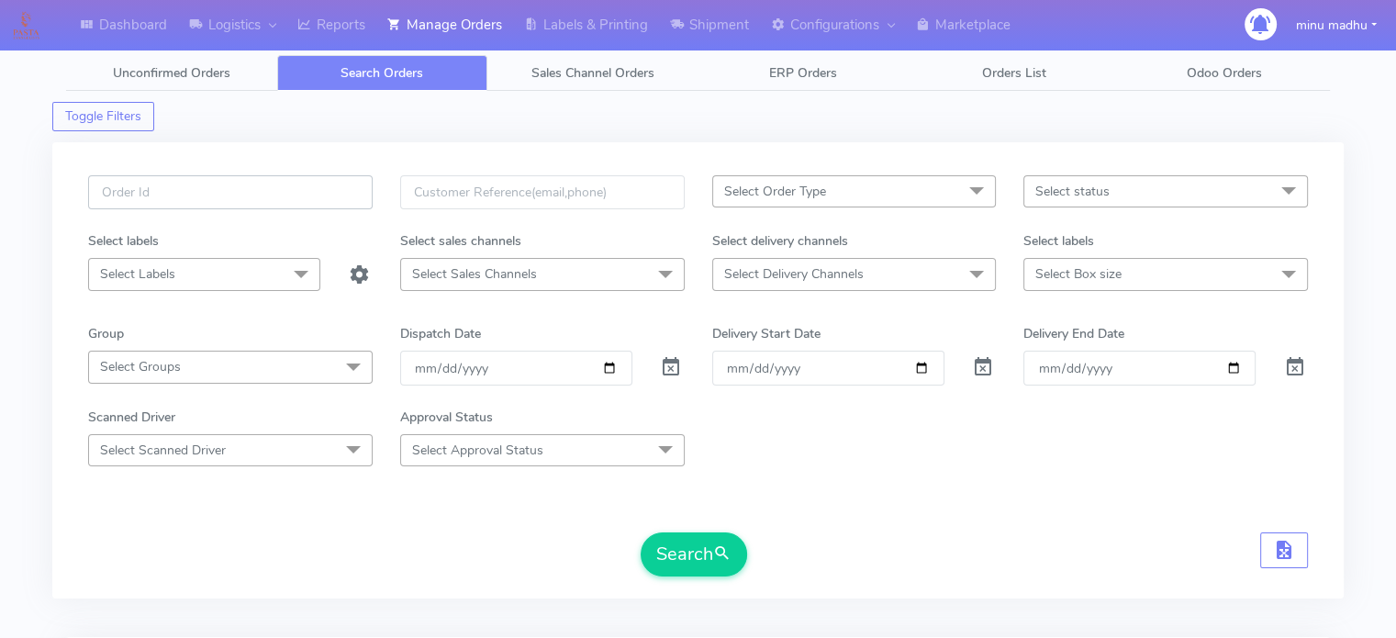
click at [307, 187] on input "text" at bounding box center [230, 192] width 284 height 34
paste input "#PETEST2907_1"
type input "#PETEST2907_1"
click at [678, 366] on span at bounding box center [671, 370] width 22 height 17
click at [685, 561] on button "Search" at bounding box center [694, 554] width 106 height 44
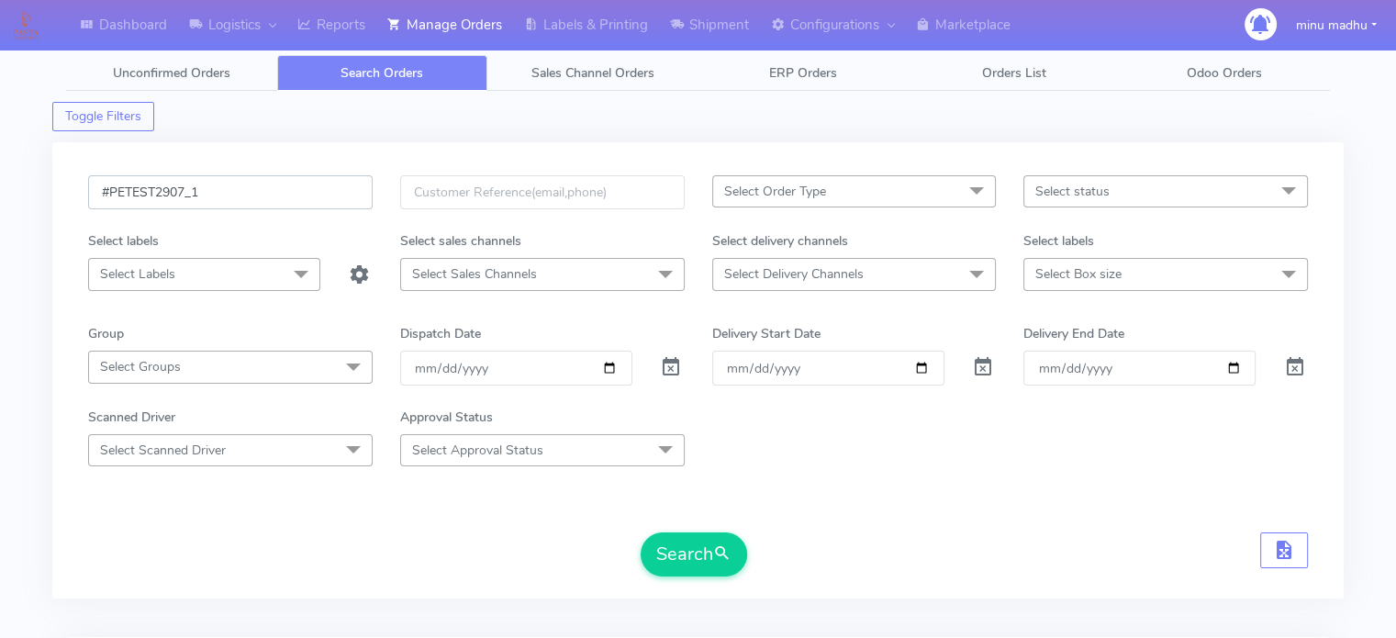
drag, startPoint x: 212, startPoint y: 196, endPoint x: 24, endPoint y: 203, distance: 188.2
click at [24, 203] on div "Dashboard Logistics [GEOGRAPHIC_DATA] Logistics Reports Manage Orders Labels & …" at bounding box center [698, 501] width 1396 height 936
paste input "2493ATAVI Complete"
type input "#2493ATAVI"
click at [674, 554] on button "Search" at bounding box center [694, 554] width 106 height 44
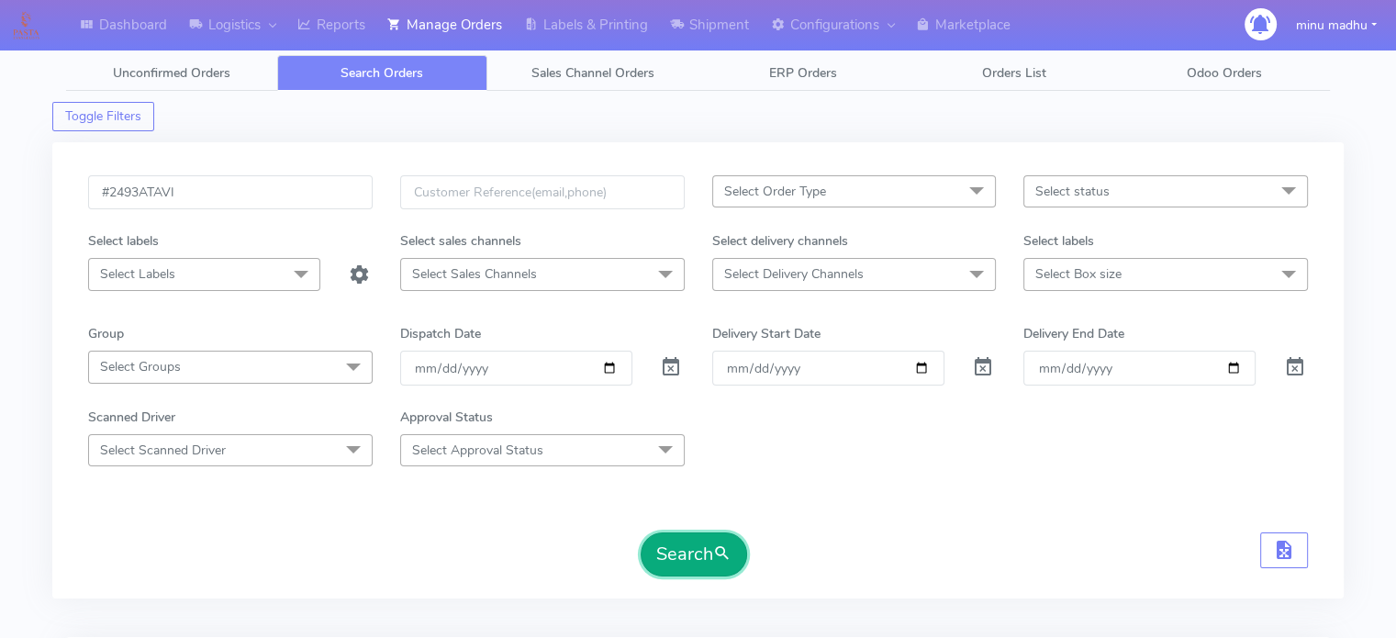
click at [696, 547] on button "Search" at bounding box center [694, 554] width 106 height 44
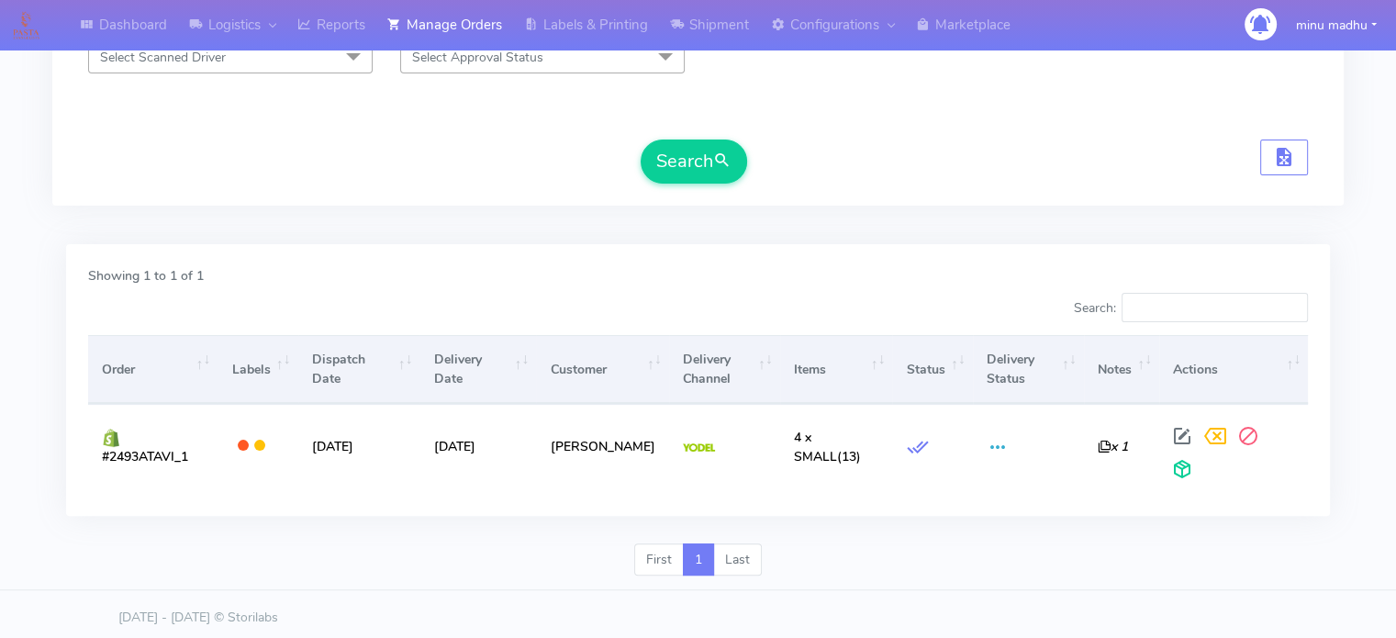
scroll to position [395, 0]
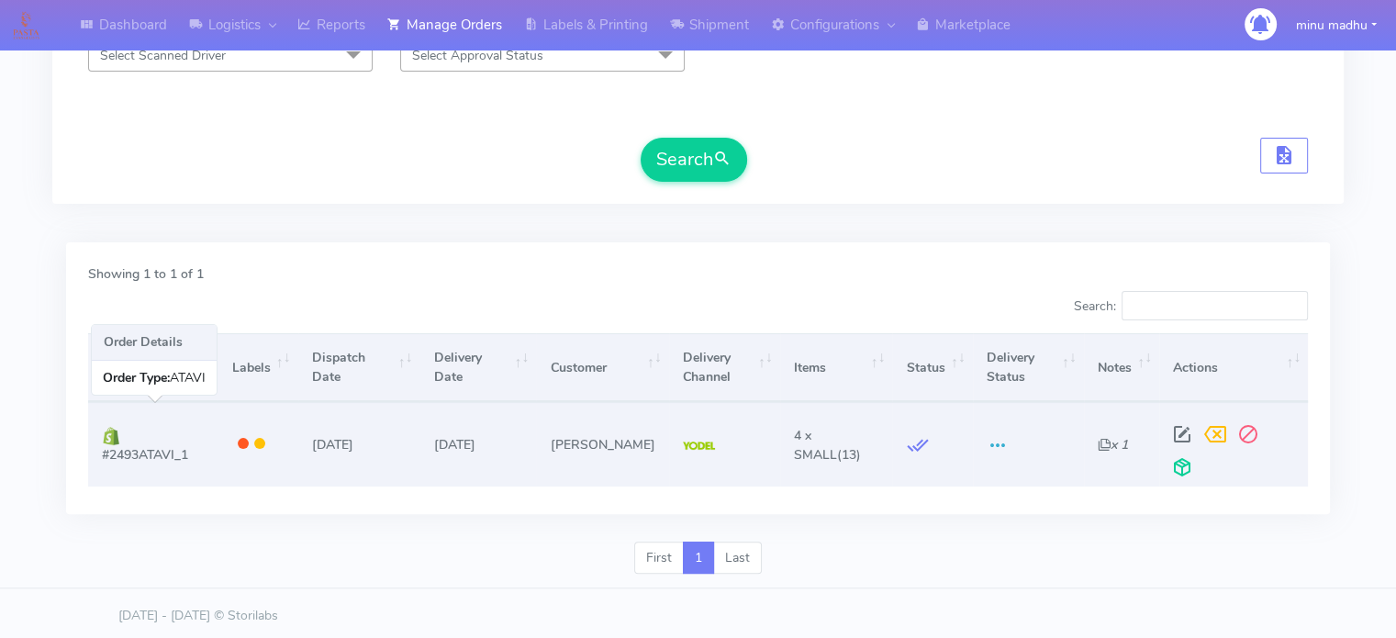
drag, startPoint x: 196, startPoint y: 461, endPoint x: 92, endPoint y: 452, distance: 104.9
click at [92, 452] on td "#2493ATAVI_1" at bounding box center [152, 444] width 129 height 84
copy span "#2493ATAVI_1"
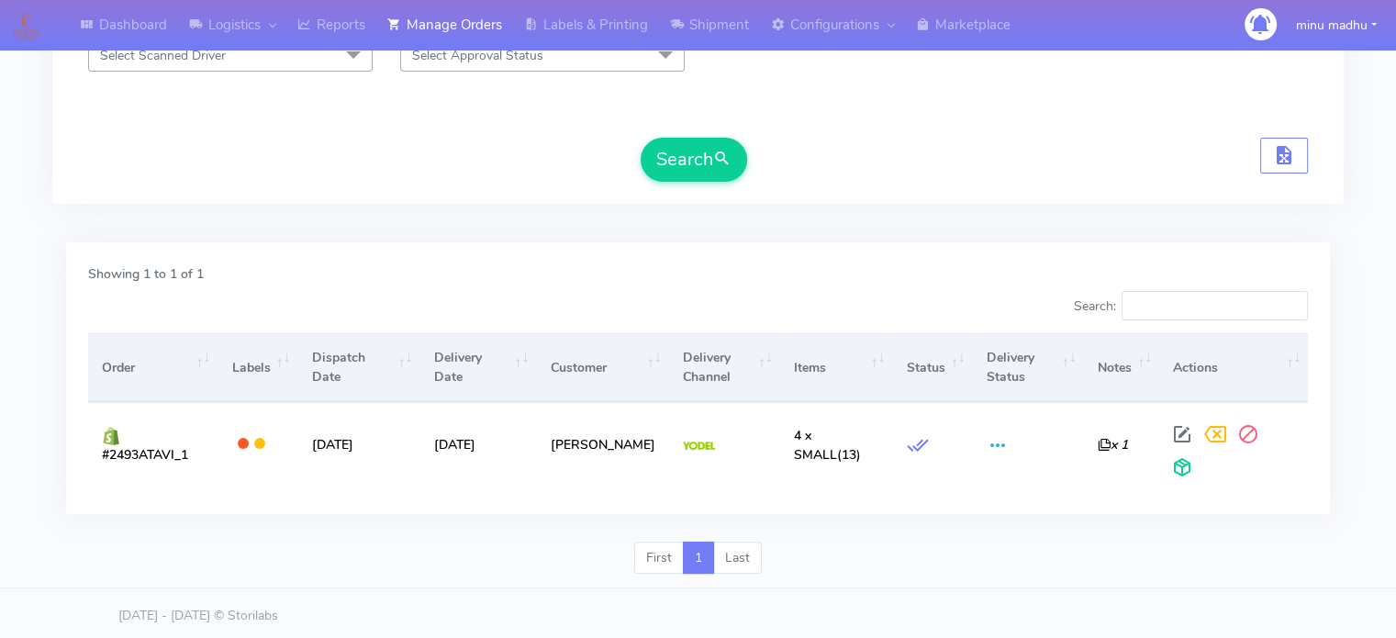
scroll to position [138, 0]
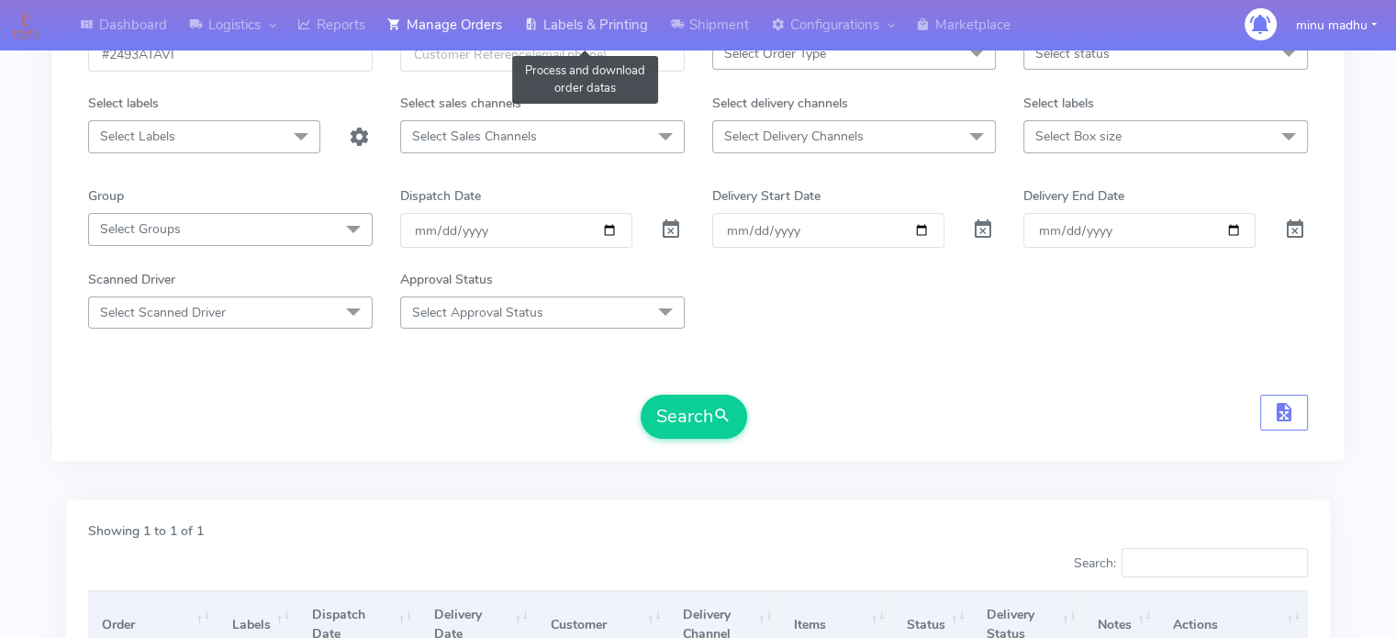
click at [601, 25] on link "Labels & Printing" at bounding box center [586, 25] width 146 height 50
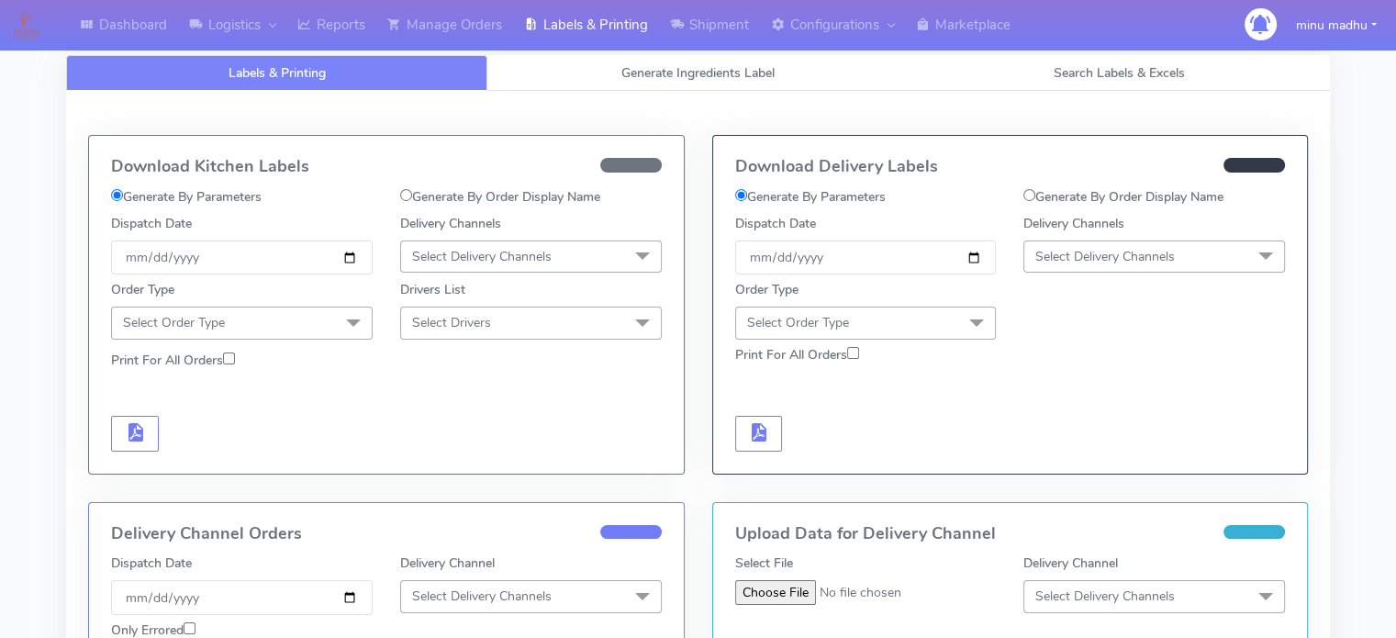
click at [1031, 197] on input "Generate By Order Display Name" at bounding box center [1029, 195] width 12 height 12
radio input "true"
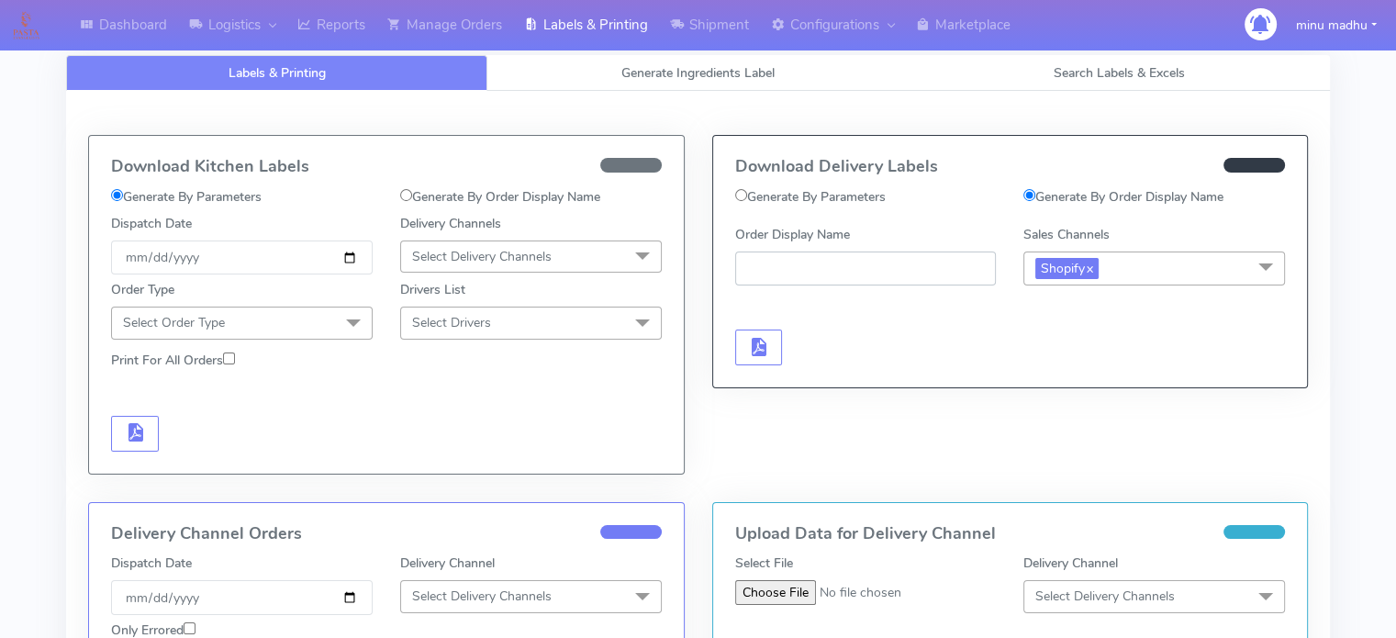
click at [870, 261] on input "Order Display Name" at bounding box center [866, 268] width 262 height 34
paste input "#2493ATAVI_1"
type input "#2493ATAVI_1"
click at [752, 342] on span "button" at bounding box center [758, 350] width 22 height 17
click at [813, 342] on span "button" at bounding box center [813, 350] width 22 height 17
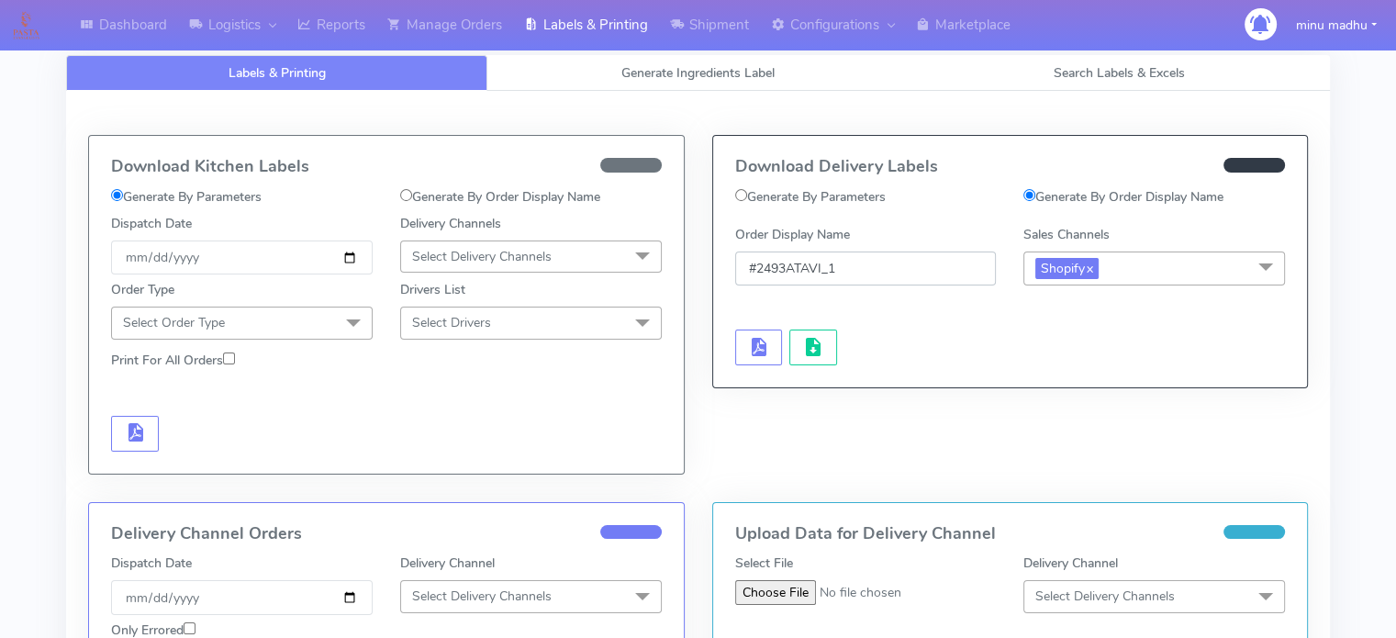
drag, startPoint x: 852, startPoint y: 264, endPoint x: 740, endPoint y: 276, distance: 112.6
click at [740, 276] on input "#2493ATAVI_1" at bounding box center [866, 268] width 262 height 34
